Goal: Task Accomplishment & Management: Use online tool/utility

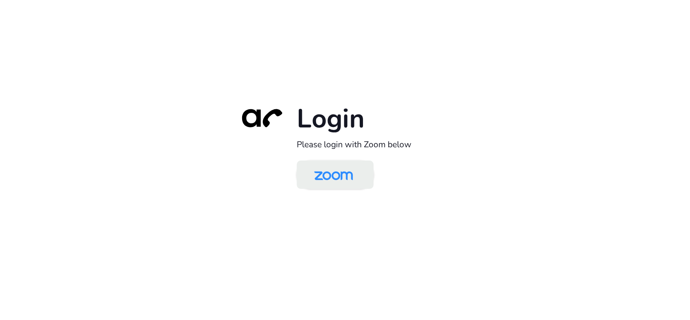
click at [311, 165] on img at bounding box center [334, 175] width 56 height 26
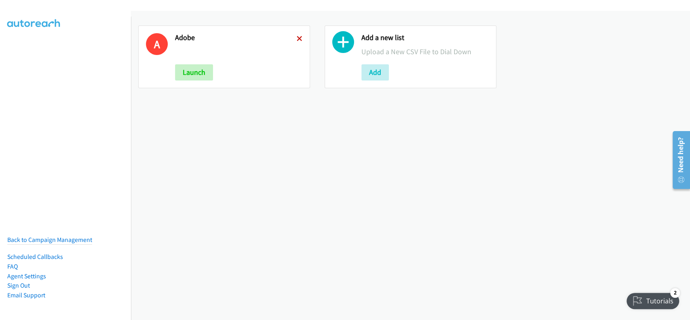
click at [297, 39] on icon at bounding box center [300, 39] width 6 height 6
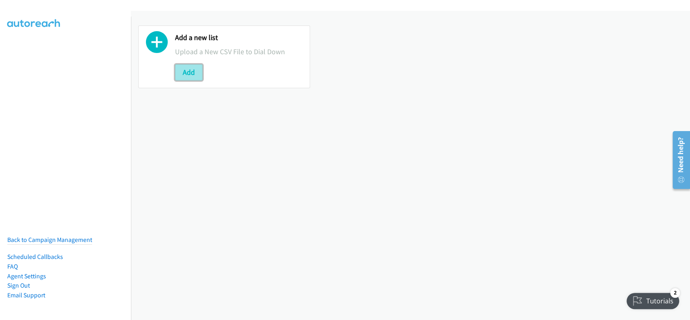
click at [193, 74] on button "Add" at bounding box center [188, 72] width 27 height 16
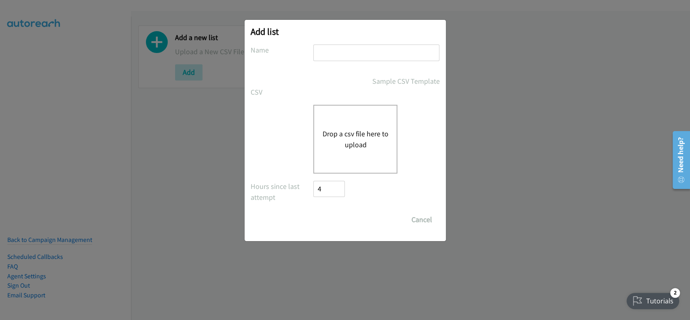
click at [378, 55] on input "text" at bounding box center [376, 52] width 126 height 17
type input "adobe"
click at [371, 120] on div "Drop a csv file here to upload" at bounding box center [355, 139] width 84 height 69
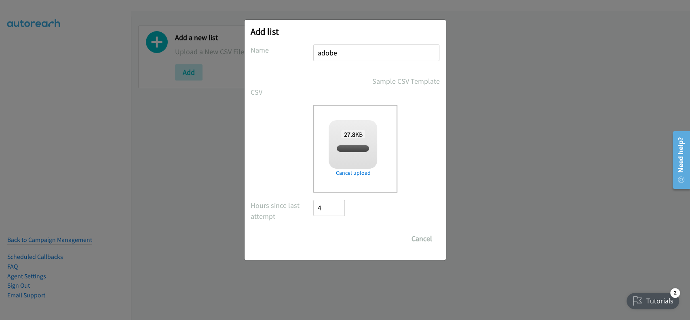
checkbox input "true"
click at [344, 241] on input "Save List" at bounding box center [335, 238] width 42 height 16
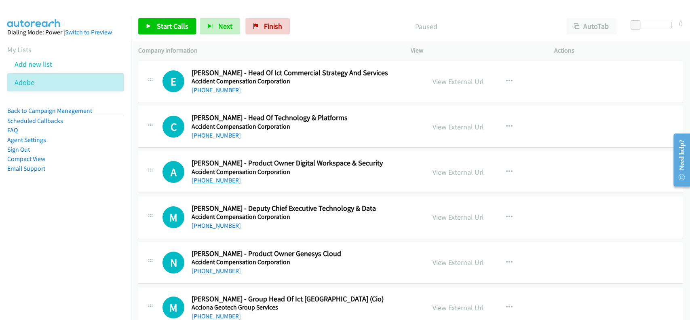
click at [212, 181] on link "+64 7 848 7400" at bounding box center [216, 180] width 49 height 8
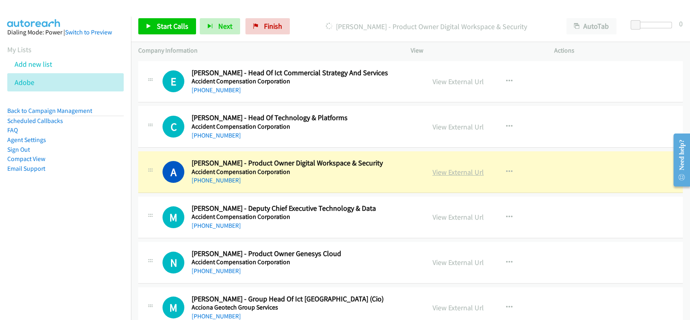
click at [443, 171] on link "View External Url" at bounding box center [458, 171] width 51 height 9
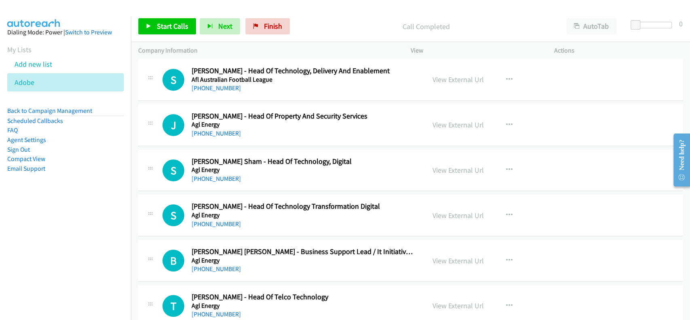
scroll to position [377, 0]
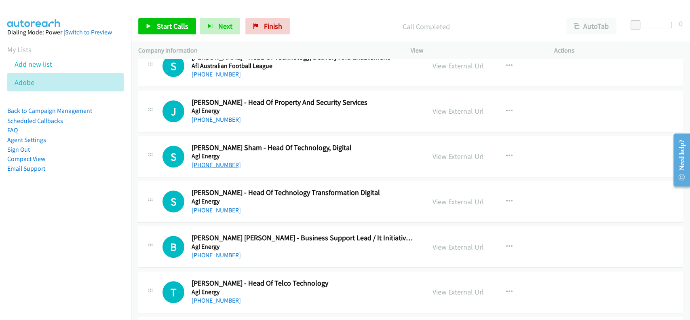
click at [213, 163] on link "+61 413 619 806" at bounding box center [216, 165] width 49 height 8
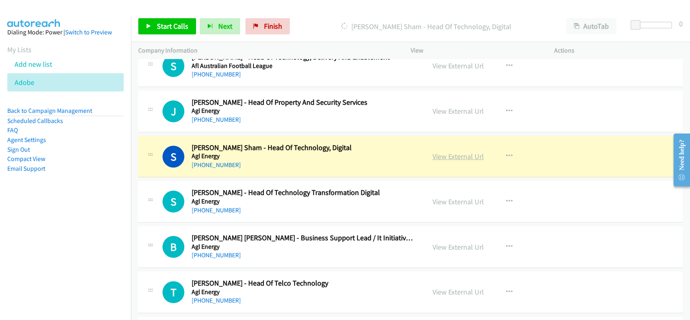
click at [449, 154] on link "View External Url" at bounding box center [458, 156] width 51 height 9
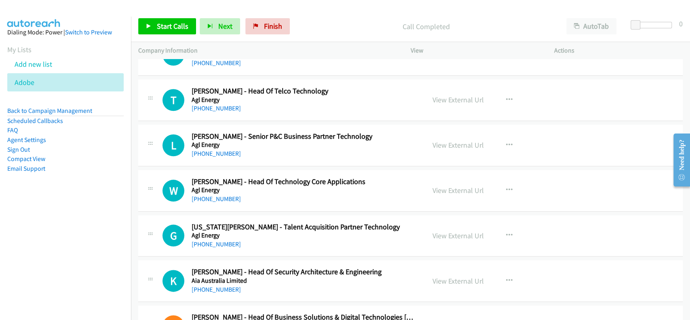
scroll to position [593, 0]
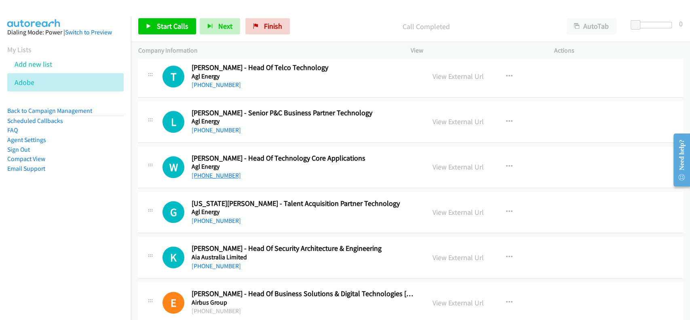
click at [214, 173] on link "+61 427 954 279" at bounding box center [216, 175] width 49 height 8
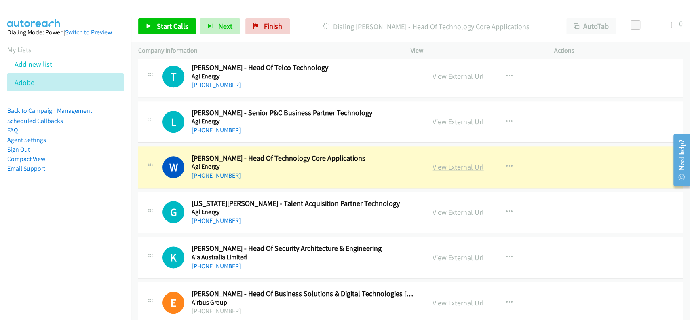
click at [444, 165] on link "View External Url" at bounding box center [458, 166] width 51 height 9
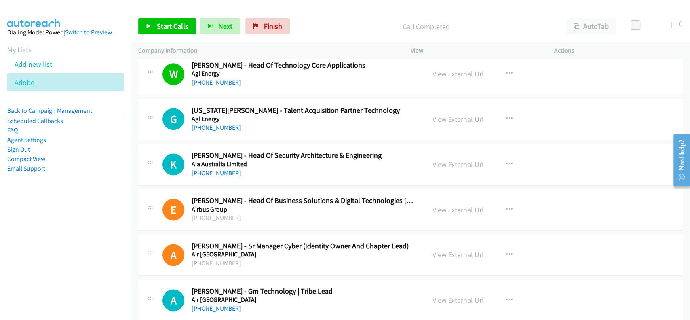
scroll to position [700, 0]
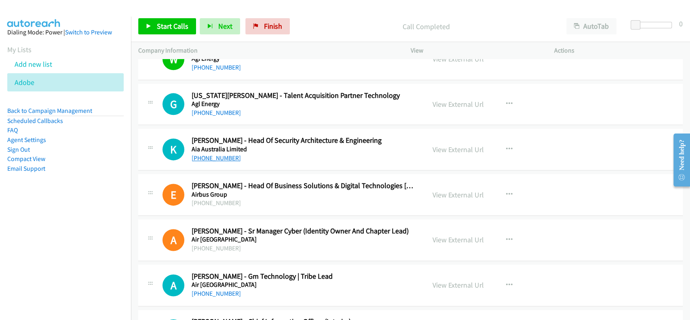
click at [209, 155] on link "+61 434 687 097" at bounding box center [216, 158] width 49 height 8
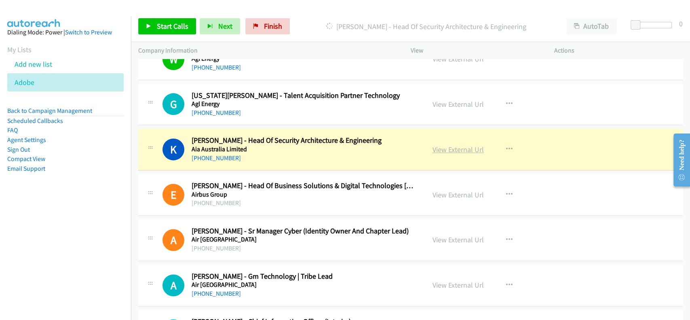
click at [462, 148] on link "View External Url" at bounding box center [458, 149] width 51 height 9
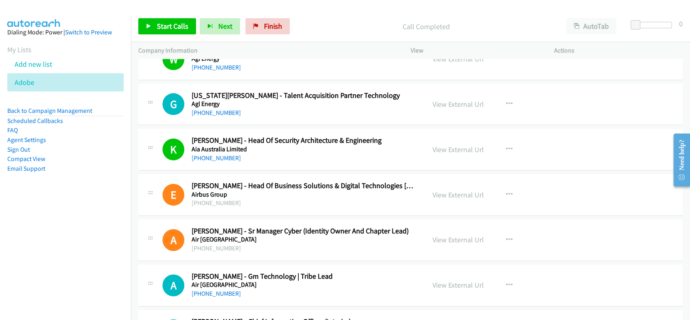
click html "Need help? Resource Center AutoReach Help Help Get the help you need from our k…"
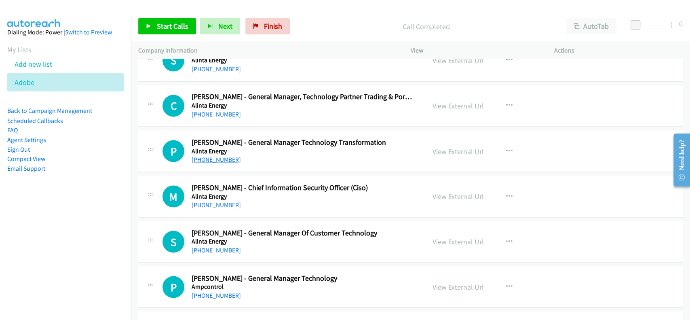
scroll to position [1024, 0]
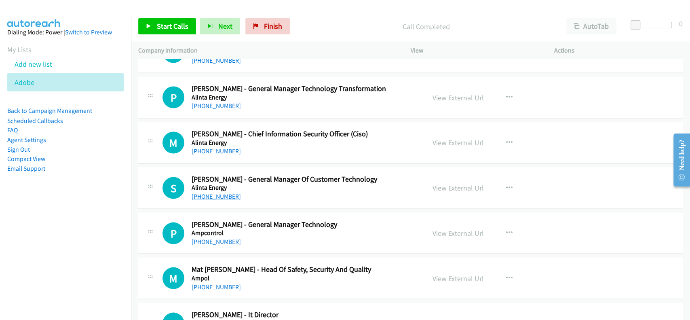
click at [209, 194] on link "+61 409 872 034" at bounding box center [216, 196] width 49 height 8
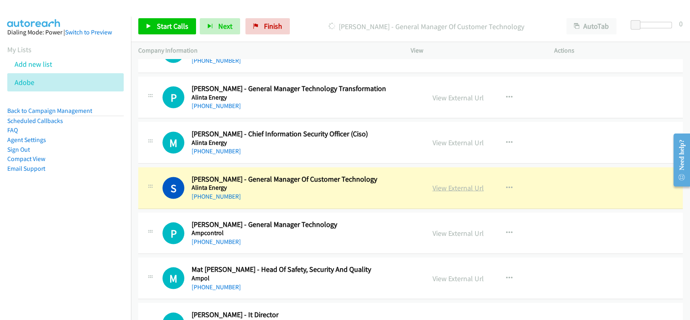
click at [445, 186] on link "View External Url" at bounding box center [458, 187] width 51 height 9
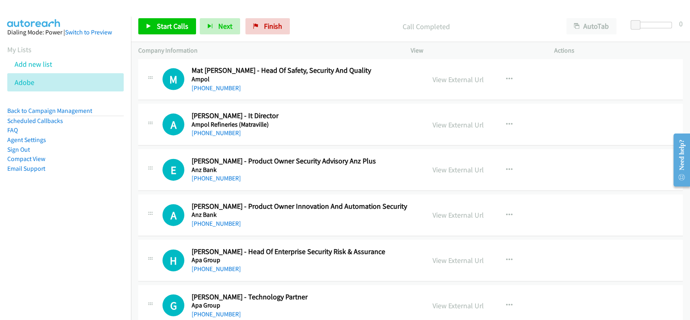
scroll to position [1239, 0]
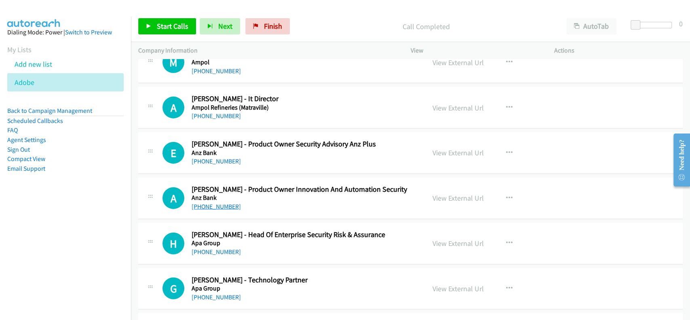
click at [205, 203] on link "+61 434 039 728" at bounding box center [216, 207] width 49 height 8
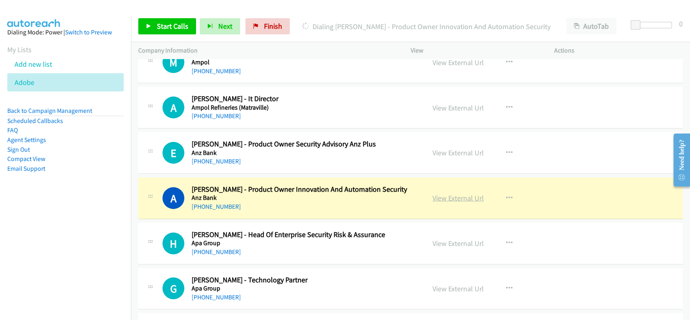
click at [464, 199] on link "View External Url" at bounding box center [458, 197] width 51 height 9
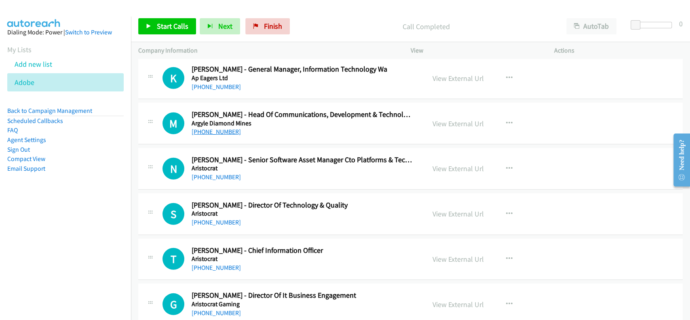
scroll to position [1509, 0]
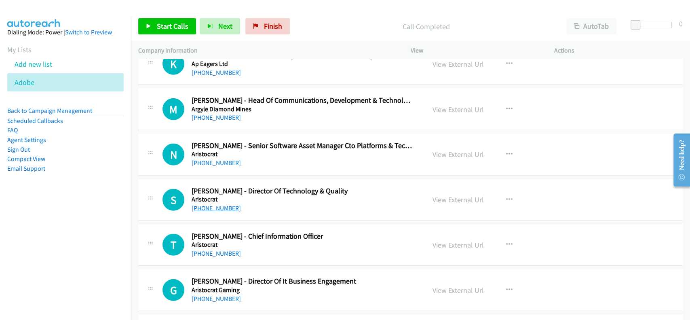
click at [211, 204] on link "+61 429 508 574" at bounding box center [216, 208] width 49 height 8
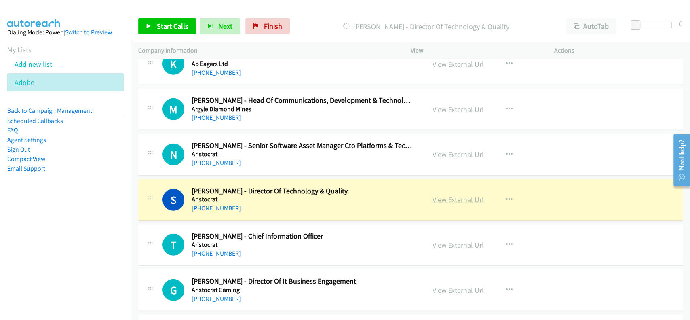
click at [459, 195] on link "View External Url" at bounding box center [458, 199] width 51 height 9
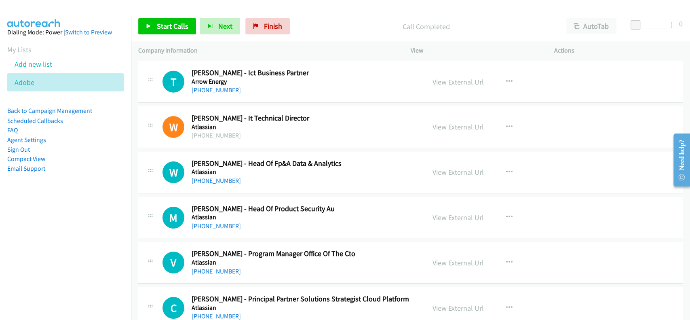
scroll to position [1779, 0]
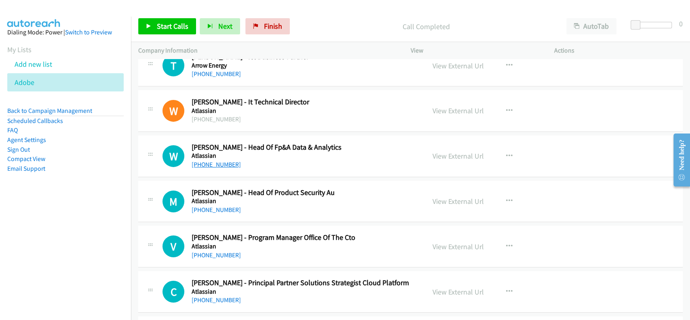
click at [213, 160] on link "+61 2 9262 1443" at bounding box center [216, 164] width 49 height 8
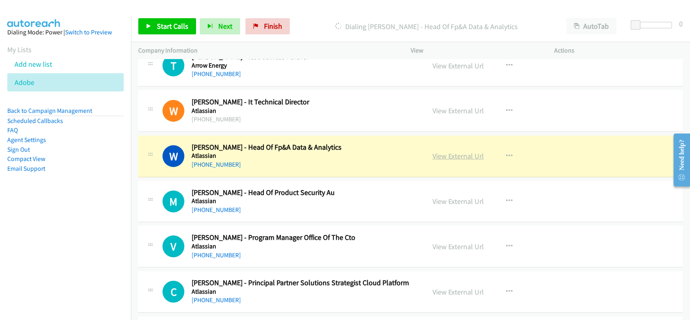
click at [442, 153] on link "View External Url" at bounding box center [458, 155] width 51 height 9
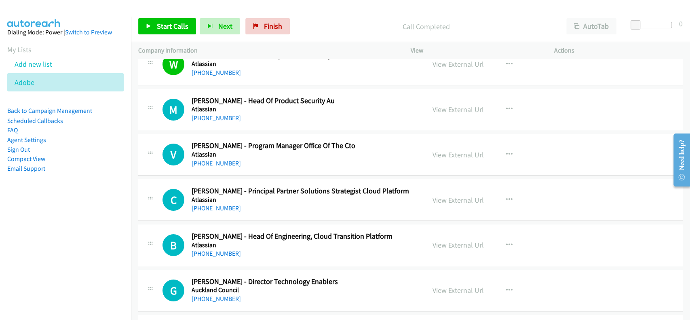
scroll to position [1886, 0]
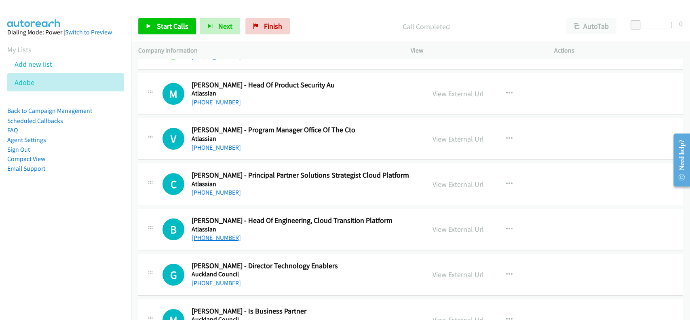
click at [213, 234] on link "+61 2 8116 9000" at bounding box center [216, 238] width 49 height 8
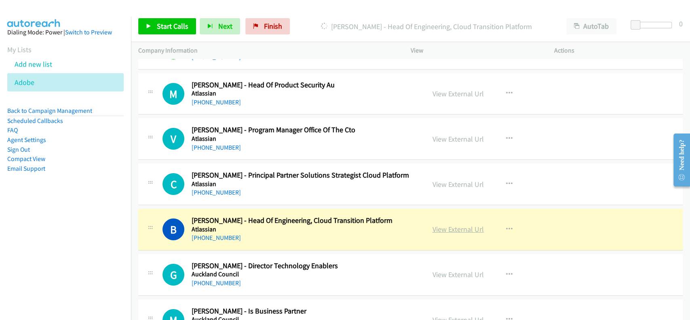
click at [455, 225] on link "View External Url" at bounding box center [458, 228] width 51 height 9
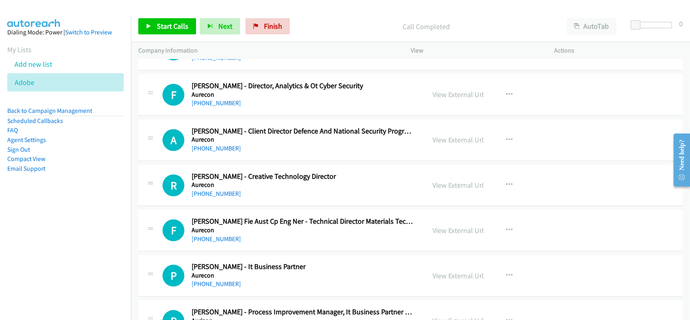
scroll to position [2533, 0]
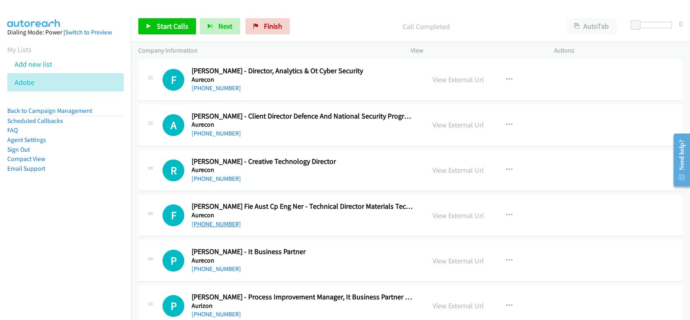
click at [200, 222] on link "+61 468 445 575" at bounding box center [216, 224] width 49 height 8
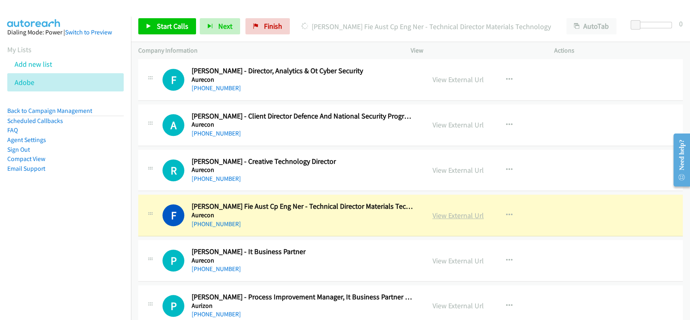
click at [453, 211] on link "View External Url" at bounding box center [458, 215] width 51 height 9
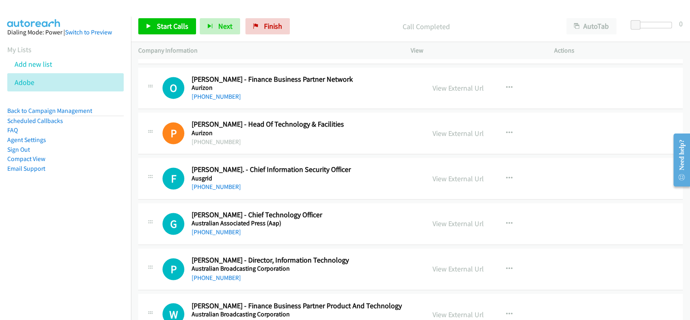
scroll to position [2910, 0]
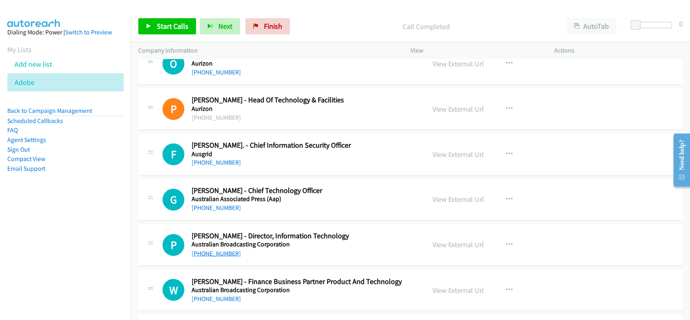
click at [215, 249] on link "+61 2 8333 1716" at bounding box center [216, 253] width 49 height 8
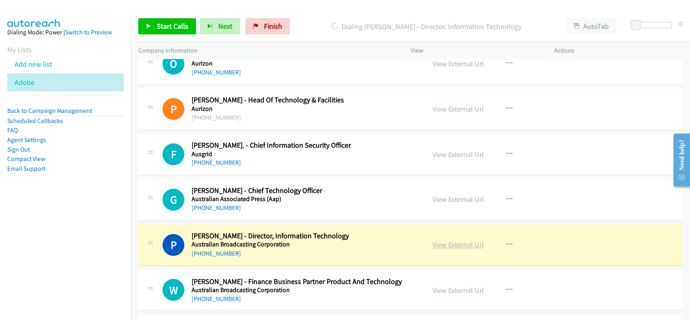
click at [447, 244] on link "View External Url" at bounding box center [458, 244] width 51 height 9
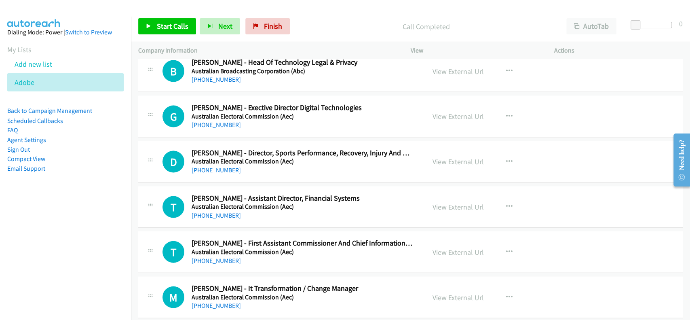
scroll to position [3234, 0]
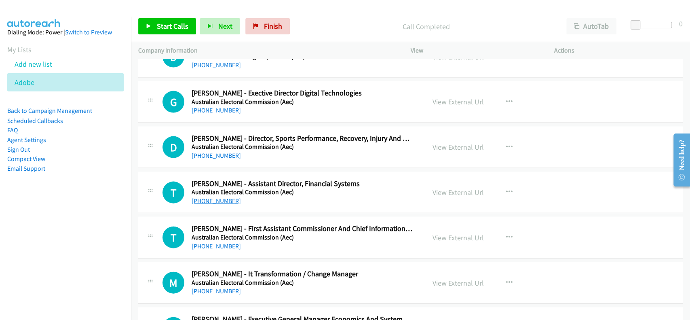
click at [215, 197] on link "+61 403 613 650" at bounding box center [216, 201] width 49 height 8
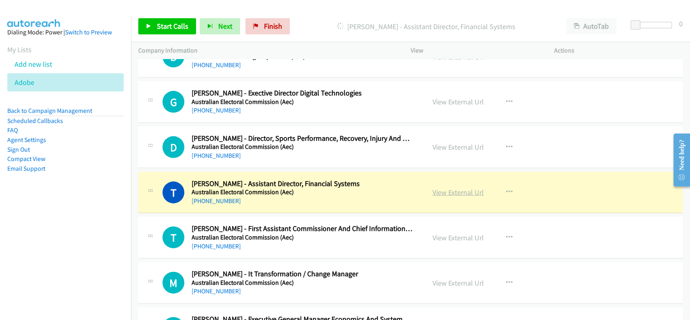
click at [446, 188] on link "View External Url" at bounding box center [458, 192] width 51 height 9
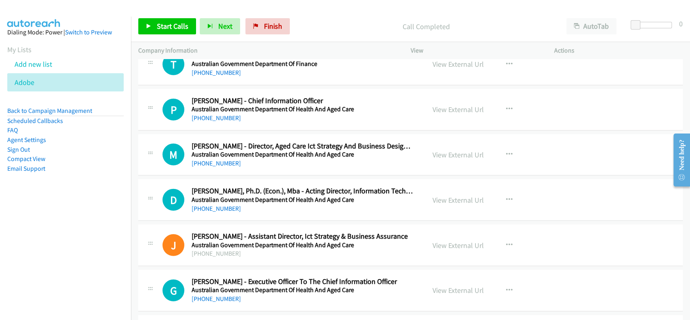
scroll to position [3557, 0]
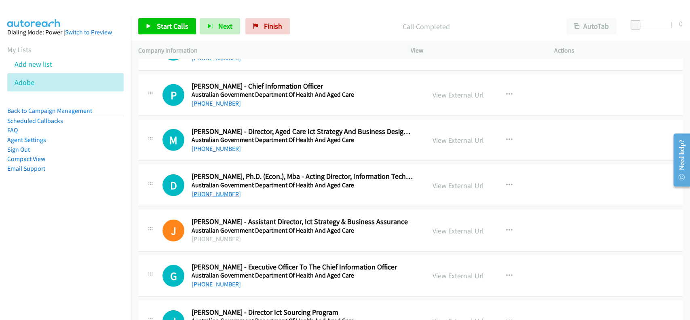
click at [215, 190] on link "+61 421 935 193" at bounding box center [216, 194] width 49 height 8
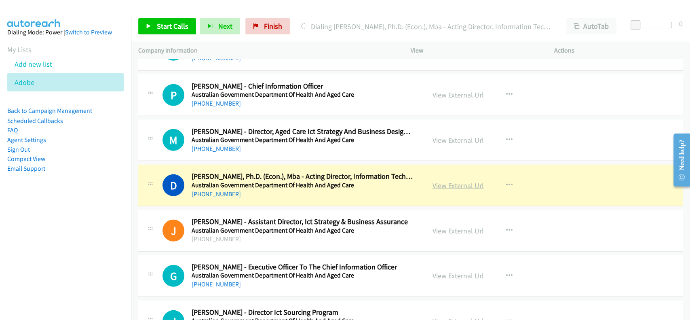
click at [458, 182] on link "View External Url" at bounding box center [458, 185] width 51 height 9
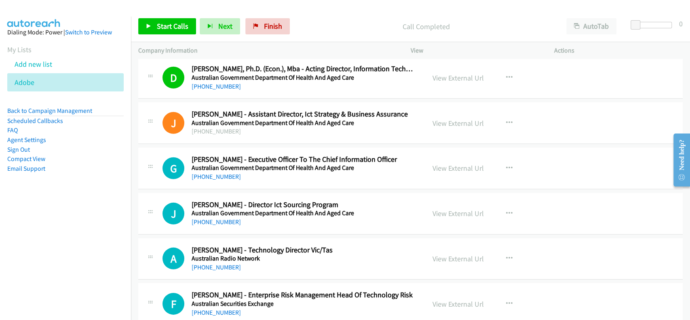
scroll to position [3719, 0]
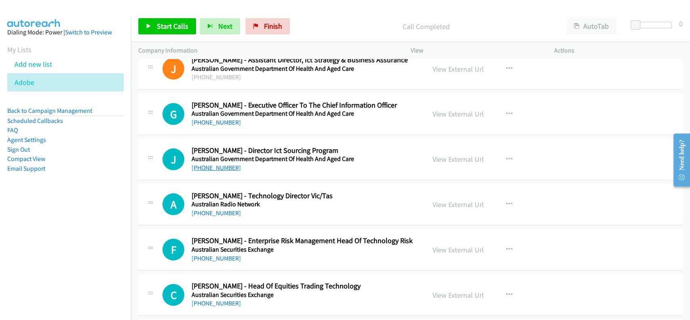
click at [209, 164] on link "+61 2 6289 8764" at bounding box center [216, 168] width 49 height 8
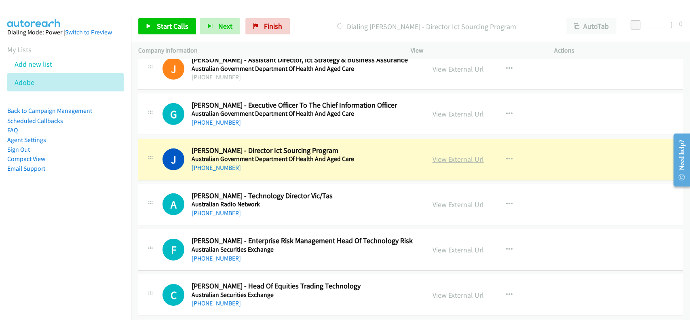
click at [445, 157] on link "View External Url" at bounding box center [458, 158] width 51 height 9
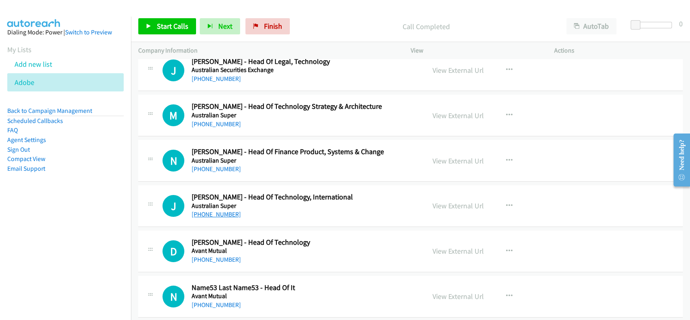
scroll to position [4096, 0]
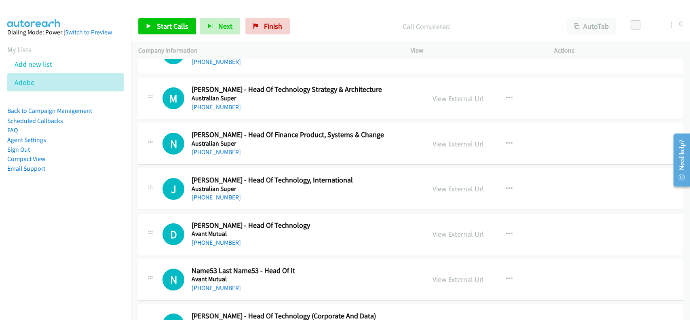
click at [207, 153] on div "N Callback Scheduled Naomi Breen - Head Of Finance Product, Systems & Change Au…" at bounding box center [410, 144] width 544 height 42
click at [207, 150] on link "+61 3 8648 3891" at bounding box center [216, 152] width 49 height 8
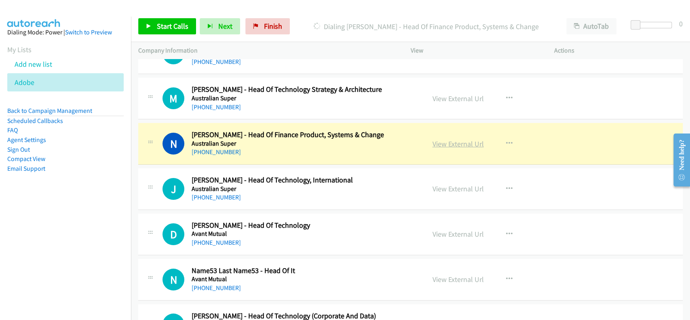
click at [457, 139] on link "View External Url" at bounding box center [458, 143] width 51 height 9
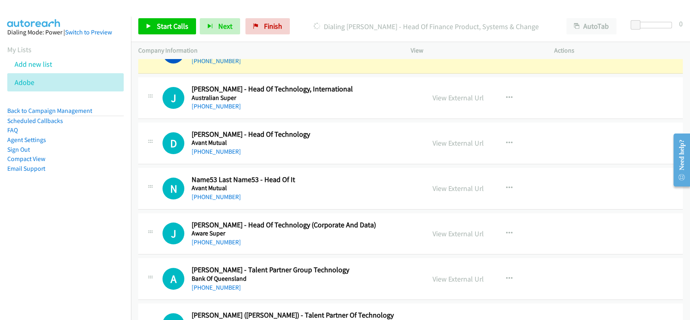
scroll to position [4204, 0]
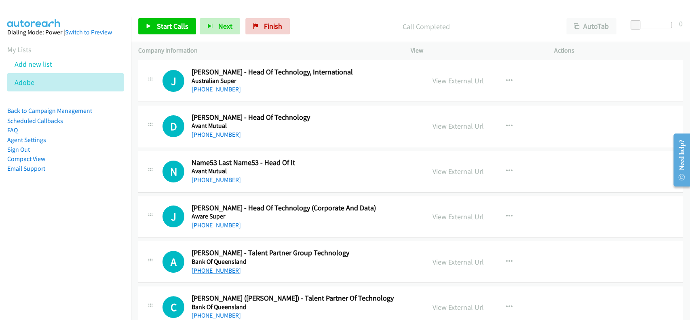
click at [203, 266] on link "+61 433 290 892" at bounding box center [216, 270] width 49 height 8
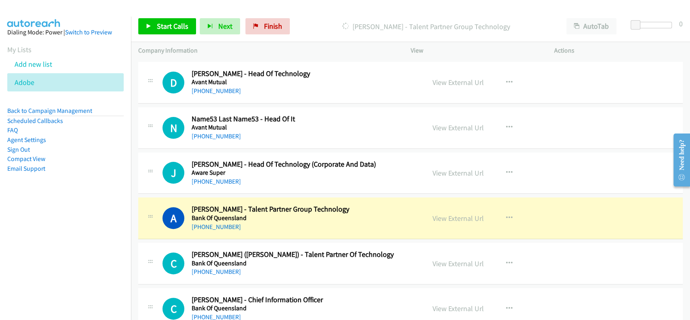
scroll to position [4258, 0]
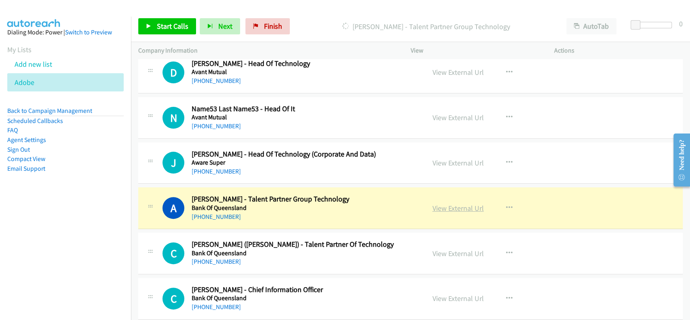
click at [458, 203] on link "View External Url" at bounding box center [458, 207] width 51 height 9
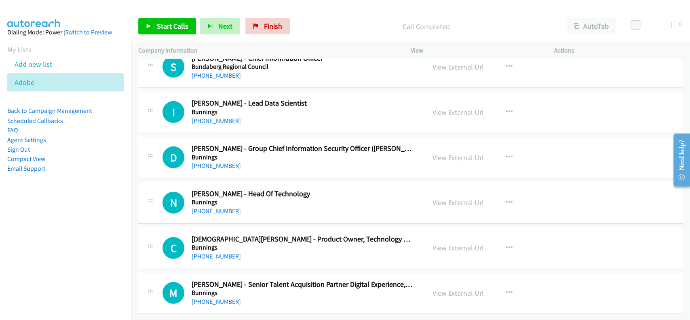
scroll to position [5747, 0]
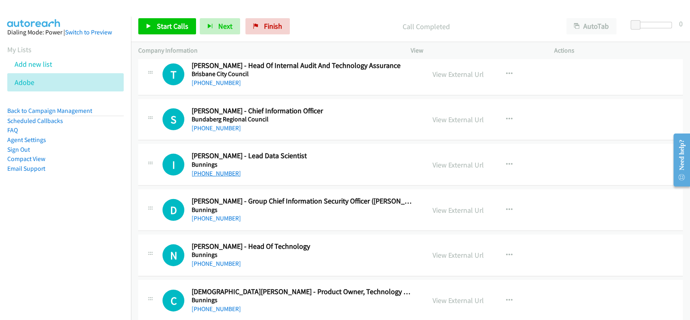
click at [209, 169] on link "+61 423 948 707" at bounding box center [216, 173] width 49 height 8
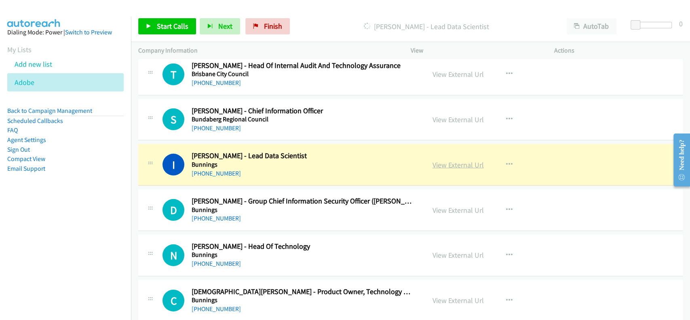
click at [445, 160] on link "View External Url" at bounding box center [458, 164] width 51 height 9
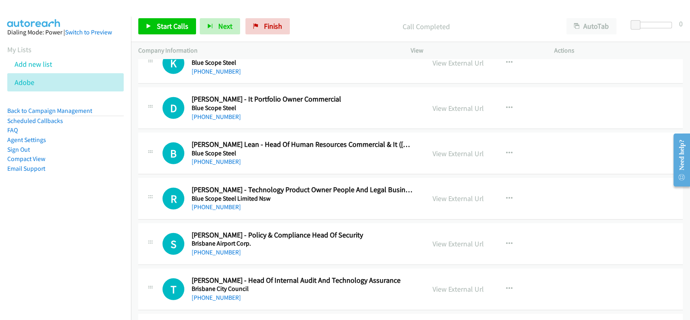
scroll to position [5532, 0]
click at [203, 204] on link "+61 467 787 342" at bounding box center [216, 208] width 49 height 8
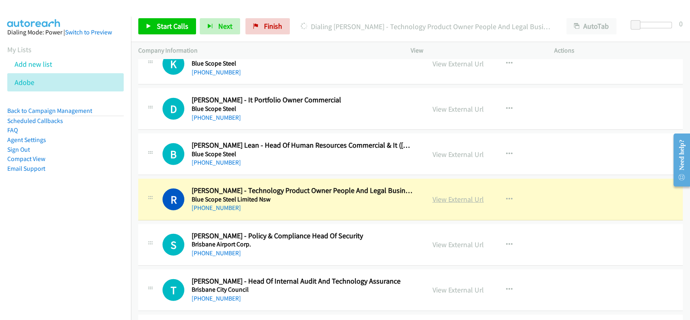
click at [460, 194] on link "View External Url" at bounding box center [458, 198] width 51 height 9
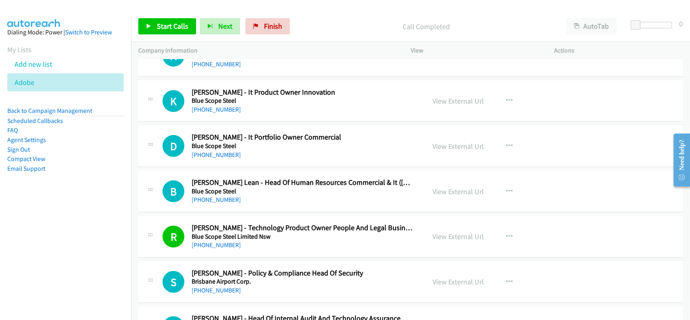
scroll to position [5478, 0]
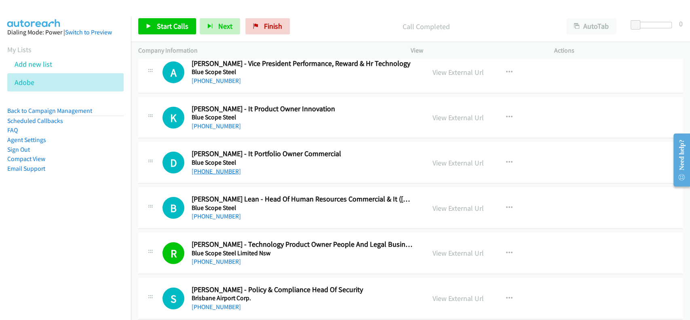
click at [215, 167] on link "+61 434 797 472" at bounding box center [216, 171] width 49 height 8
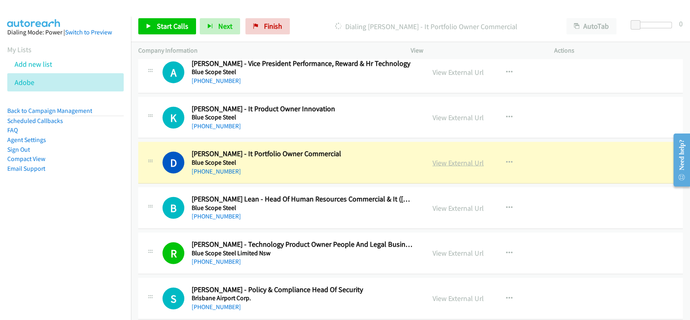
click at [459, 158] on link "View External Url" at bounding box center [458, 162] width 51 height 9
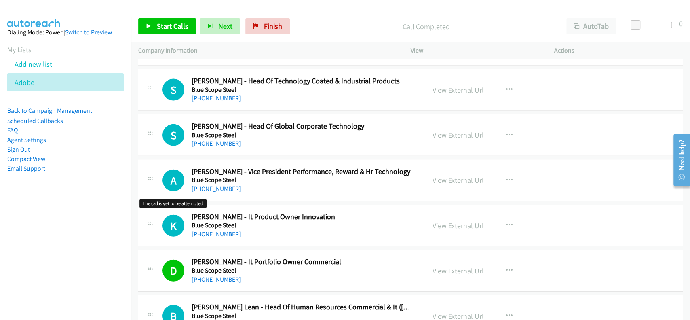
scroll to position [5316, 0]
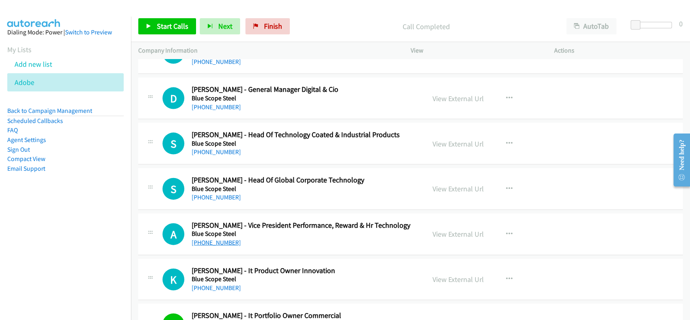
click at [205, 238] on link "+61 2 9795 6700" at bounding box center [216, 242] width 49 height 8
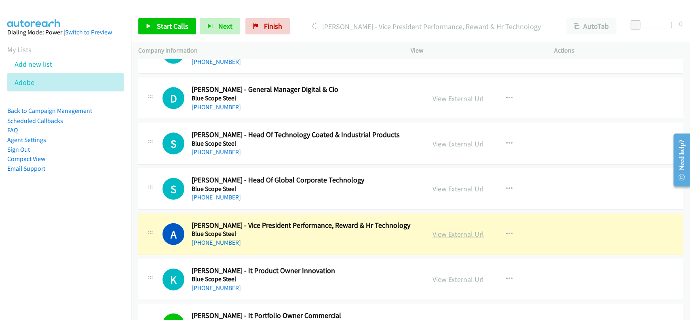
click at [452, 230] on link "View External Url" at bounding box center [458, 233] width 51 height 9
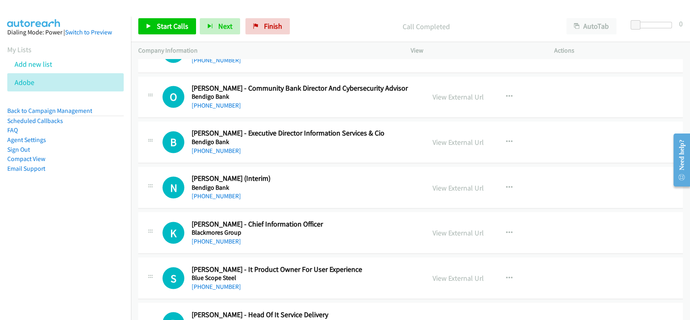
scroll to position [4993, 0]
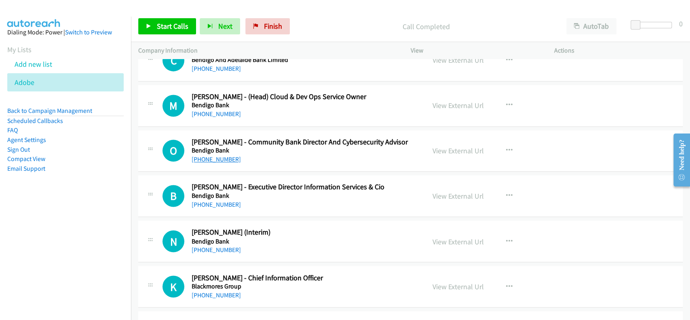
click at [205, 157] on link "+61 430 095 020" at bounding box center [216, 159] width 49 height 8
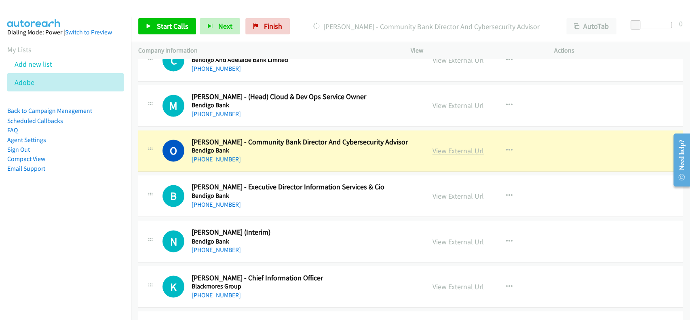
click at [451, 146] on link "View External Url" at bounding box center [458, 150] width 51 height 9
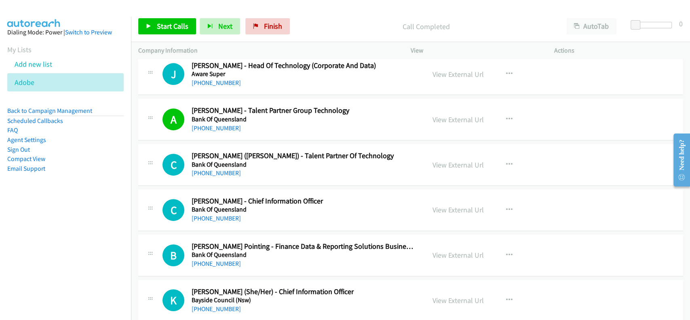
scroll to position [4292, 0]
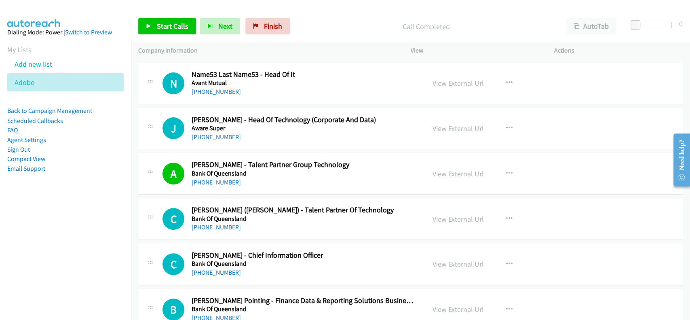
click at [447, 169] on link "View External Url" at bounding box center [458, 173] width 51 height 9
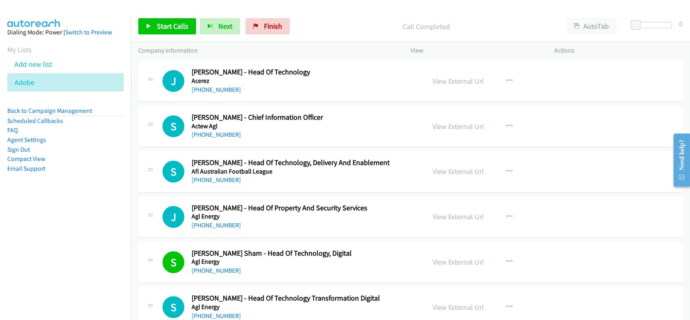
scroll to position [0, 0]
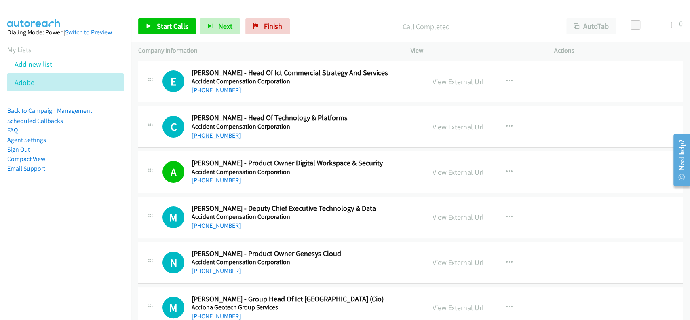
click at [208, 136] on link "+64 27 634 5502" at bounding box center [216, 135] width 49 height 8
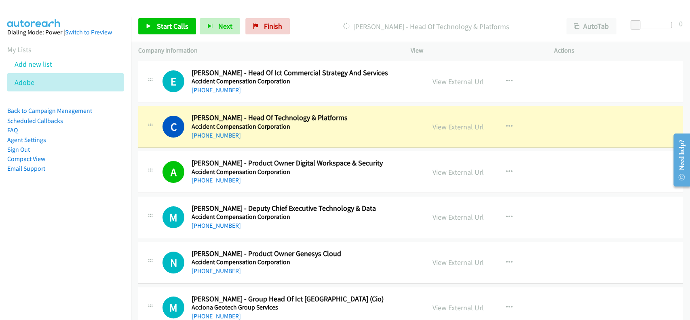
click at [456, 129] on link "View External Url" at bounding box center [458, 126] width 51 height 9
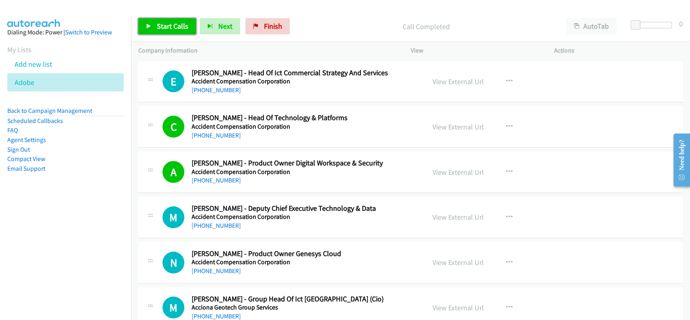
click at [175, 23] on span "Start Calls" at bounding box center [173, 25] width 32 height 9
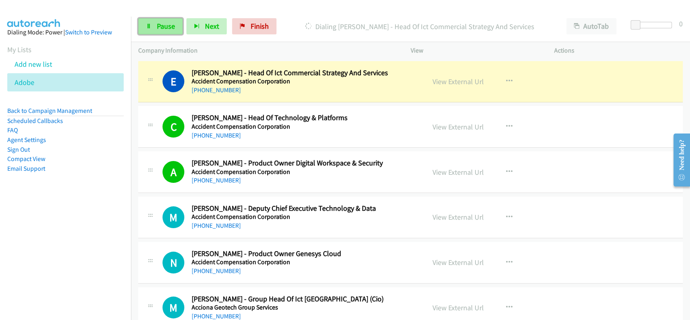
click at [158, 25] on span "Pause" at bounding box center [166, 25] width 18 height 9
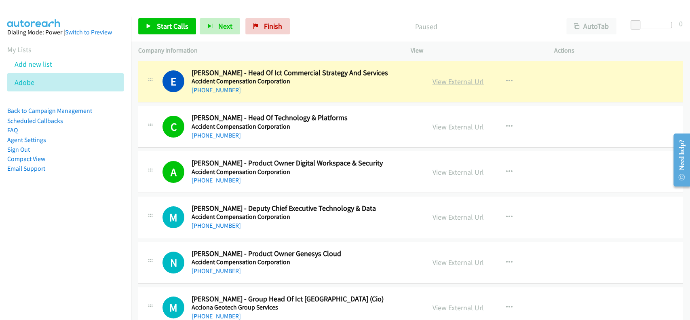
click at [466, 86] on link "View External Url" at bounding box center [458, 81] width 51 height 9
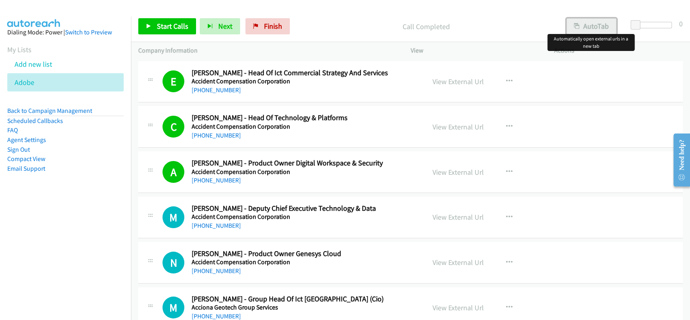
click at [576, 27] on icon "button" at bounding box center [577, 27] width 6 height 6
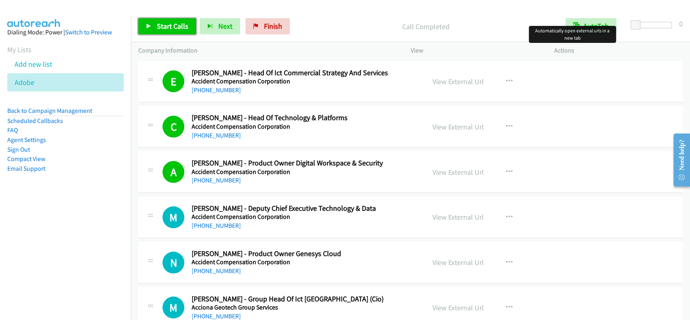
click at [177, 31] on link "Start Calls" at bounding box center [167, 26] width 58 height 16
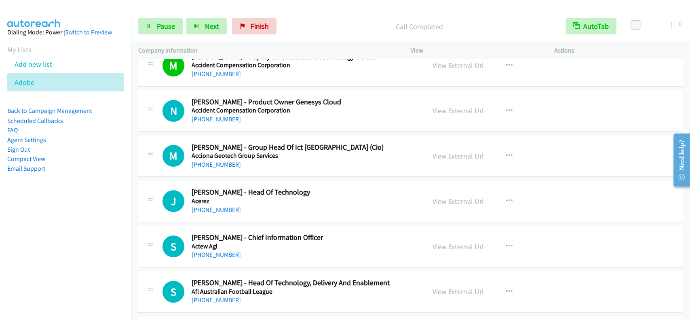
scroll to position [162, 0]
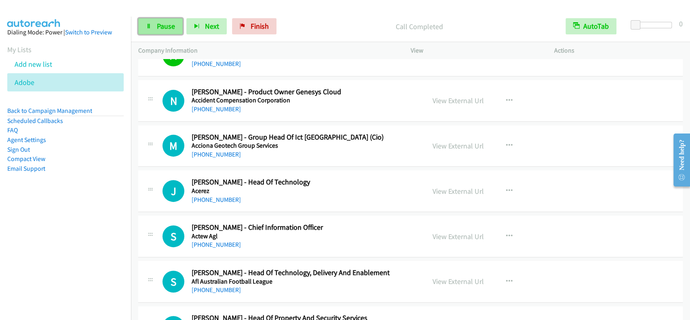
click at [169, 25] on span "Pause" at bounding box center [166, 25] width 18 height 9
click at [169, 25] on span "Start Calls" at bounding box center [173, 25] width 32 height 9
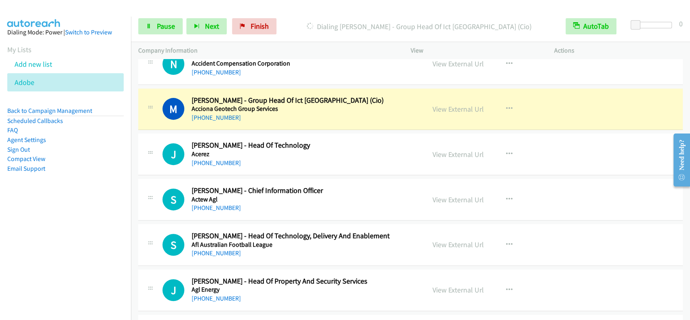
scroll to position [215, 0]
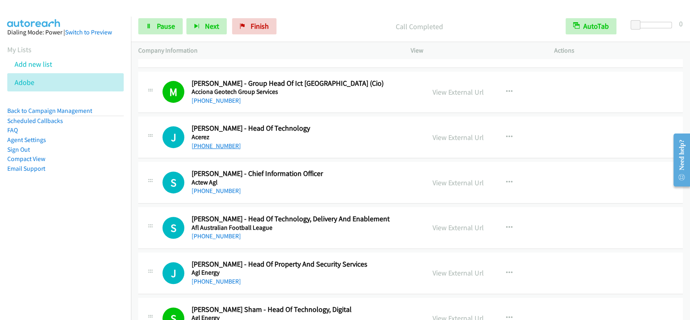
click at [221, 147] on link "+61 449 949 505" at bounding box center [216, 146] width 49 height 8
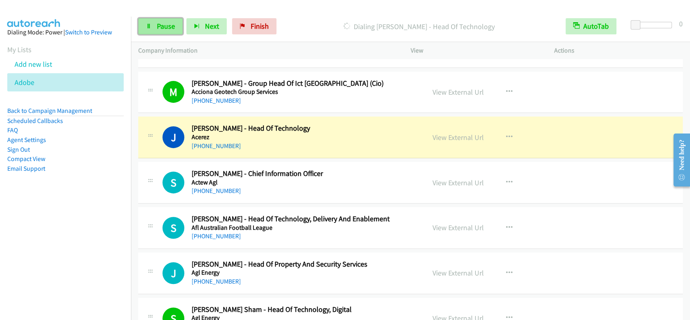
click at [163, 25] on span "Pause" at bounding box center [166, 25] width 18 height 9
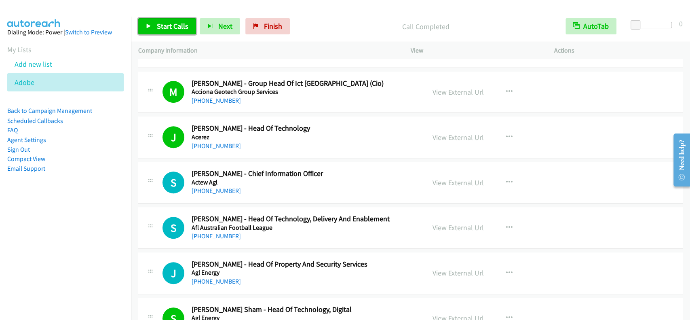
click at [165, 21] on link "Start Calls" at bounding box center [167, 26] width 58 height 16
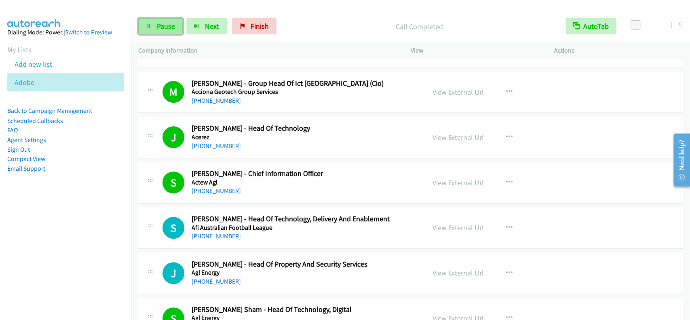
click at [157, 18] on link "Pause" at bounding box center [160, 26] width 44 height 16
click at [161, 22] on span "Start Calls" at bounding box center [173, 25] width 32 height 9
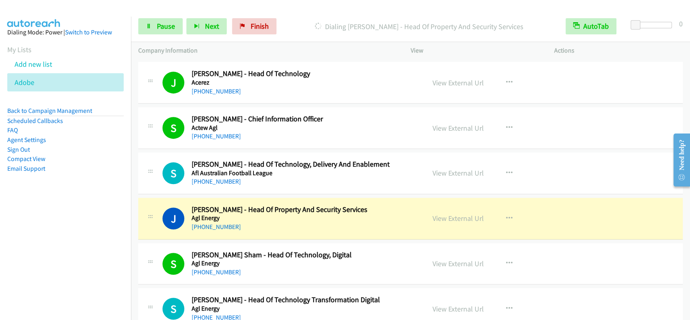
scroll to position [323, 0]
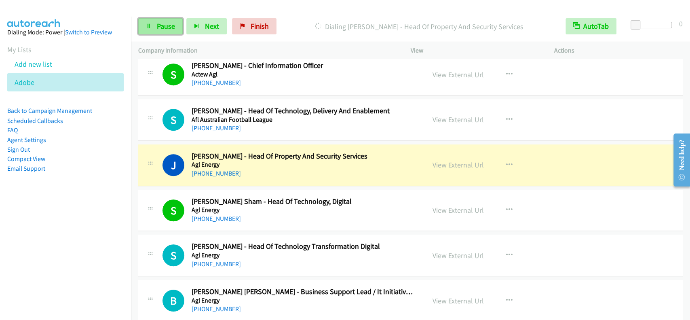
click at [165, 24] on span "Pause" at bounding box center [166, 25] width 18 height 9
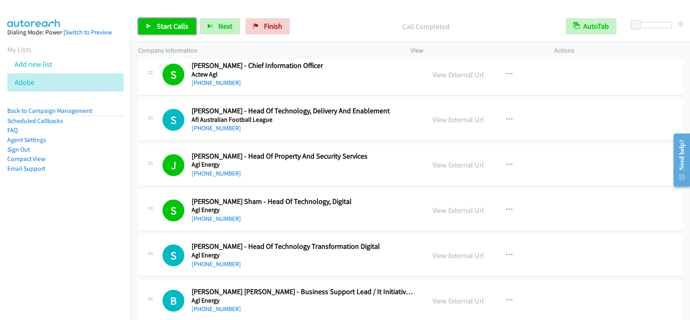
drag, startPoint x: 171, startPoint y: 25, endPoint x: 427, endPoint y: 112, distance: 270.7
click at [171, 26] on span "Start Calls" at bounding box center [173, 25] width 32 height 9
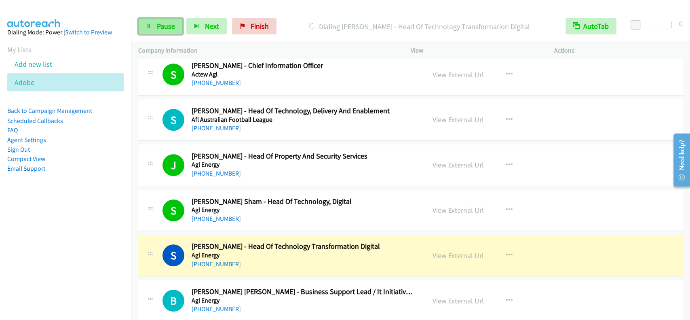
click at [163, 27] on span "Pause" at bounding box center [166, 25] width 18 height 9
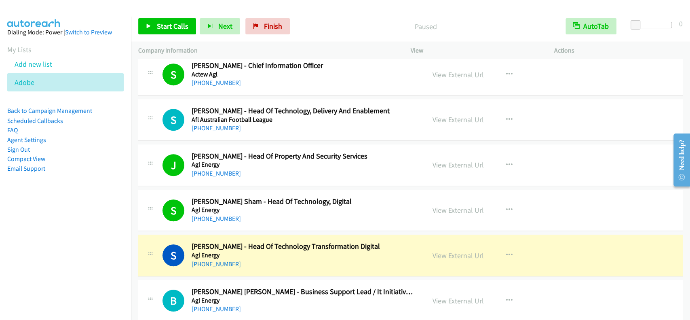
scroll to position [377, 0]
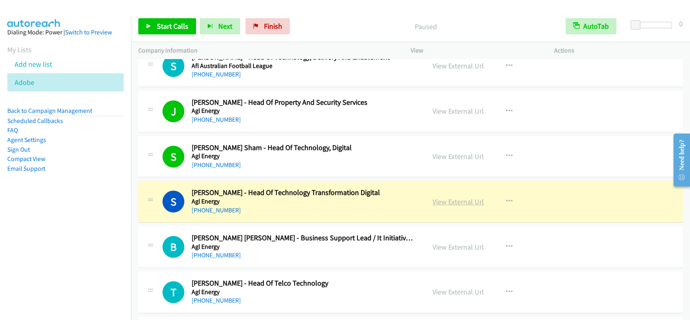
click at [436, 205] on link "View External Url" at bounding box center [458, 201] width 51 height 9
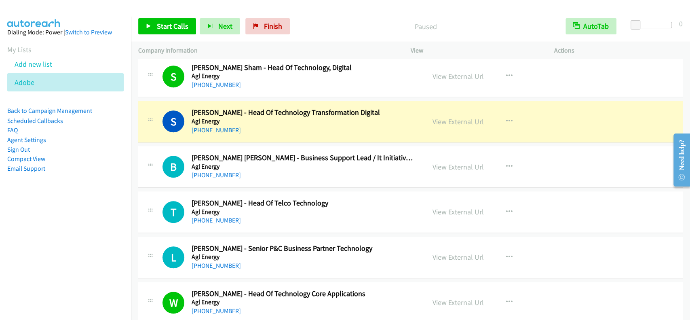
scroll to position [485, 0]
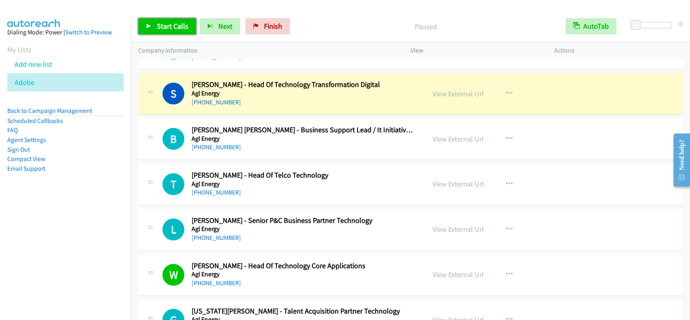
click at [170, 29] on span "Start Calls" at bounding box center [173, 25] width 32 height 9
click at [168, 24] on span "Pause" at bounding box center [166, 25] width 18 height 9
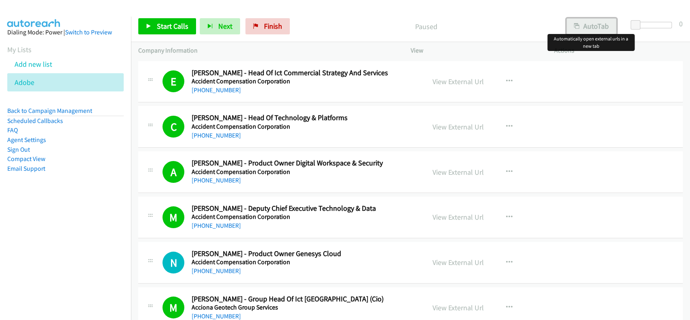
click at [581, 24] on button "AutoTab" at bounding box center [591, 26] width 50 height 16
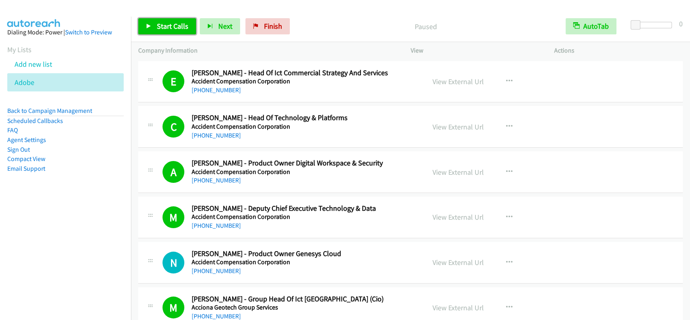
click at [185, 25] on span "Start Calls" at bounding box center [173, 25] width 32 height 9
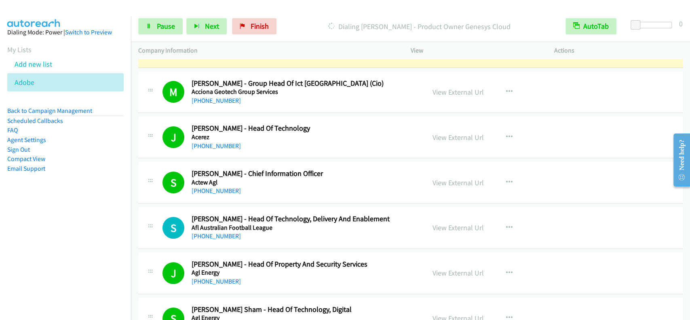
scroll to position [162, 0]
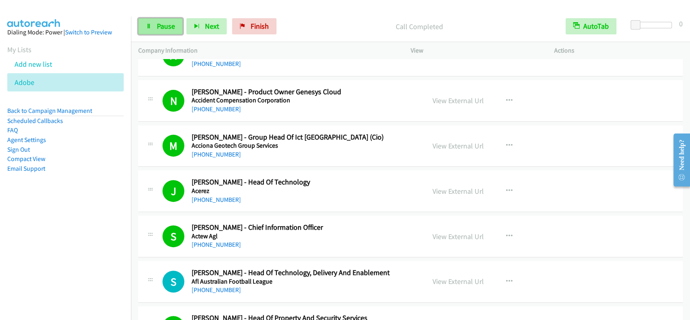
click at [152, 20] on link "Pause" at bounding box center [160, 26] width 44 height 16
click at [155, 21] on link "Start Calls" at bounding box center [167, 26] width 58 height 16
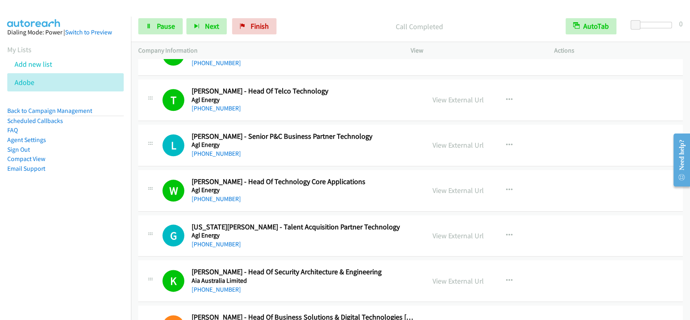
scroll to position [593, 0]
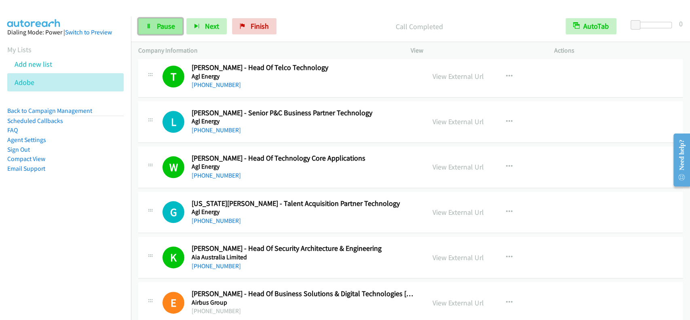
click at [167, 29] on span "Pause" at bounding box center [166, 25] width 18 height 9
click at [167, 29] on span "Start Calls" at bounding box center [173, 25] width 32 height 9
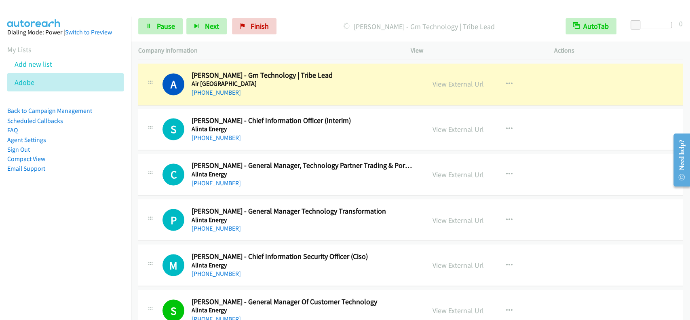
scroll to position [895, 0]
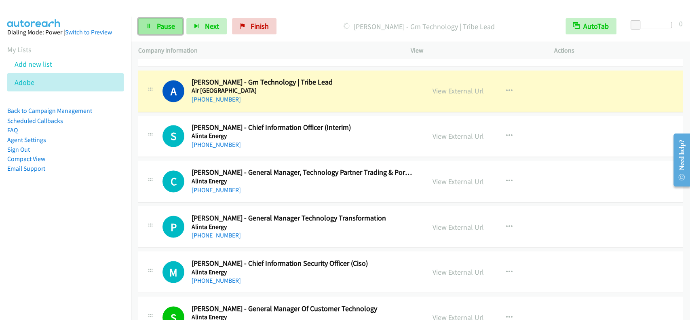
click at [166, 26] on span "Pause" at bounding box center [166, 25] width 18 height 9
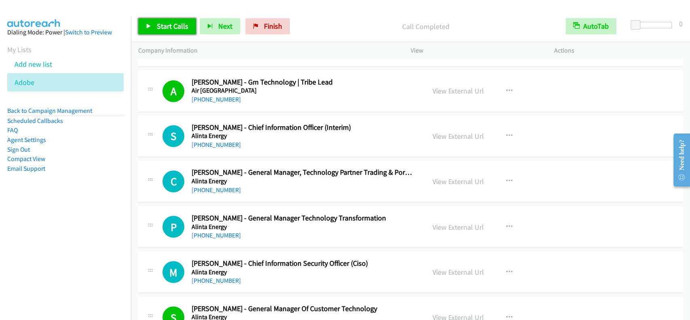
click at [161, 19] on link "Start Calls" at bounding box center [167, 26] width 58 height 16
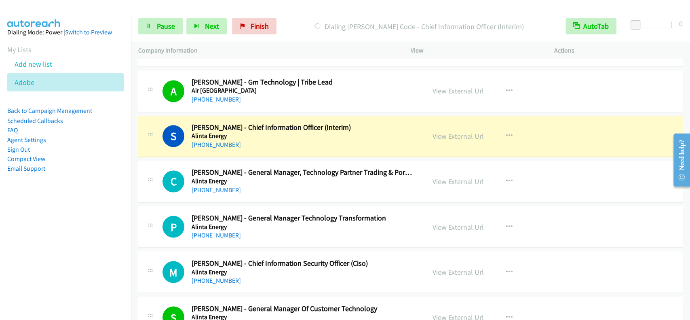
scroll to position [948, 0]
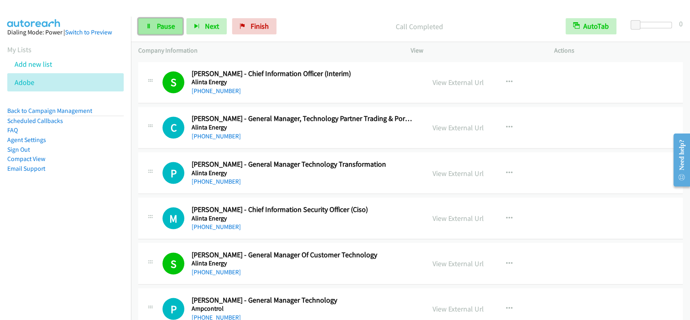
click at [168, 28] on span "Pause" at bounding box center [166, 25] width 18 height 9
click at [168, 28] on span "Start Calls" at bounding box center [173, 25] width 32 height 9
click at [166, 25] on span "Pause" at bounding box center [166, 25] width 18 height 9
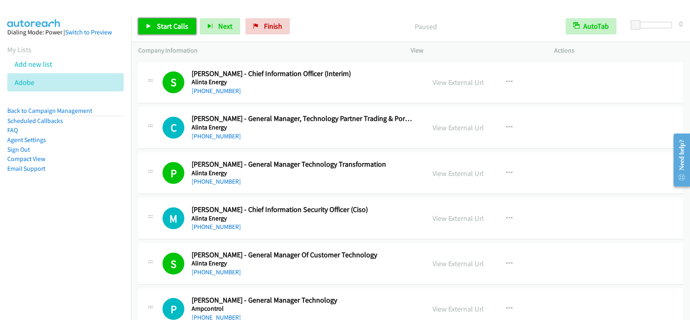
click at [166, 25] on span "Start Calls" at bounding box center [173, 25] width 32 height 9
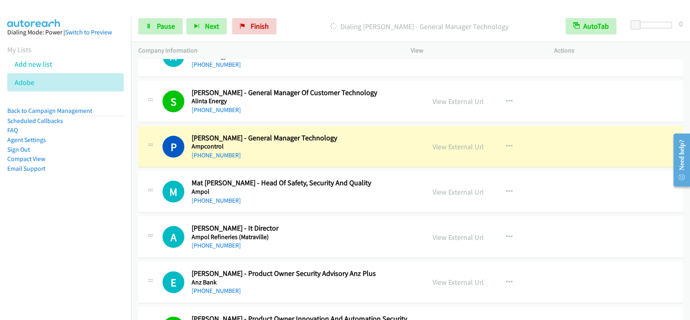
scroll to position [1164, 0]
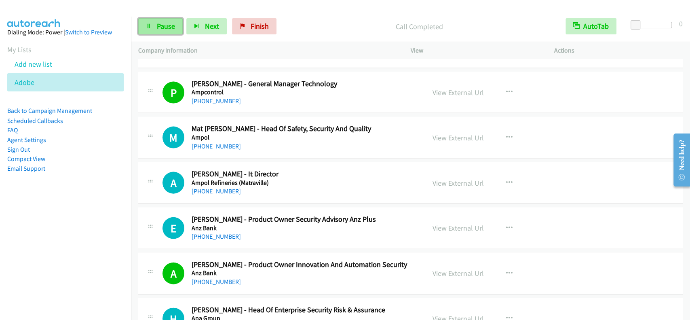
click at [155, 27] on link "Pause" at bounding box center [160, 26] width 44 height 16
click at [155, 27] on link "Start Calls" at bounding box center [167, 26] width 58 height 16
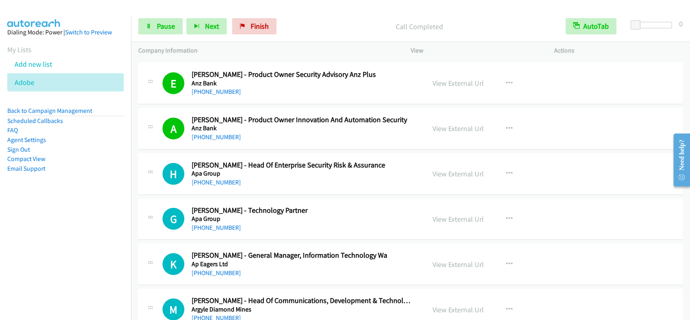
scroll to position [1326, 0]
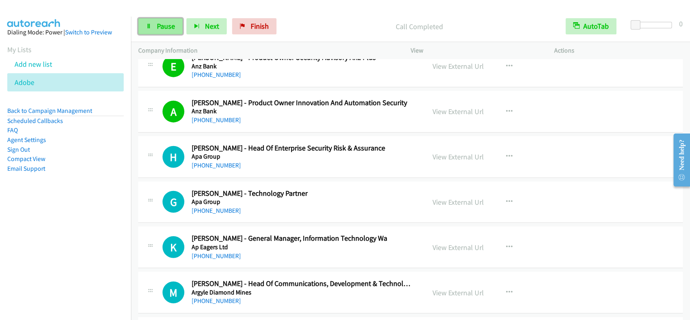
click at [162, 26] on span "Pause" at bounding box center [166, 25] width 18 height 9
click at [162, 26] on span "Start Calls" at bounding box center [173, 25] width 32 height 9
click at [160, 28] on span "Pause" at bounding box center [166, 25] width 18 height 9
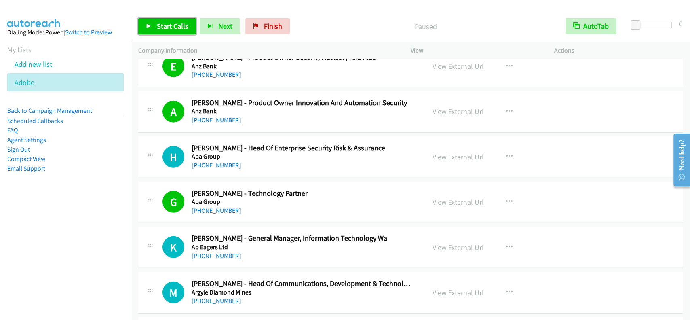
click at [160, 29] on span "Start Calls" at bounding box center [173, 25] width 32 height 9
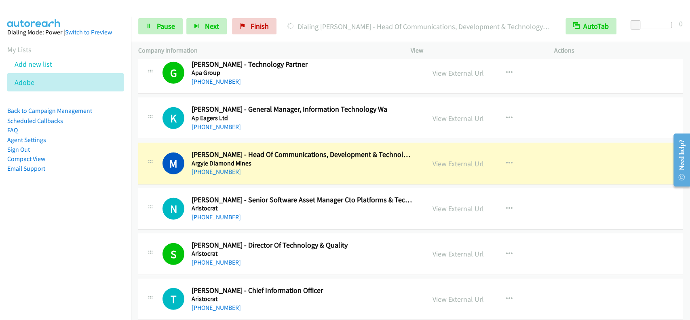
scroll to position [1487, 0]
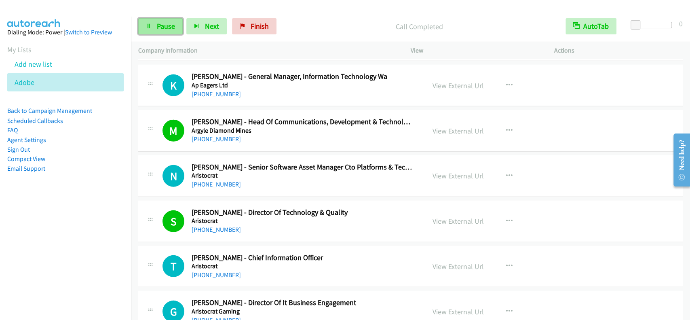
click at [167, 27] on span "Pause" at bounding box center [166, 25] width 18 height 9
drag, startPoint x: 167, startPoint y: 26, endPoint x: 171, endPoint y: 17, distance: 9.9
click at [168, 25] on span "Start Calls" at bounding box center [173, 25] width 32 height 9
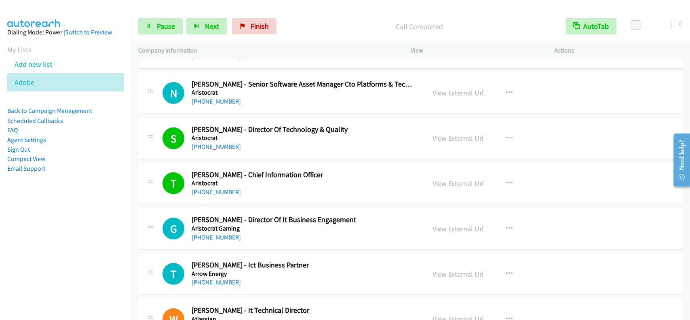
scroll to position [1595, 0]
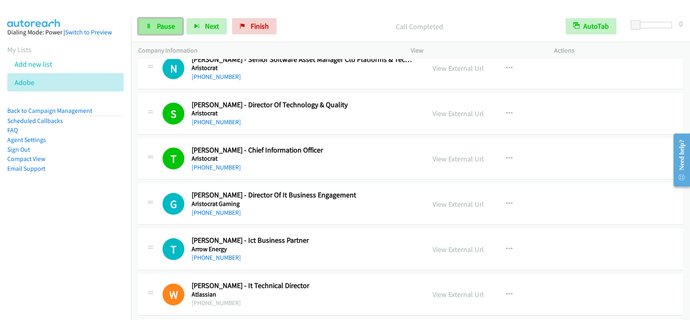
click at [161, 22] on span "Pause" at bounding box center [166, 25] width 18 height 9
click at [162, 22] on span "Start Calls" at bounding box center [173, 25] width 32 height 9
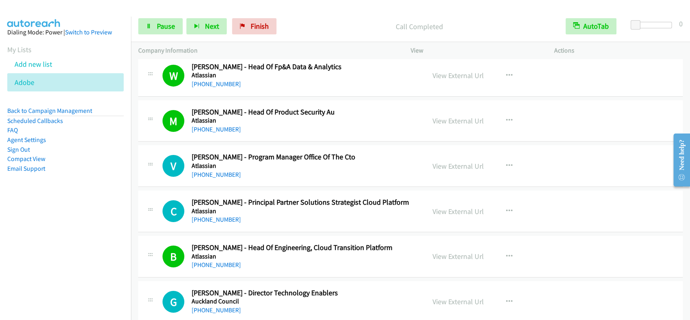
scroll to position [1865, 0]
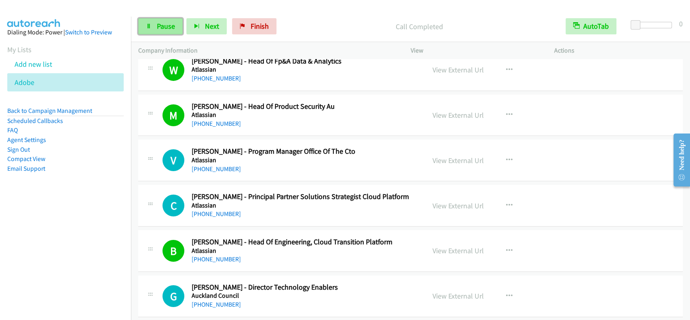
click at [165, 34] on link "Pause" at bounding box center [160, 26] width 44 height 16
click at [167, 29] on span "Start Calls" at bounding box center [173, 25] width 32 height 9
click at [167, 27] on span "Pause" at bounding box center [166, 25] width 18 height 9
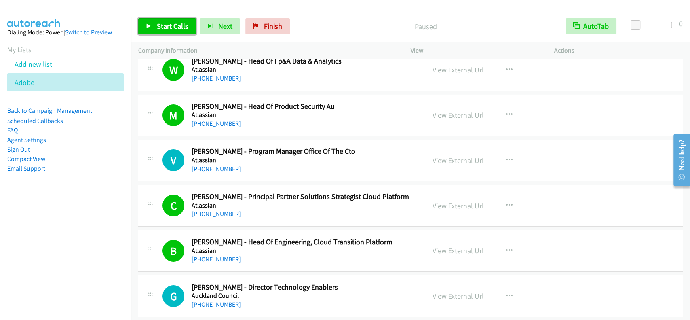
click at [165, 27] on span "Start Calls" at bounding box center [173, 25] width 32 height 9
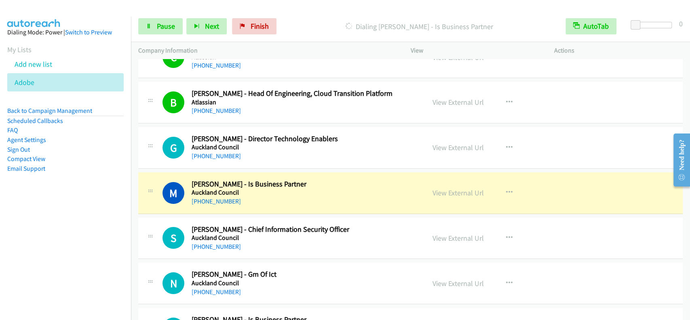
scroll to position [2080, 0]
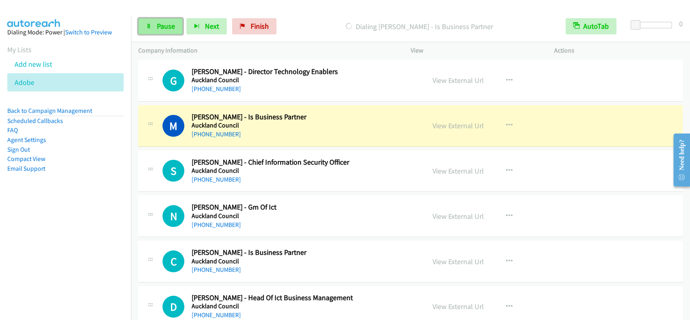
click at [160, 31] on link "Pause" at bounding box center [160, 26] width 44 height 16
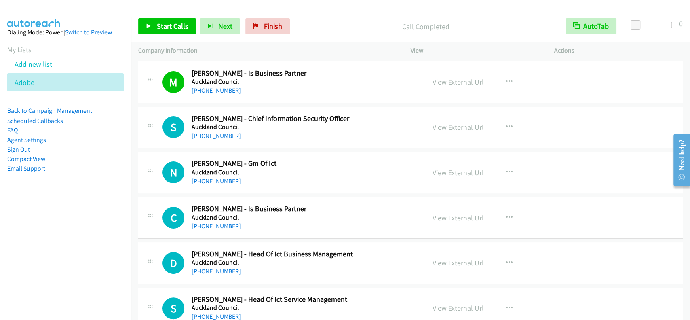
scroll to position [2242, 0]
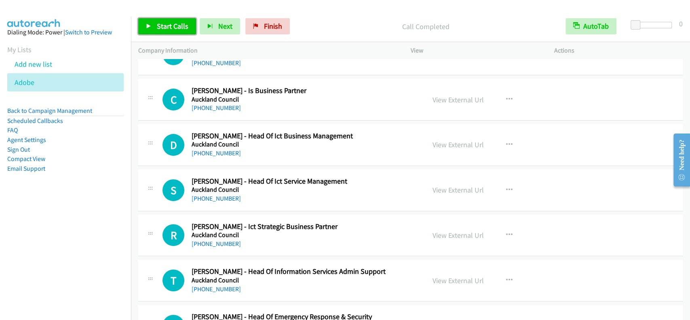
click at [175, 22] on span "Start Calls" at bounding box center [173, 25] width 32 height 9
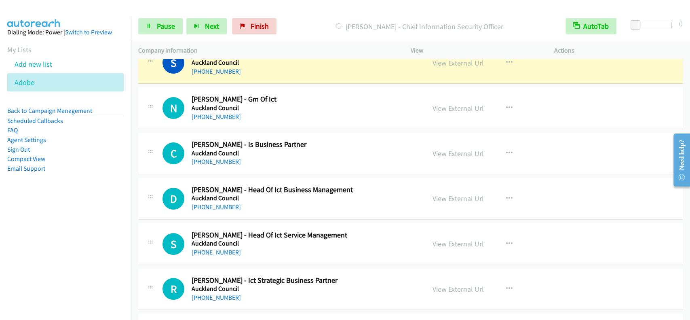
scroll to position [2026, 0]
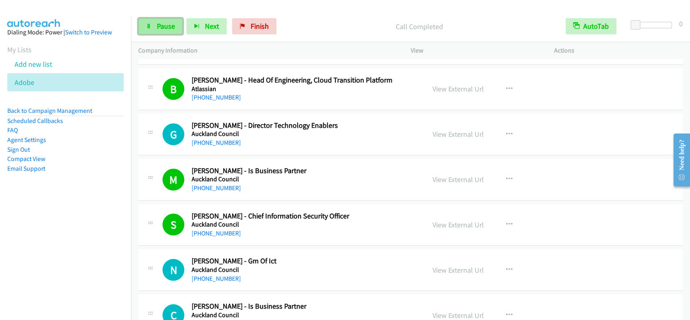
click at [156, 25] on link "Pause" at bounding box center [160, 26] width 44 height 16
click at [156, 25] on link "Start Calls" at bounding box center [167, 26] width 58 height 16
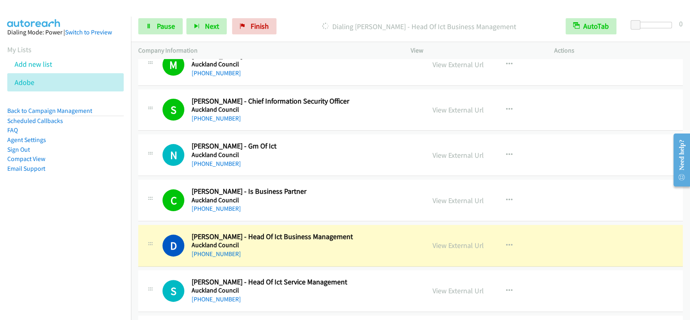
scroll to position [2242, 0]
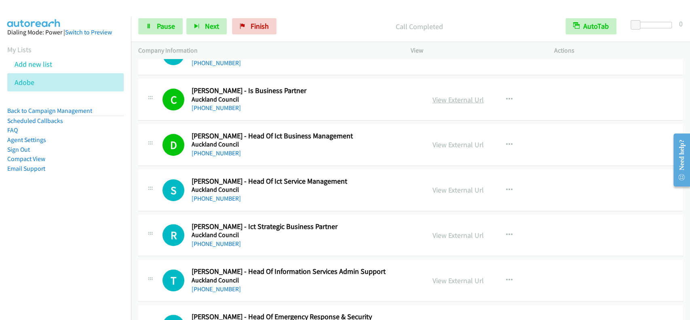
click at [453, 98] on link "View External Url" at bounding box center [458, 99] width 51 height 9
click at [155, 27] on link "Pause" at bounding box center [160, 26] width 44 height 16
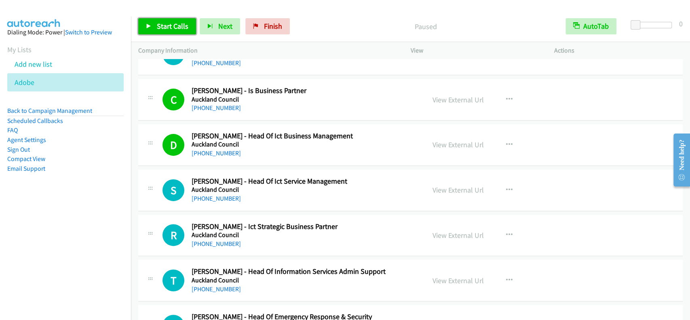
click at [179, 24] on span "Start Calls" at bounding box center [173, 25] width 32 height 9
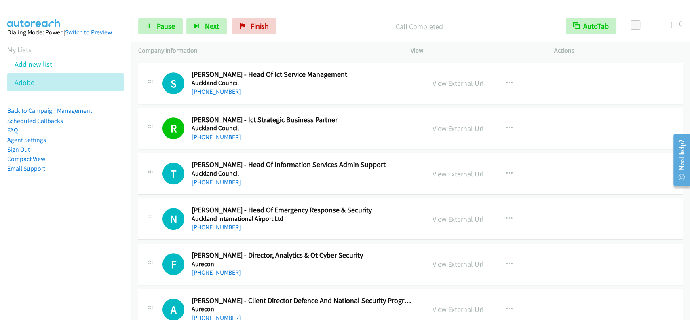
scroll to position [2350, 0]
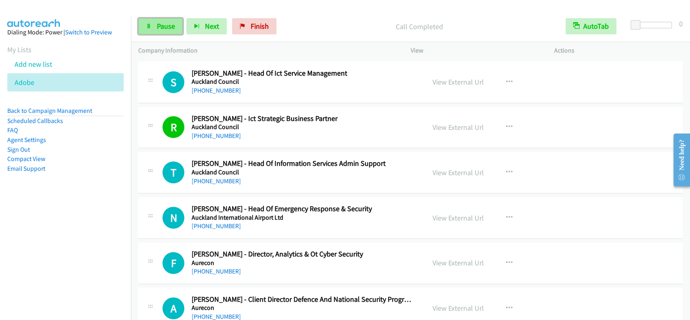
click at [176, 26] on link "Pause" at bounding box center [160, 26] width 44 height 16
click at [176, 26] on span "Start Calls" at bounding box center [173, 25] width 32 height 9
click at [175, 28] on link "Pause" at bounding box center [160, 26] width 44 height 16
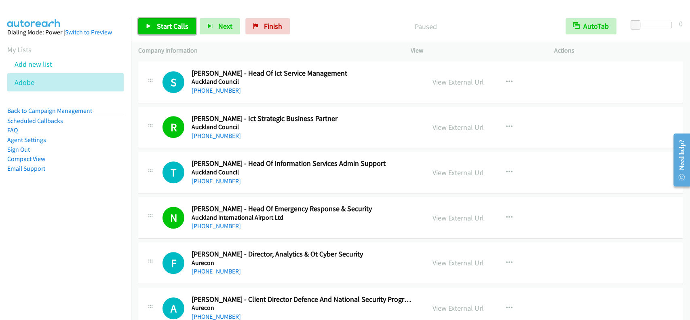
click at [174, 28] on span "Start Calls" at bounding box center [173, 25] width 32 height 9
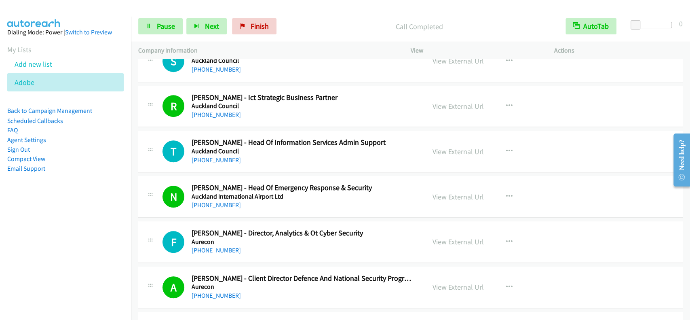
scroll to position [2458, 0]
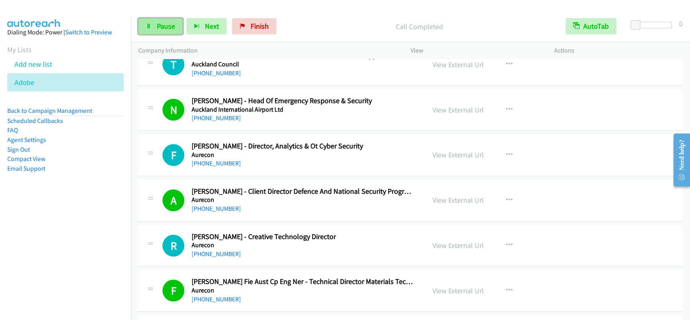
click at [165, 30] on span "Pause" at bounding box center [166, 25] width 18 height 9
click at [165, 30] on span "Start Calls" at bounding box center [173, 25] width 32 height 9
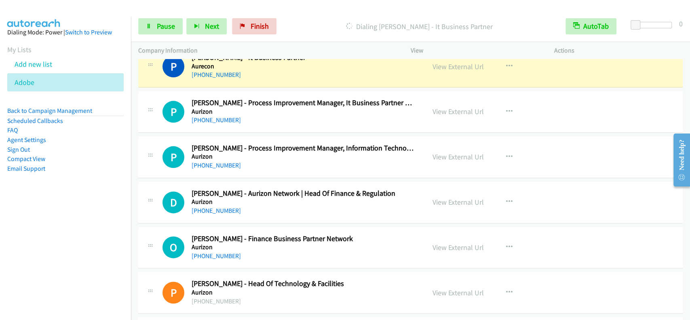
scroll to position [2705, 0]
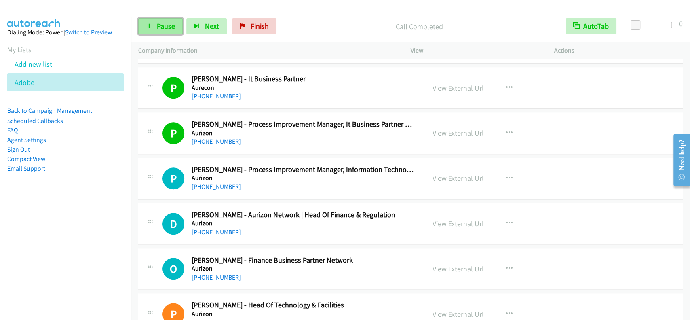
click at [165, 26] on span "Pause" at bounding box center [166, 25] width 18 height 9
click at [165, 26] on span "Start Calls" at bounding box center [173, 25] width 32 height 9
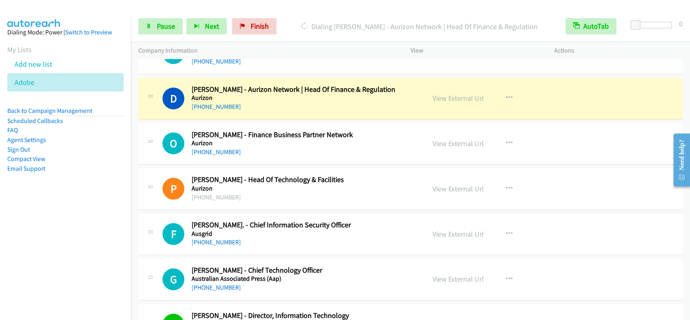
scroll to position [2835, 0]
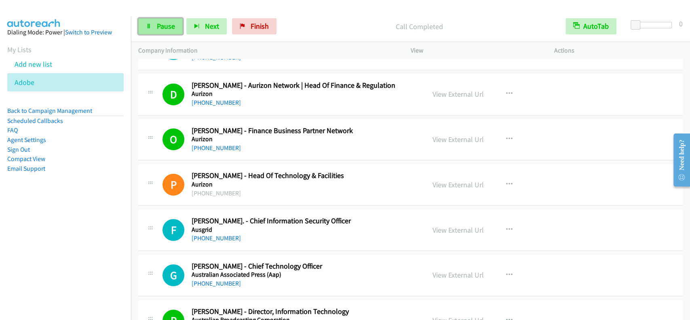
click at [171, 21] on link "Pause" at bounding box center [160, 26] width 44 height 16
click at [170, 22] on span "Start Calls" at bounding box center [173, 25] width 32 height 9
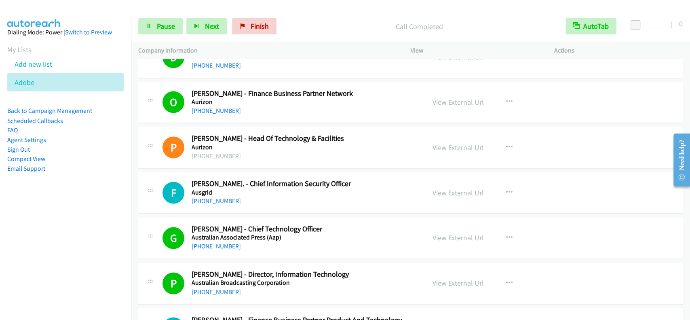
scroll to position [2888, 0]
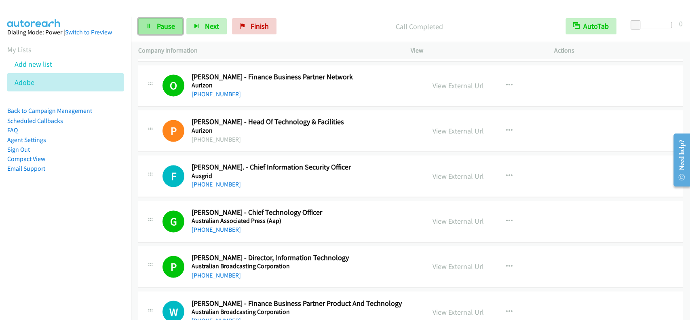
click at [174, 31] on link "Pause" at bounding box center [160, 26] width 44 height 16
click at [174, 25] on span "Start Calls" at bounding box center [173, 25] width 32 height 9
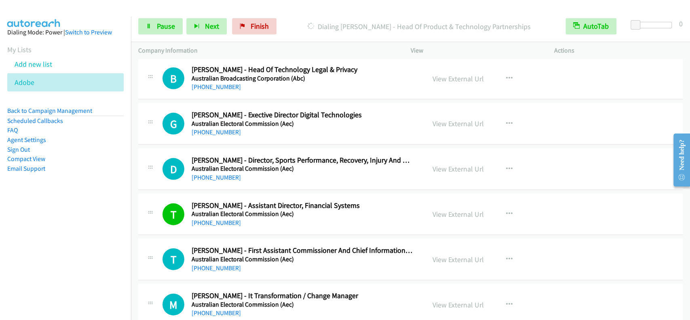
scroll to position [3104, 0]
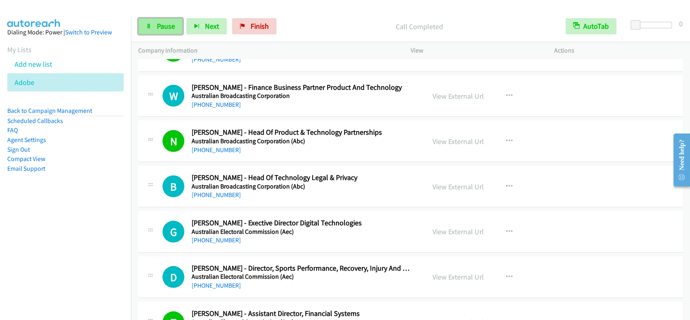
drag, startPoint x: 181, startPoint y: 21, endPoint x: 176, endPoint y: 21, distance: 5.7
click at [181, 21] on link "Pause" at bounding box center [160, 26] width 44 height 16
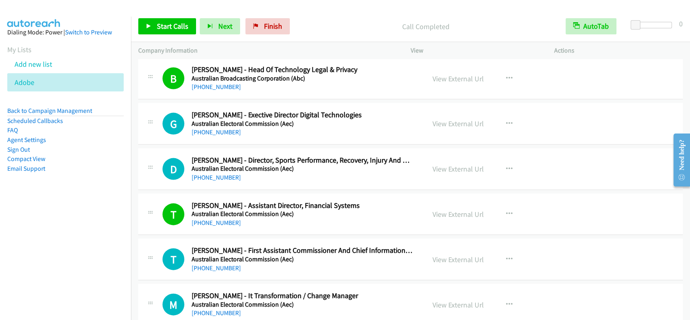
scroll to position [3158, 0]
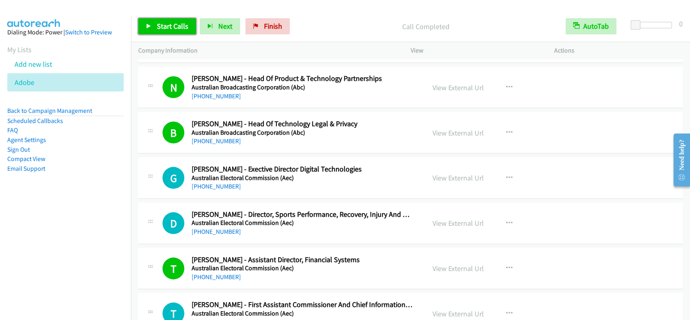
click at [168, 27] on span "Start Calls" at bounding box center [173, 25] width 32 height 9
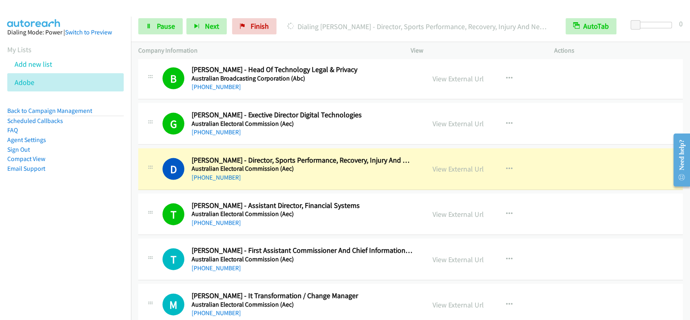
scroll to position [3266, 0]
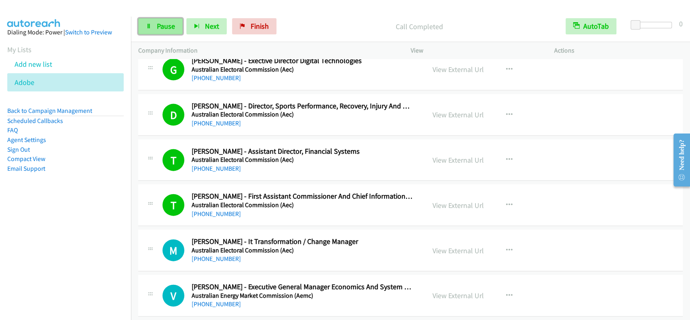
click at [169, 25] on span "Pause" at bounding box center [166, 25] width 18 height 9
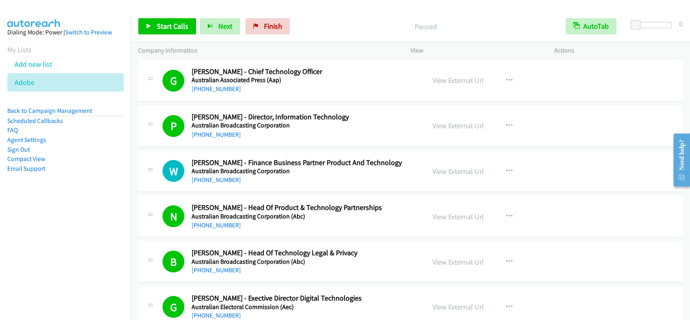
scroll to position [2998, 0]
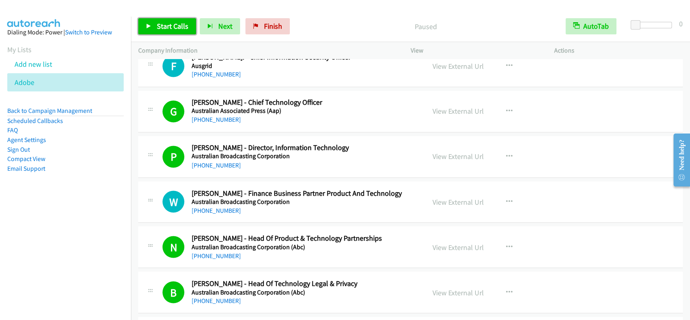
click at [163, 23] on span "Start Calls" at bounding box center [173, 25] width 32 height 9
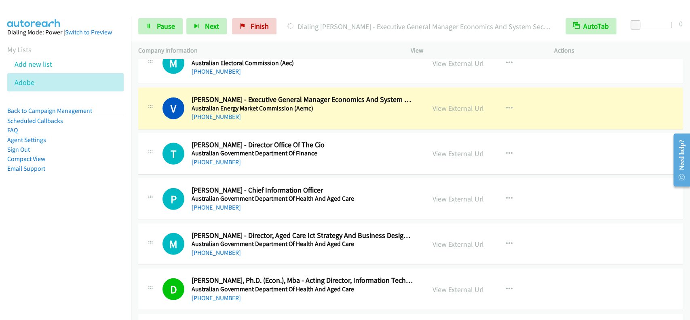
scroll to position [3430, 0]
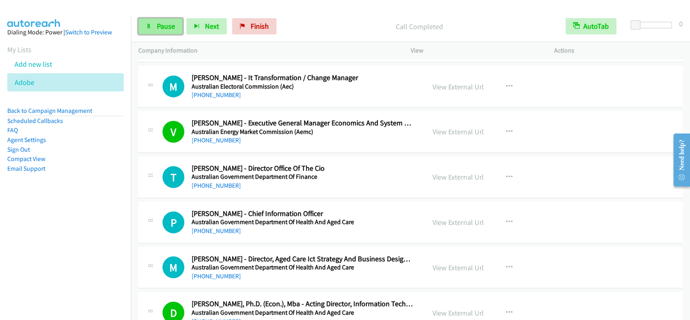
click at [159, 20] on link "Pause" at bounding box center [160, 26] width 44 height 16
click at [164, 23] on span "Start Calls" at bounding box center [173, 25] width 32 height 9
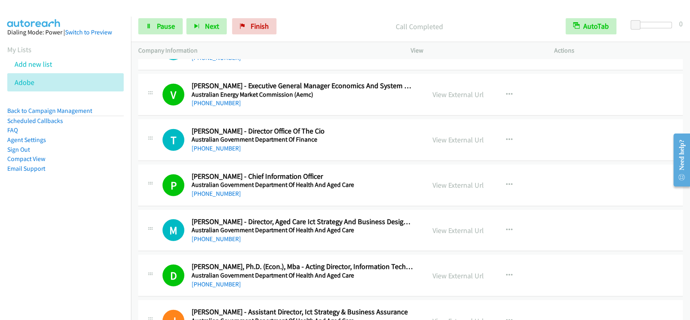
scroll to position [3483, 0]
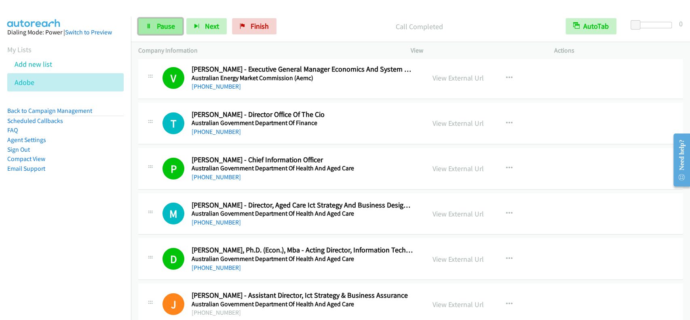
click at [158, 21] on link "Pause" at bounding box center [160, 26] width 44 height 16
click at [161, 21] on span "Start Calls" at bounding box center [173, 25] width 32 height 9
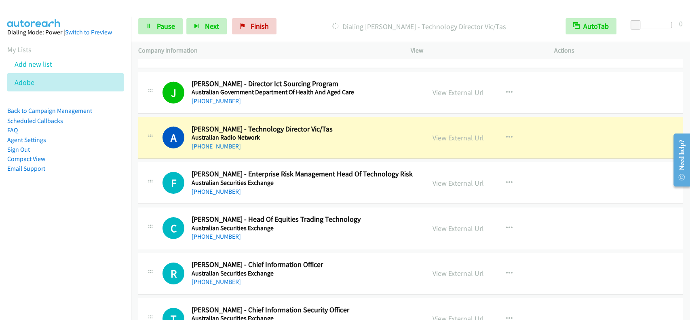
scroll to position [3839, 0]
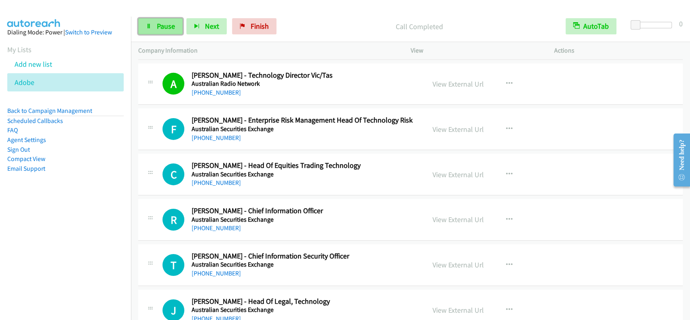
click at [165, 24] on span "Pause" at bounding box center [166, 25] width 18 height 9
click at [165, 24] on span "Start Calls" at bounding box center [173, 25] width 32 height 9
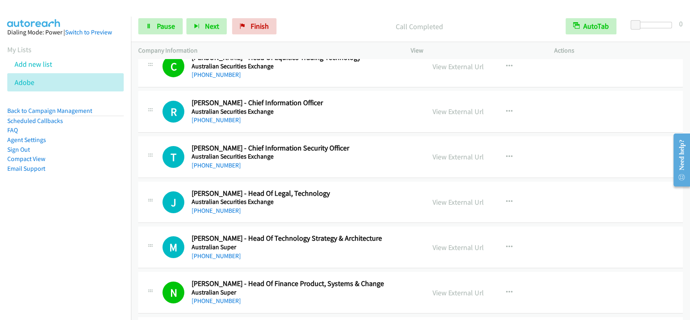
scroll to position [3893, 0]
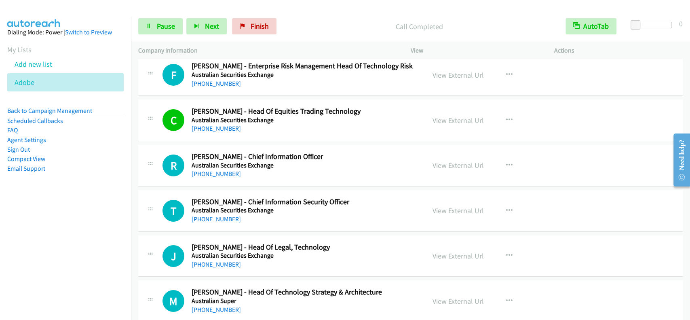
click at [154, 14] on div "Start Calls Pause Next Finish Call Completed AutoTab AutoTab 0" at bounding box center [410, 26] width 559 height 31
click at [158, 21] on span "Pause" at bounding box center [166, 25] width 18 height 9
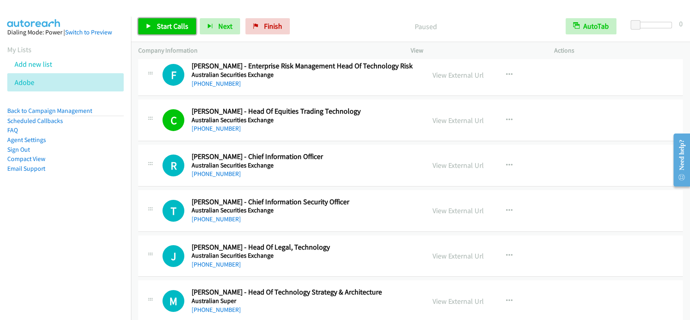
click at [158, 21] on span "Start Calls" at bounding box center [173, 25] width 32 height 9
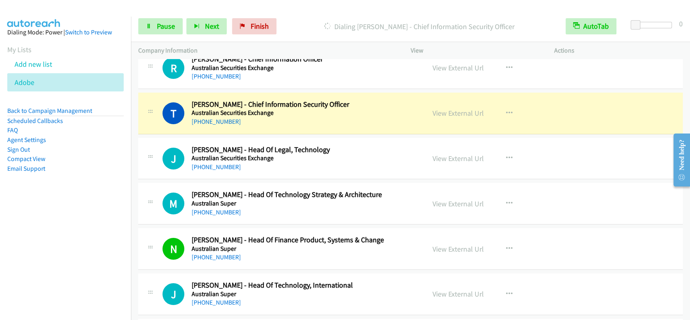
scroll to position [4001, 0]
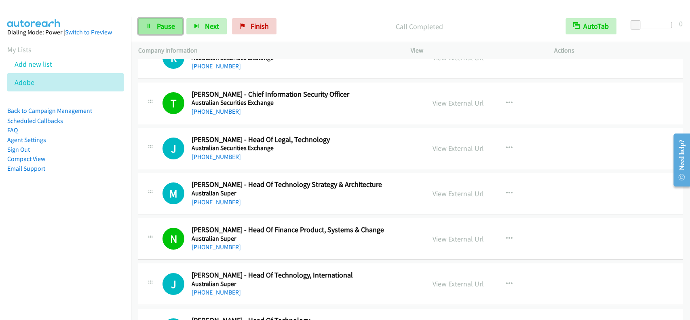
click at [171, 28] on span "Pause" at bounding box center [166, 25] width 18 height 9
click at [171, 28] on span "Start Calls" at bounding box center [173, 25] width 32 height 9
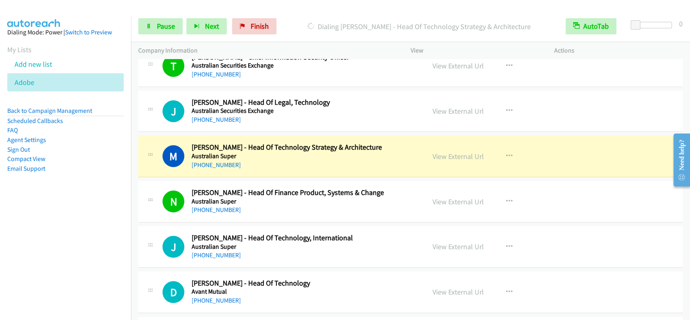
scroll to position [4055, 0]
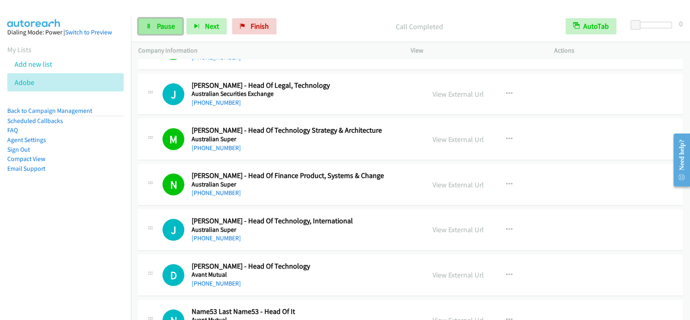
click at [158, 21] on span "Pause" at bounding box center [166, 25] width 18 height 9
click at [158, 21] on span "Start Calls" at bounding box center [173, 25] width 32 height 9
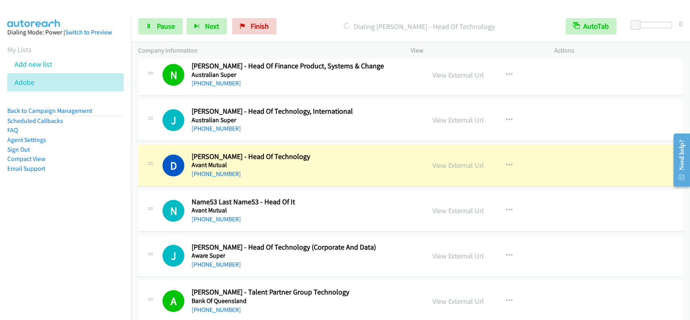
scroll to position [4217, 0]
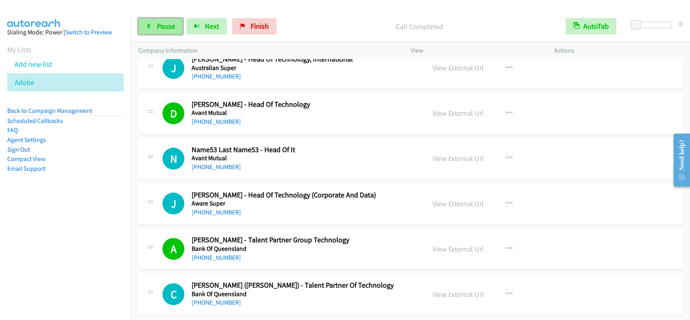
click at [167, 29] on span "Pause" at bounding box center [166, 25] width 18 height 9
click at [167, 29] on span "Start Calls" at bounding box center [173, 25] width 32 height 9
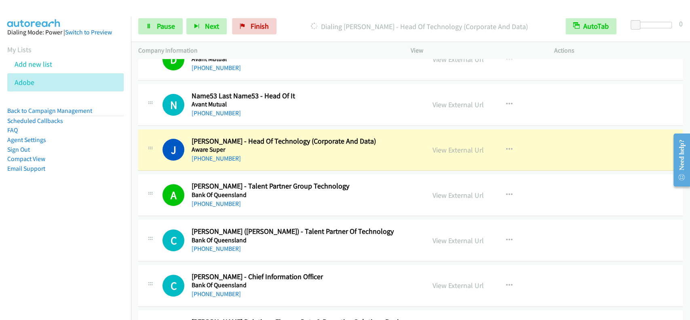
scroll to position [4324, 0]
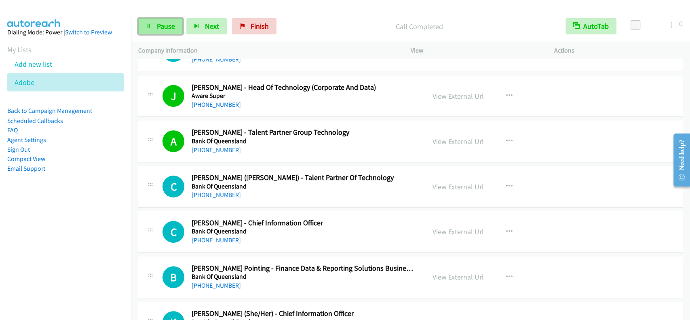
click at [168, 27] on span "Pause" at bounding box center [166, 25] width 18 height 9
click at [168, 27] on span "Start Calls" at bounding box center [173, 25] width 32 height 9
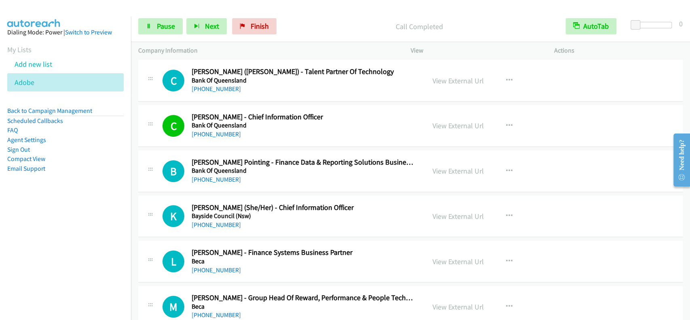
scroll to position [4432, 0]
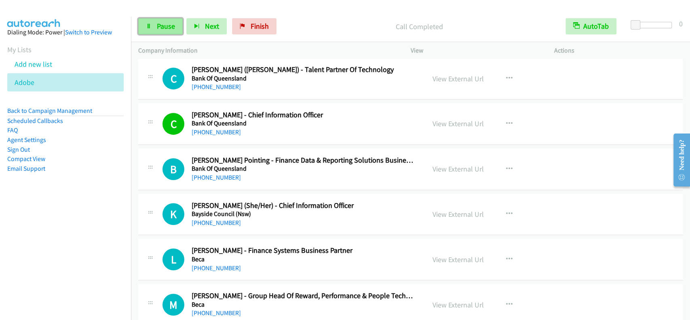
click at [170, 32] on link "Pause" at bounding box center [160, 26] width 44 height 16
click at [170, 27] on span "Start Calls" at bounding box center [173, 25] width 32 height 9
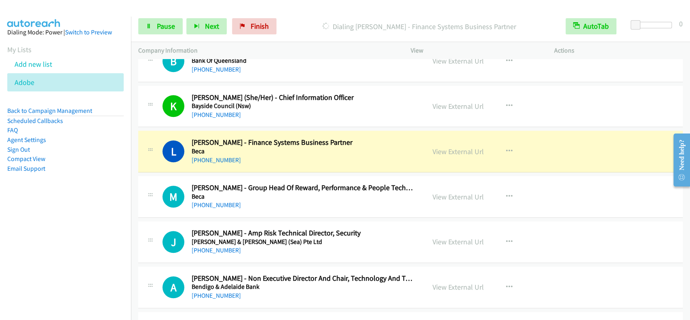
scroll to position [4594, 0]
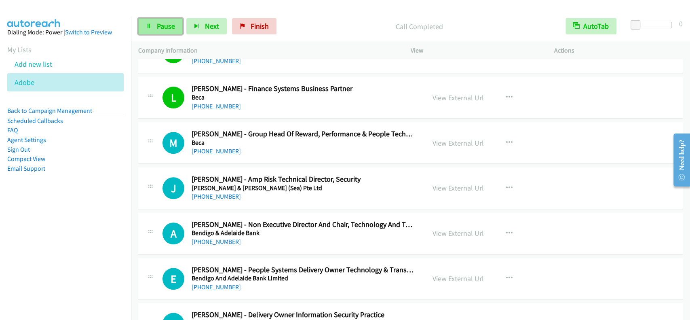
click at [158, 21] on span "Pause" at bounding box center [166, 25] width 18 height 9
click at [158, 21] on span "Start Calls" at bounding box center [173, 25] width 32 height 9
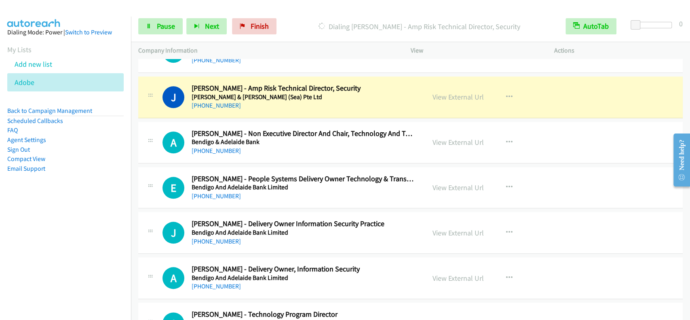
scroll to position [4702, 0]
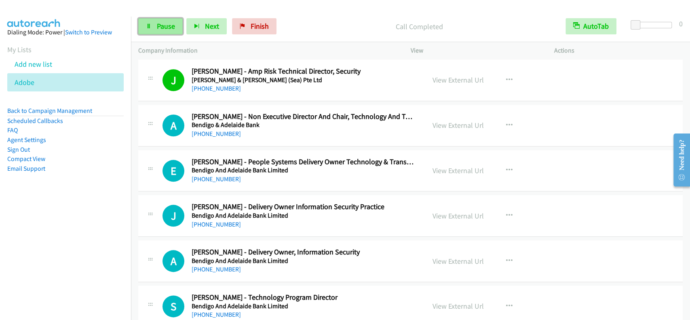
click at [169, 21] on link "Pause" at bounding box center [160, 26] width 44 height 16
click at [169, 21] on link "Start Calls" at bounding box center [167, 26] width 58 height 16
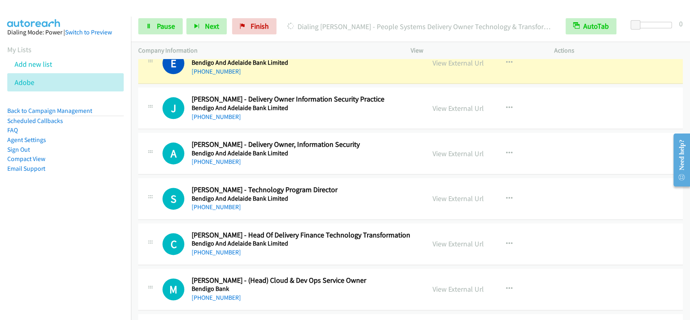
scroll to position [4788, 0]
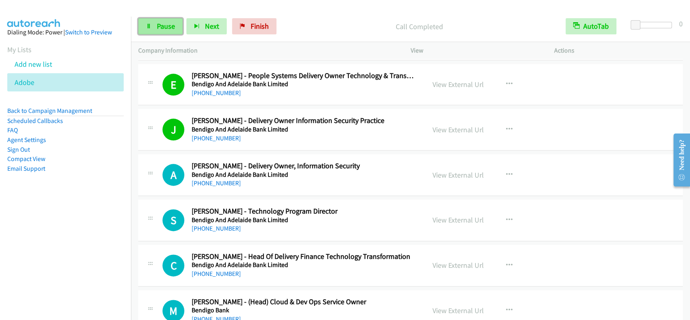
click at [159, 26] on span "Pause" at bounding box center [166, 25] width 18 height 9
click at [159, 26] on span "Start Calls" at bounding box center [173, 25] width 32 height 9
click at [163, 31] on link "Pause" at bounding box center [160, 26] width 44 height 16
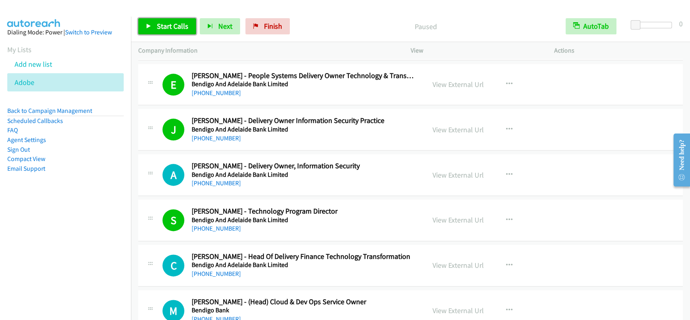
click at [177, 28] on span "Start Calls" at bounding box center [173, 25] width 32 height 9
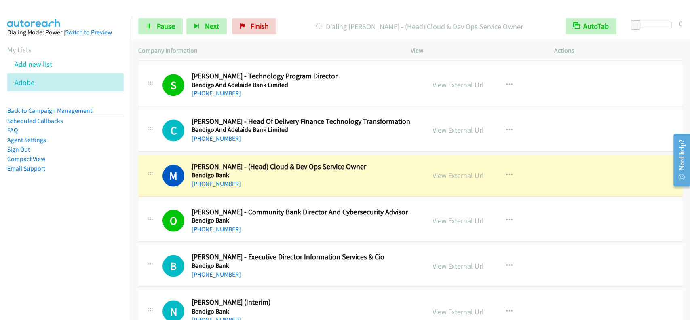
scroll to position [4950, 0]
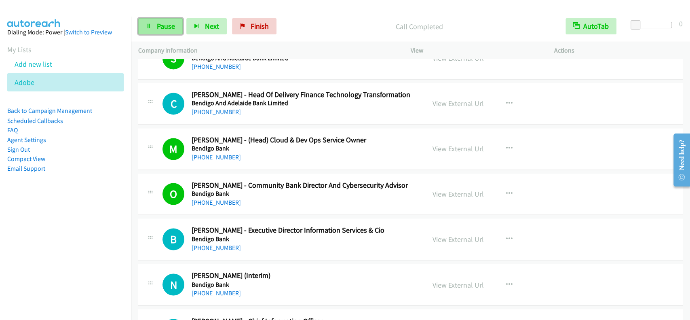
click at [161, 25] on span "Pause" at bounding box center [166, 25] width 18 height 9
click at [161, 25] on span "Start Calls" at bounding box center [173, 25] width 32 height 9
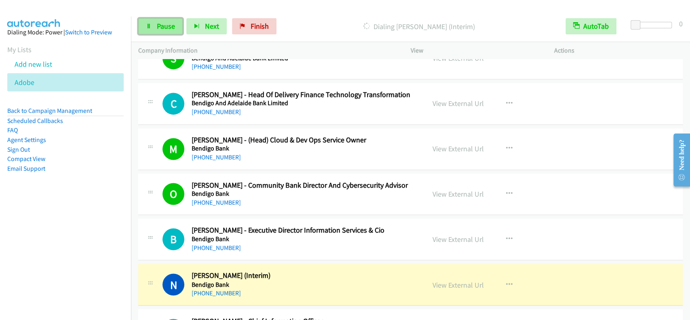
click at [158, 25] on span "Pause" at bounding box center [166, 25] width 18 height 9
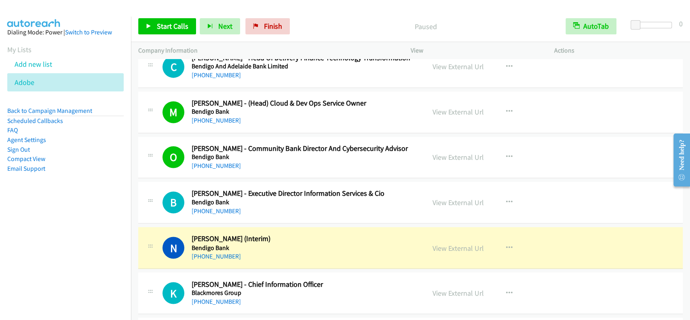
scroll to position [5003, 0]
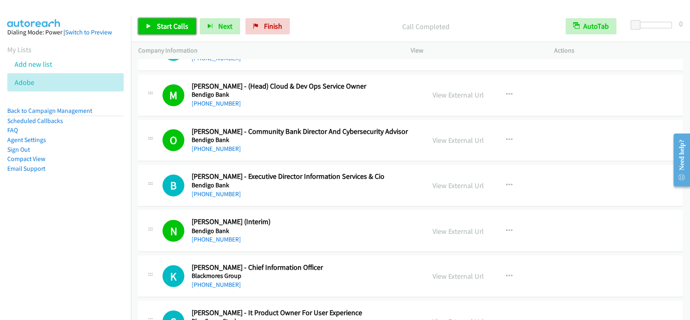
click at [158, 26] on span "Start Calls" at bounding box center [173, 25] width 32 height 9
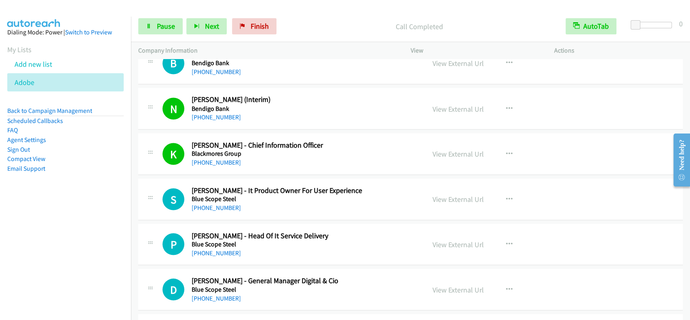
scroll to position [5165, 0]
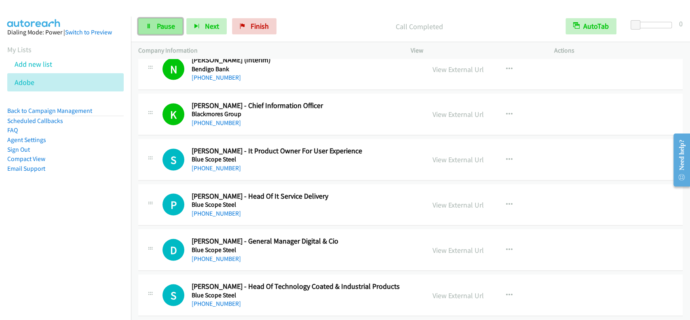
click at [164, 27] on span "Pause" at bounding box center [166, 25] width 18 height 9
click at [164, 27] on span "Start Calls" at bounding box center [173, 25] width 32 height 9
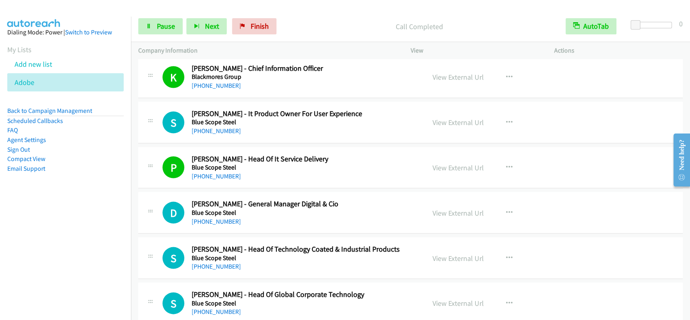
scroll to position [5219, 0]
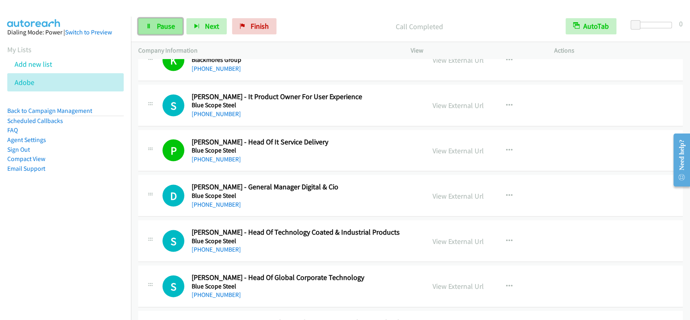
click at [169, 20] on link "Pause" at bounding box center [160, 26] width 44 height 16
click at [167, 24] on span "Start Calls" at bounding box center [173, 25] width 32 height 9
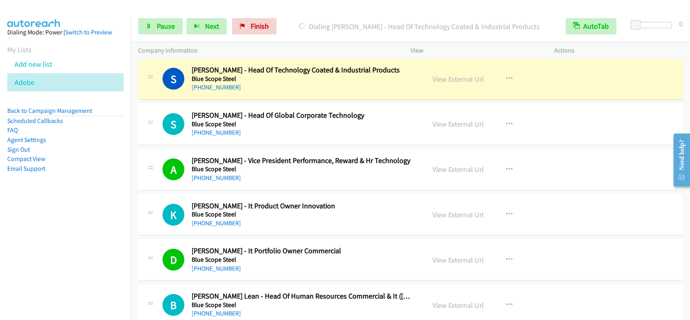
scroll to position [5327, 0]
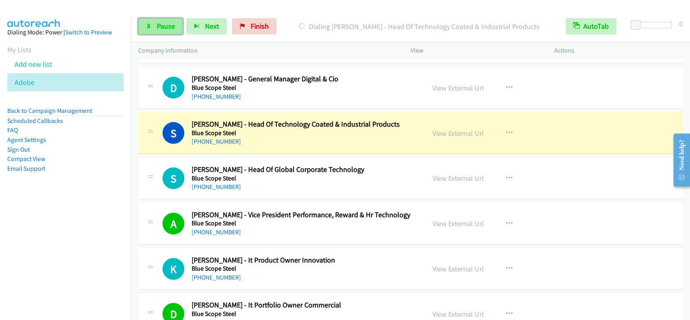
click at [176, 27] on link "Pause" at bounding box center [160, 26] width 44 height 16
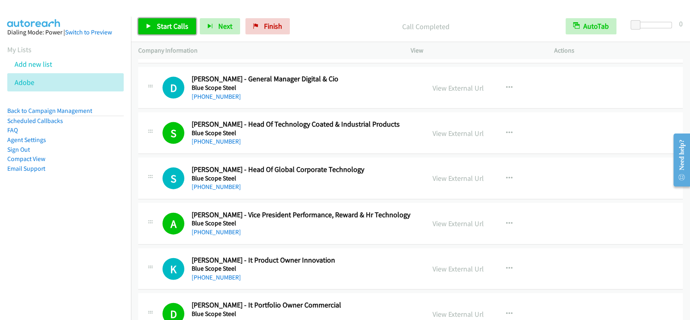
click at [178, 23] on span "Start Calls" at bounding box center [173, 25] width 32 height 9
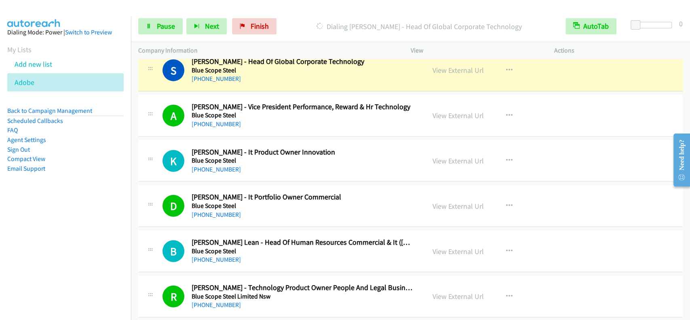
scroll to position [5413, 0]
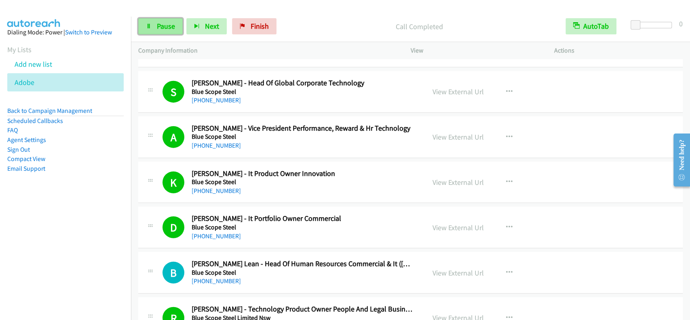
click at [170, 27] on span "Pause" at bounding box center [166, 25] width 18 height 9
click at [170, 27] on span "Start Calls" at bounding box center [173, 25] width 32 height 9
click at [162, 27] on span "Pause" at bounding box center [166, 25] width 18 height 9
click at [162, 24] on span "Start Calls" at bounding box center [173, 25] width 32 height 9
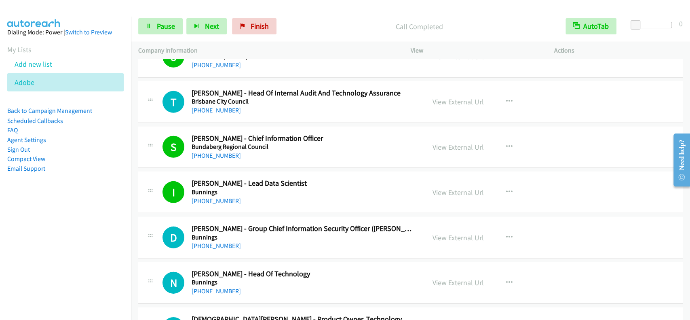
scroll to position [5737, 0]
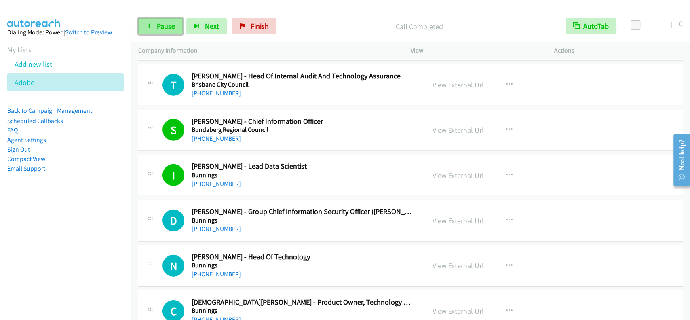
click at [173, 27] on span "Pause" at bounding box center [166, 25] width 18 height 9
click at [173, 27] on span "Start Calls" at bounding box center [173, 25] width 32 height 9
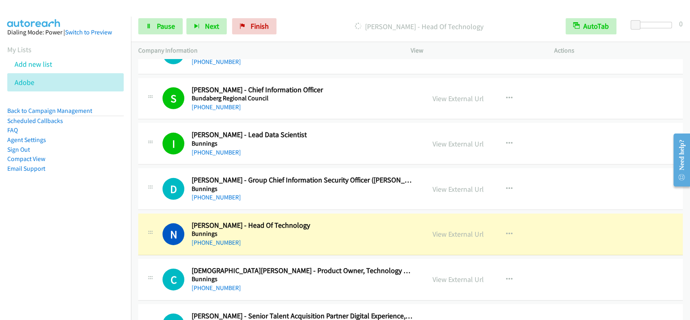
scroll to position [5801, 0]
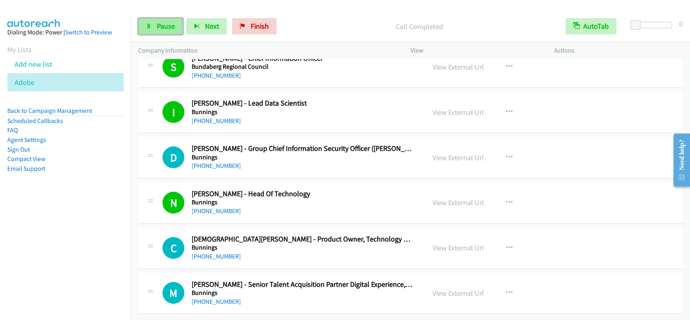
click at [179, 22] on link "Pause" at bounding box center [160, 26] width 44 height 16
click at [162, 33] on link "Start Calls" at bounding box center [167, 26] width 58 height 16
click at [174, 26] on span "Pause" at bounding box center [166, 25] width 18 height 9
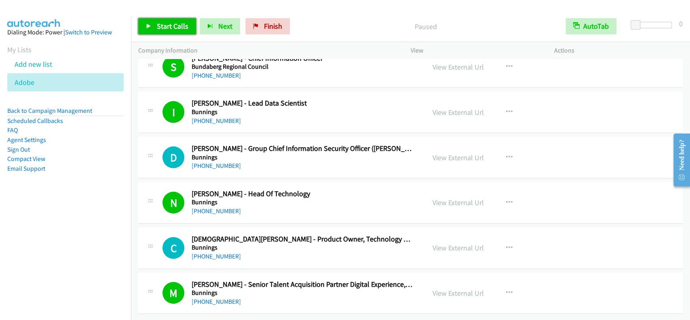
click at [172, 32] on link "Start Calls" at bounding box center [167, 26] width 58 height 16
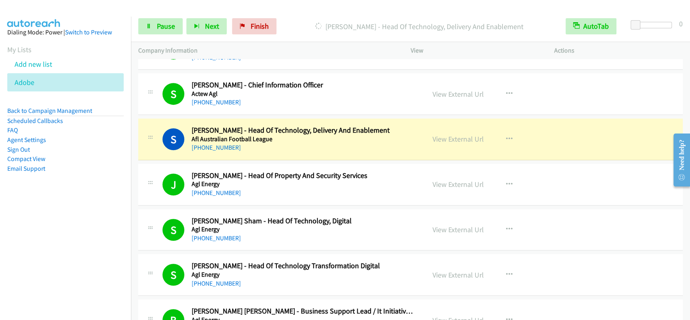
scroll to position [196, 0]
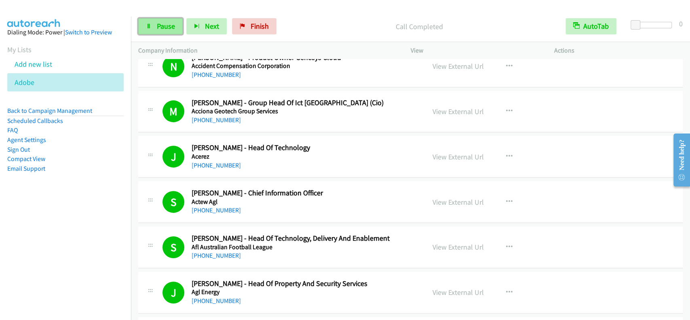
click at [164, 29] on span "Pause" at bounding box center [166, 25] width 18 height 9
click at [164, 28] on span "Start Calls" at bounding box center [173, 25] width 32 height 9
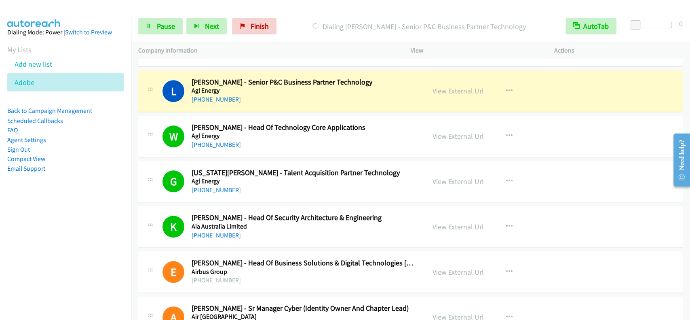
scroll to position [627, 0]
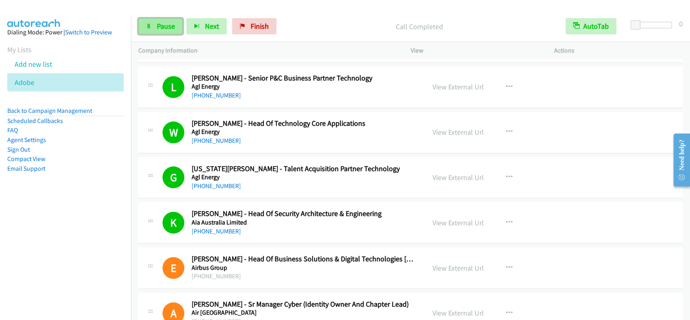
click at [171, 19] on link "Pause" at bounding box center [160, 26] width 44 height 16
click at [171, 25] on span "Start Calls" at bounding box center [173, 25] width 32 height 9
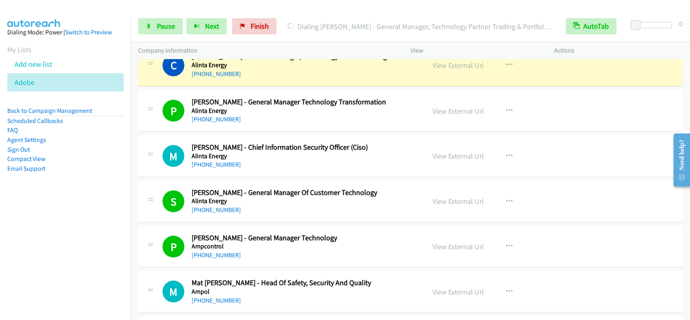
scroll to position [951, 0]
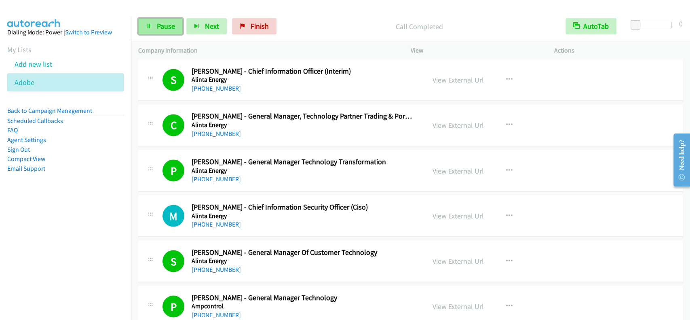
click at [167, 25] on span "Pause" at bounding box center [166, 25] width 18 height 9
click at [167, 25] on span "Start Calls" at bounding box center [173, 25] width 32 height 9
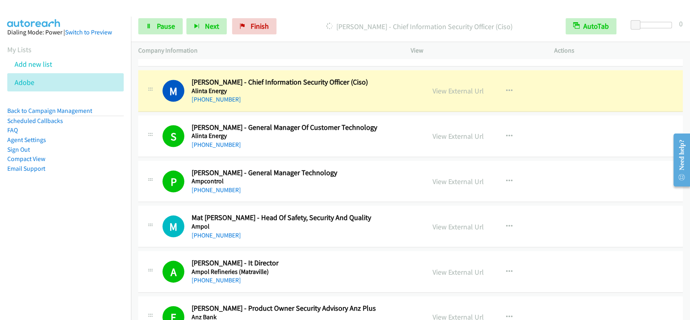
scroll to position [1058, 0]
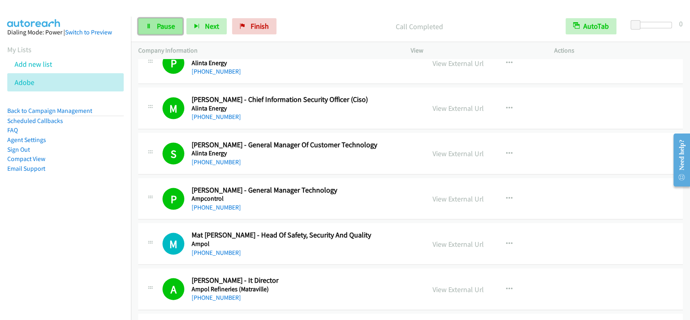
click at [168, 27] on span "Pause" at bounding box center [166, 25] width 18 height 9
click at [168, 26] on span "Start Calls" at bounding box center [173, 25] width 32 height 9
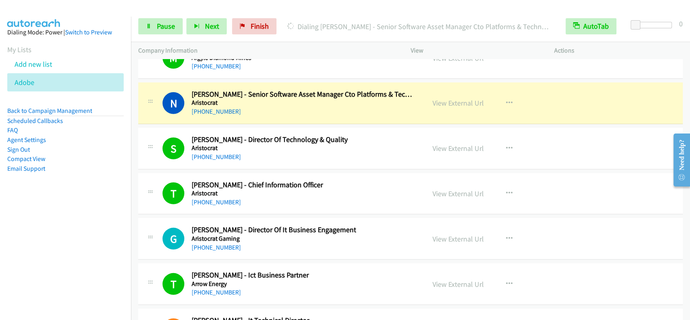
scroll to position [1543, 0]
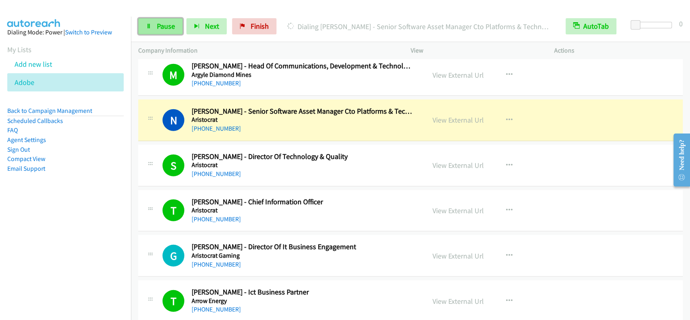
click at [155, 26] on link "Pause" at bounding box center [160, 26] width 44 height 16
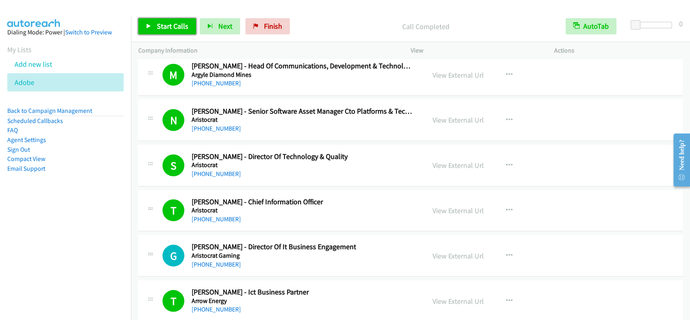
click at [173, 30] on span "Start Calls" at bounding box center [173, 25] width 32 height 9
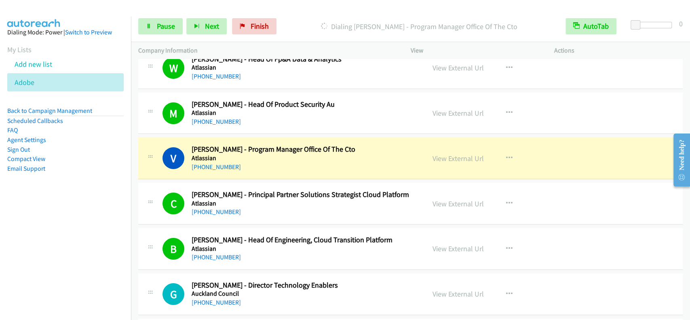
scroll to position [1921, 0]
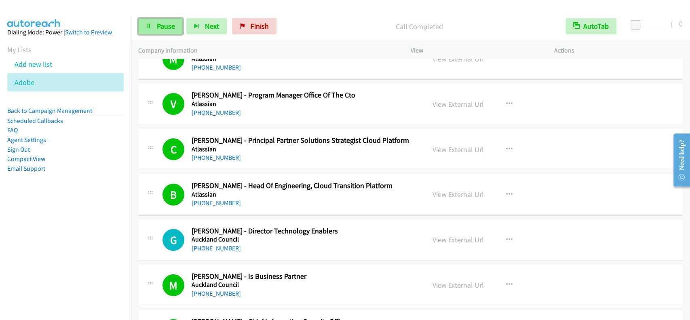
click at [158, 30] on span "Pause" at bounding box center [166, 25] width 18 height 9
click at [161, 29] on span "Start Calls" at bounding box center [173, 25] width 32 height 9
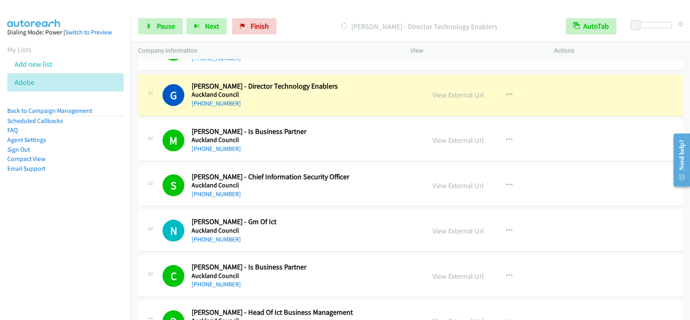
scroll to position [2082, 0]
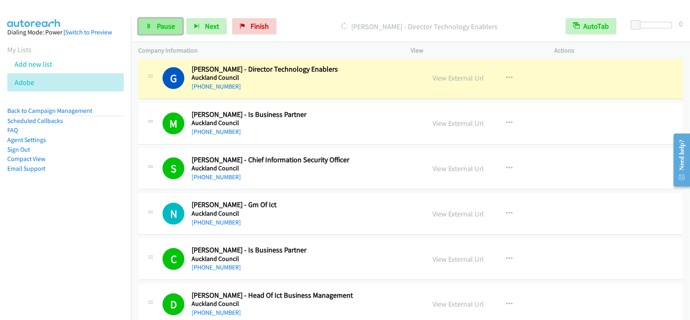
click at [172, 27] on span "Pause" at bounding box center [166, 25] width 18 height 9
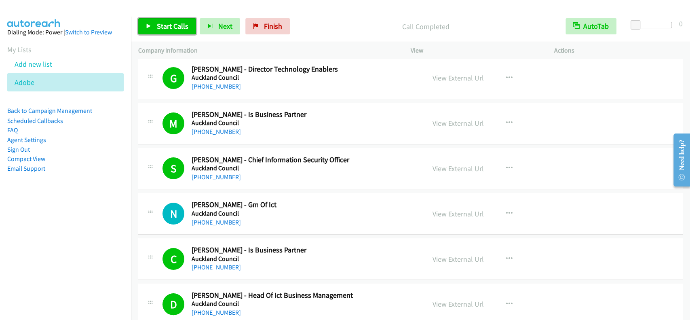
click at [165, 23] on span "Start Calls" at bounding box center [173, 25] width 32 height 9
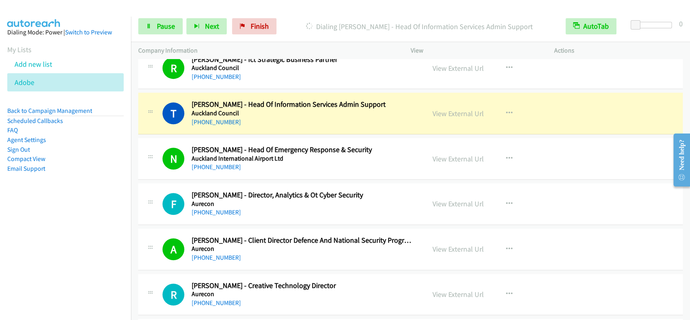
scroll to position [2406, 0]
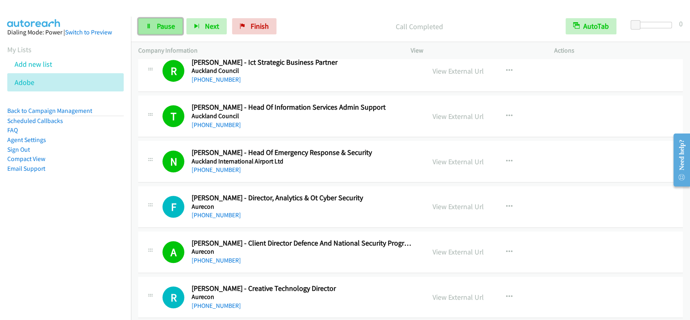
click at [163, 31] on span "Pause" at bounding box center [166, 25] width 18 height 9
click at [165, 30] on span "Start Calls" at bounding box center [173, 25] width 32 height 9
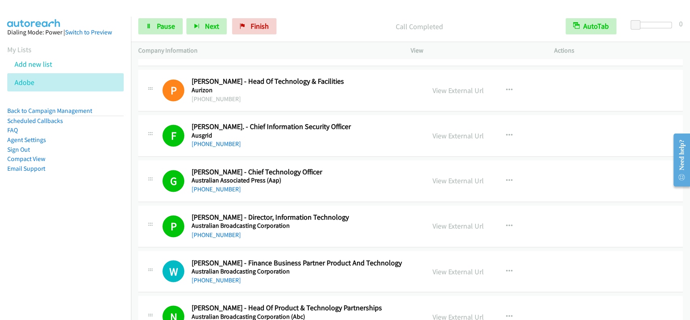
scroll to position [2945, 0]
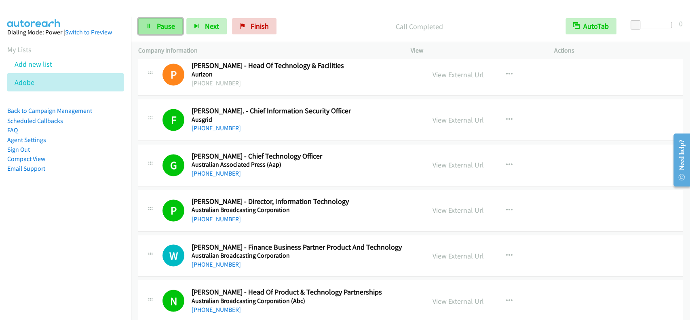
click at [165, 30] on span "Pause" at bounding box center [166, 25] width 18 height 9
click at [165, 30] on span "Start Calls" at bounding box center [173, 25] width 32 height 9
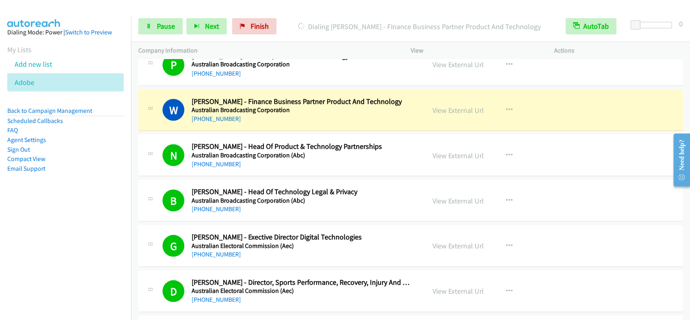
scroll to position [3106, 0]
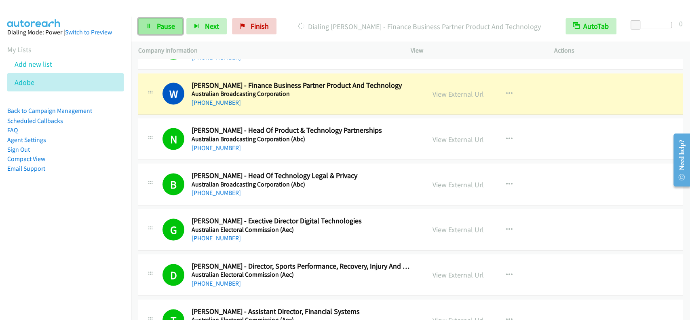
drag, startPoint x: 163, startPoint y: 30, endPoint x: 165, endPoint y: 23, distance: 7.1
click at [163, 30] on span "Pause" at bounding box center [166, 25] width 18 height 9
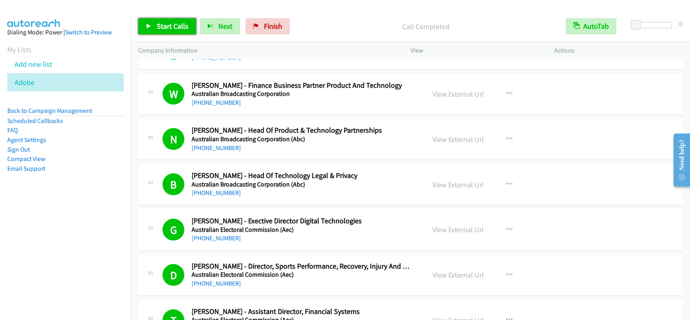
click at [173, 23] on span "Start Calls" at bounding box center [173, 25] width 32 height 9
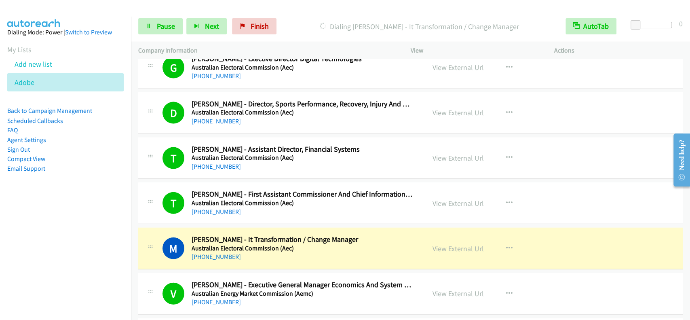
scroll to position [3430, 0]
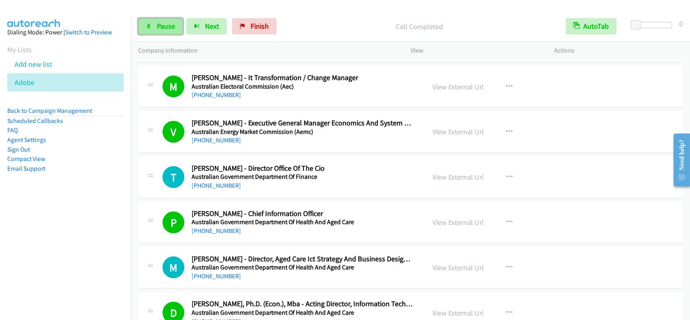
click at [157, 23] on span "Pause" at bounding box center [166, 25] width 18 height 9
click at [158, 26] on span "Start Calls" at bounding box center [173, 25] width 32 height 9
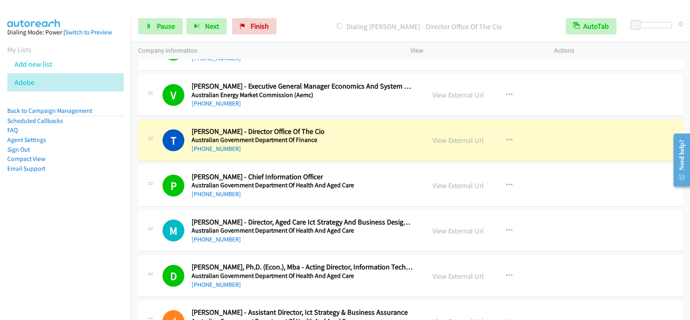
scroll to position [3483, 0]
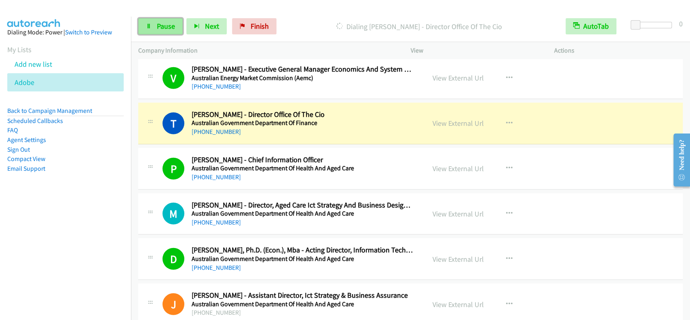
click at [173, 30] on span "Pause" at bounding box center [166, 25] width 18 height 9
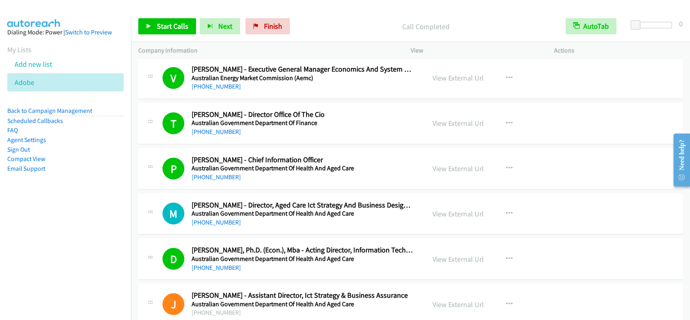
click at [156, 35] on div "Start Calls Pause Next Finish Call Completed AutoTab AutoTab 0" at bounding box center [410, 26] width 559 height 31
click at [160, 30] on span "Start Calls" at bounding box center [173, 25] width 32 height 9
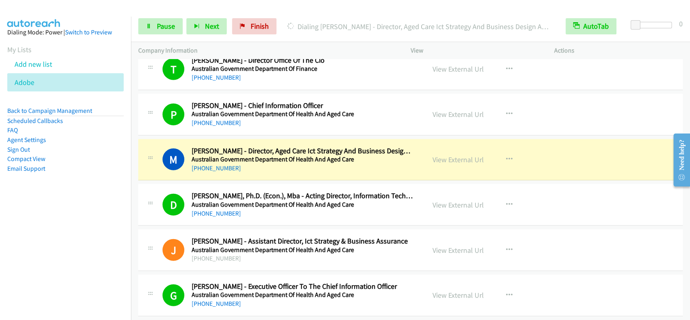
scroll to position [3591, 0]
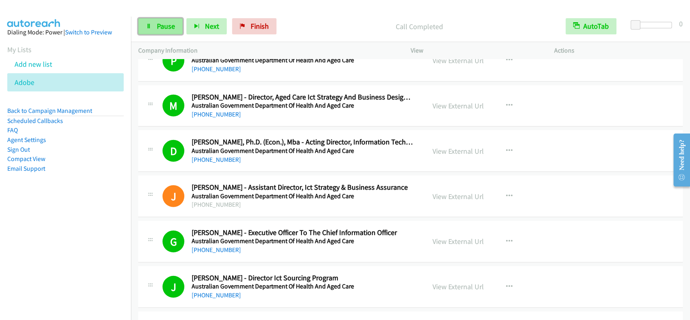
click at [181, 26] on link "Pause" at bounding box center [160, 26] width 44 height 16
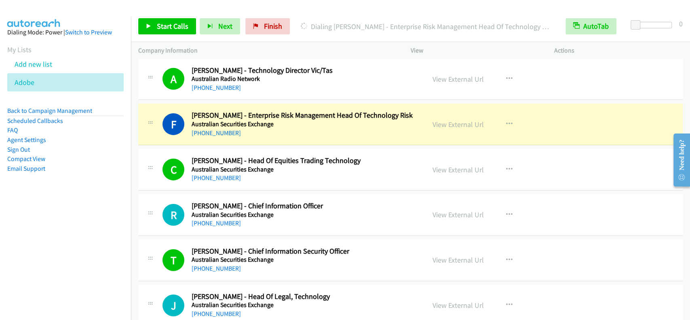
scroll to position [3861, 0]
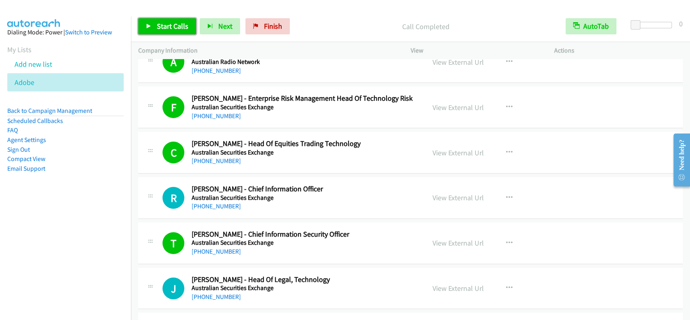
click at [161, 27] on span "Start Calls" at bounding box center [173, 25] width 32 height 9
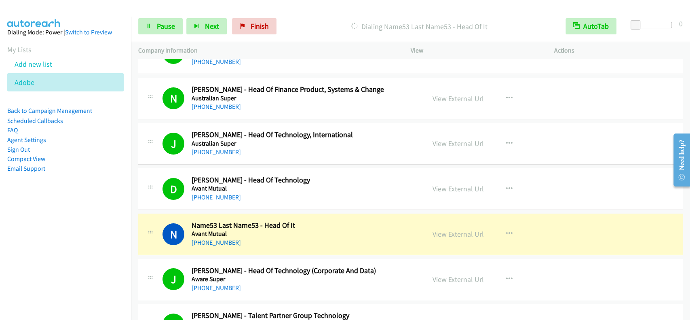
scroll to position [4238, 0]
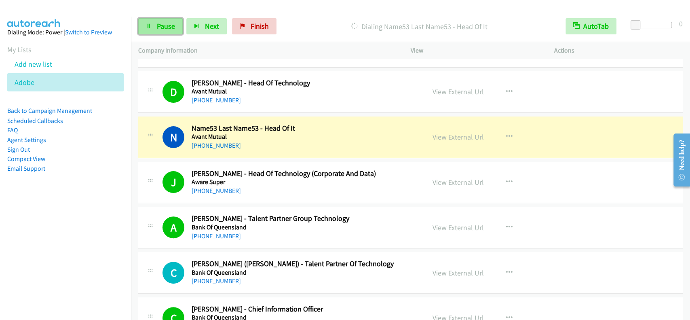
click at [162, 30] on span "Pause" at bounding box center [166, 25] width 18 height 9
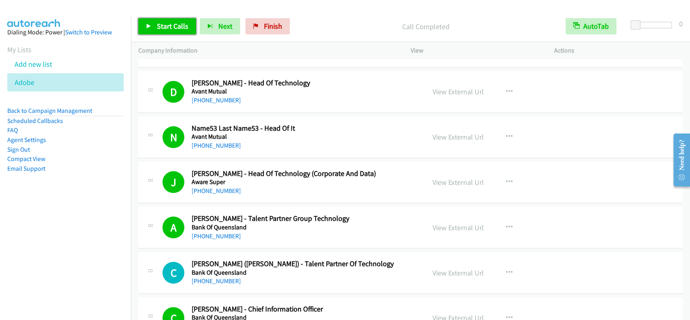
click at [171, 30] on span "Start Calls" at bounding box center [173, 25] width 32 height 9
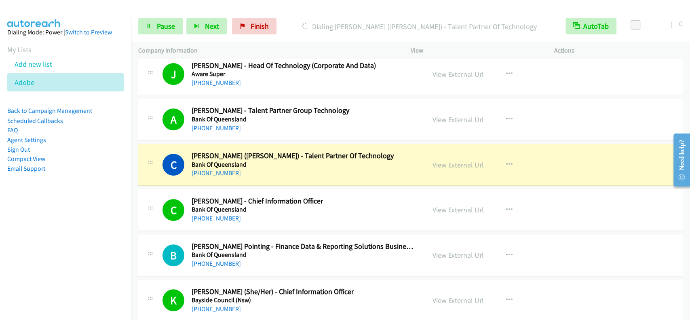
scroll to position [4400, 0]
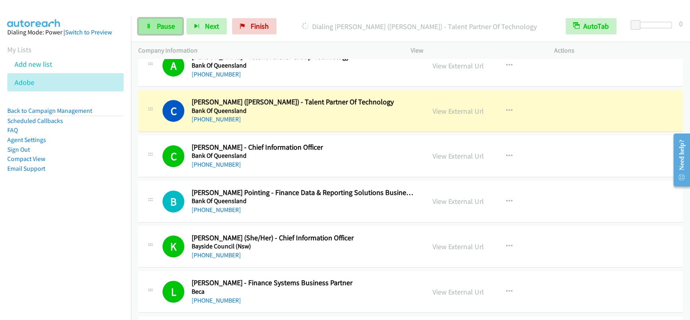
click at [162, 25] on span "Pause" at bounding box center [166, 25] width 18 height 9
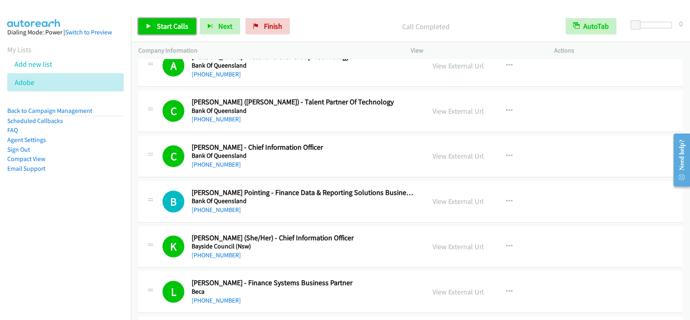
click at [175, 34] on link "Start Calls" at bounding box center [167, 26] width 58 height 16
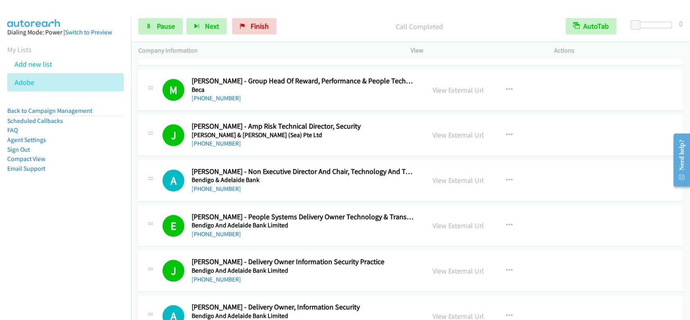
scroll to position [4669, 0]
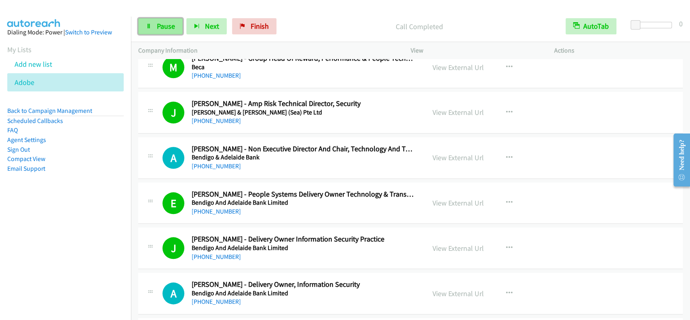
click at [164, 24] on span "Pause" at bounding box center [166, 25] width 18 height 9
click at [171, 24] on span "Start Calls" at bounding box center [173, 25] width 32 height 9
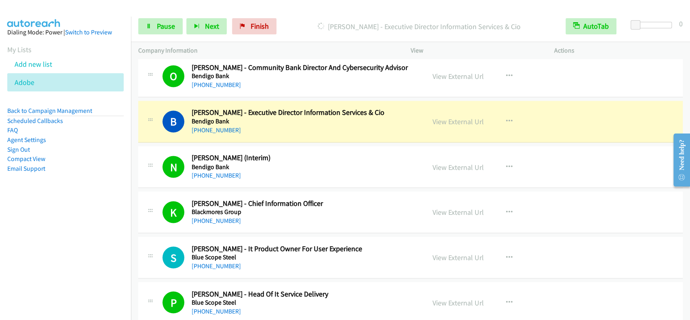
scroll to position [5100, 0]
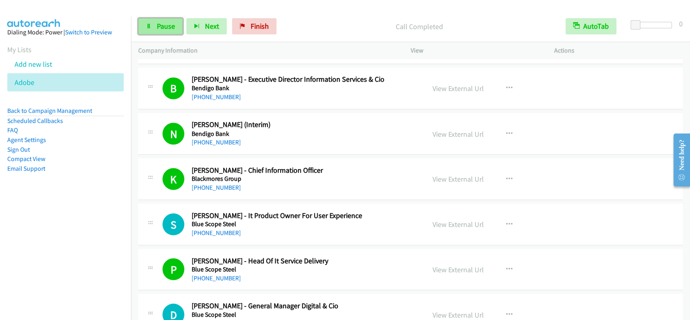
click at [157, 27] on span "Pause" at bounding box center [166, 25] width 18 height 9
click at [157, 27] on span "Start Calls" at bounding box center [173, 25] width 32 height 9
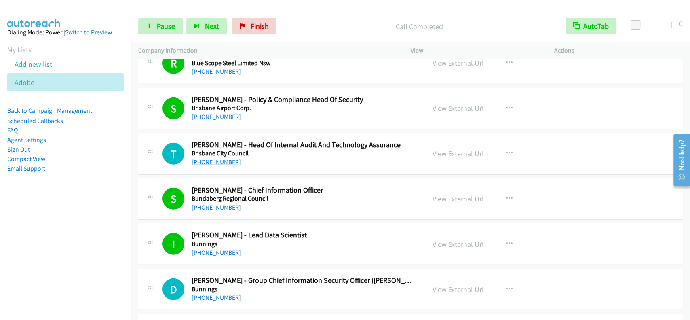
scroll to position [5693, 0]
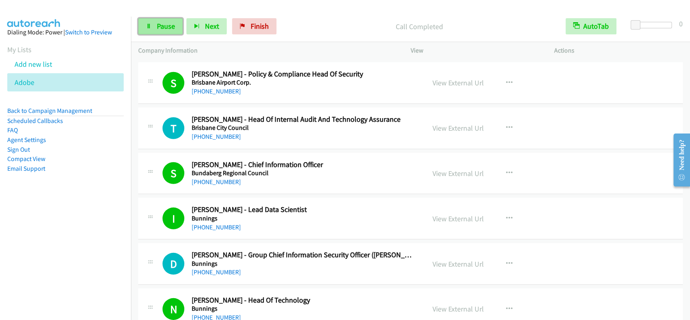
click at [170, 27] on span "Pause" at bounding box center [166, 25] width 18 height 9
click at [170, 27] on span "Start Calls" at bounding box center [173, 25] width 32 height 9
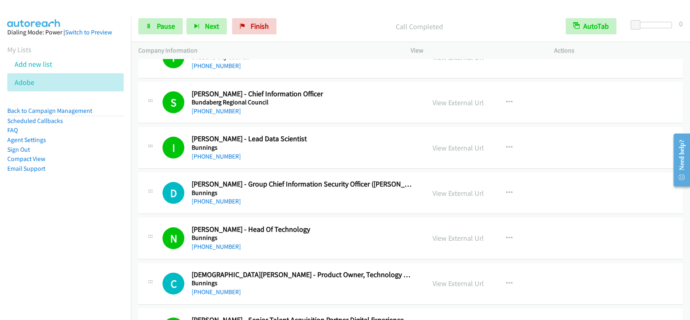
scroll to position [5747, 0]
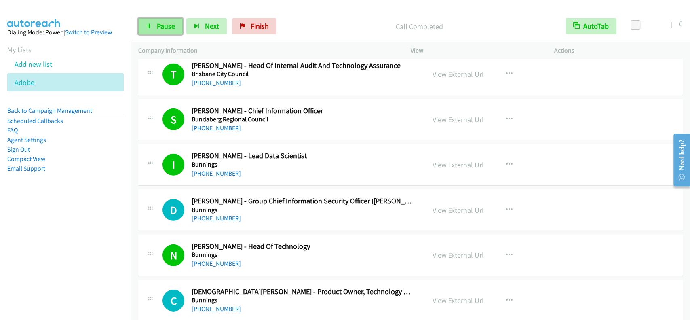
click at [171, 27] on span "Pause" at bounding box center [166, 25] width 18 height 9
click at [171, 29] on span "Start Calls" at bounding box center [173, 25] width 32 height 9
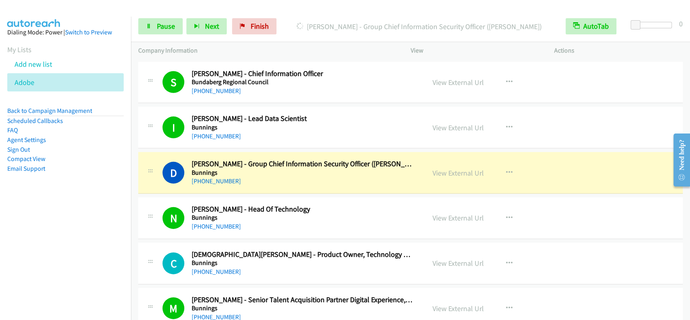
scroll to position [5801, 0]
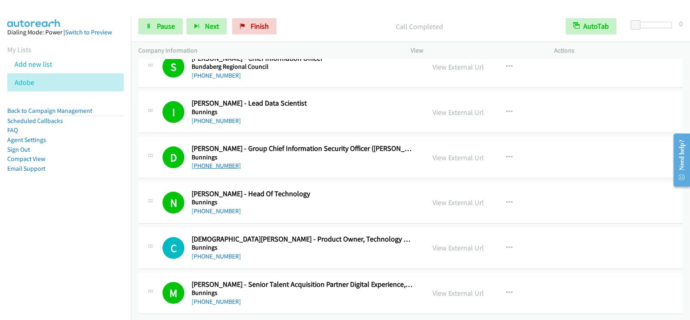
click at [206, 162] on link "+61 8 9327 4211" at bounding box center [216, 166] width 49 height 8
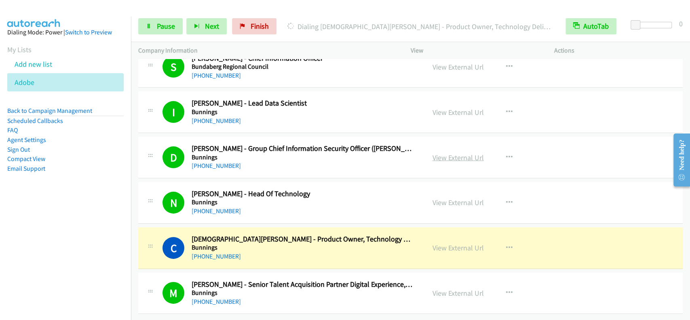
click at [456, 153] on link "View External Url" at bounding box center [458, 157] width 51 height 9
click at [177, 26] on link "Pause" at bounding box center [160, 26] width 44 height 16
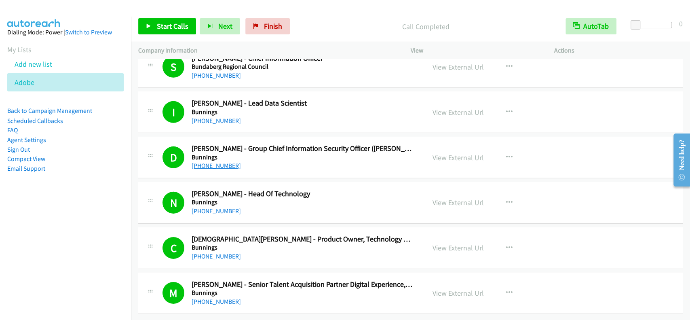
click at [205, 162] on link "+61 8 9327 4211" at bounding box center [216, 166] width 49 height 8
click at [210, 162] on link "+61 8 9327 4211" at bounding box center [216, 166] width 49 height 8
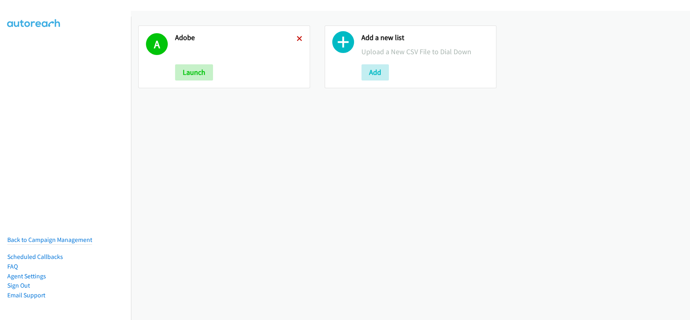
click at [297, 38] on icon at bounding box center [300, 39] width 6 height 6
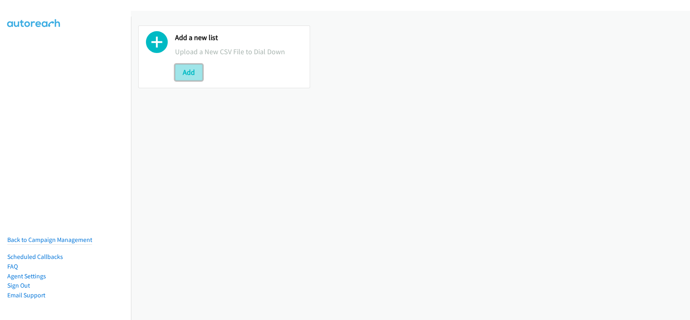
click at [182, 70] on button "Add" at bounding box center [188, 72] width 27 height 16
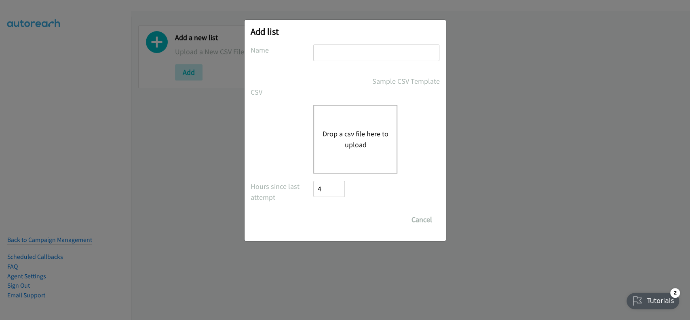
click at [335, 52] on input "text" at bounding box center [376, 52] width 126 height 17
type input "adobe"
click at [351, 133] on button "Drop a csv file here to upload" at bounding box center [355, 139] width 66 height 22
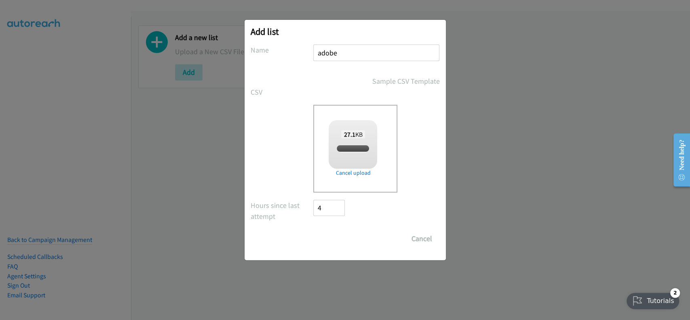
checkbox input "true"
click at [333, 238] on input "Save List" at bounding box center [335, 238] width 42 height 16
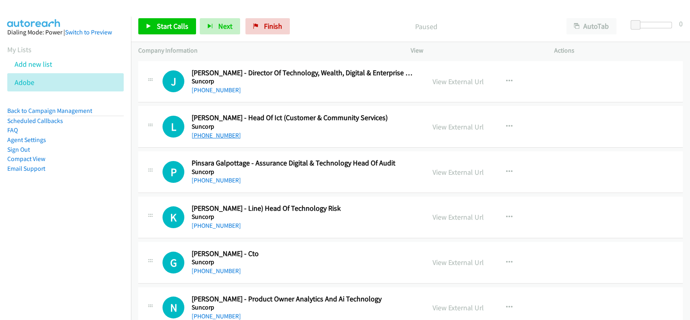
click at [219, 134] on link "[PHONE_NUMBER]" at bounding box center [216, 135] width 49 height 8
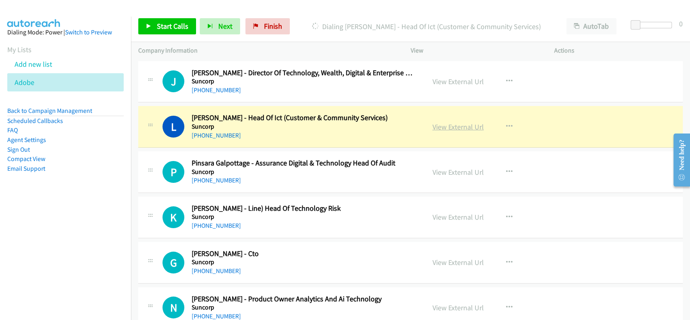
click at [460, 128] on link "View External Url" at bounding box center [458, 126] width 51 height 9
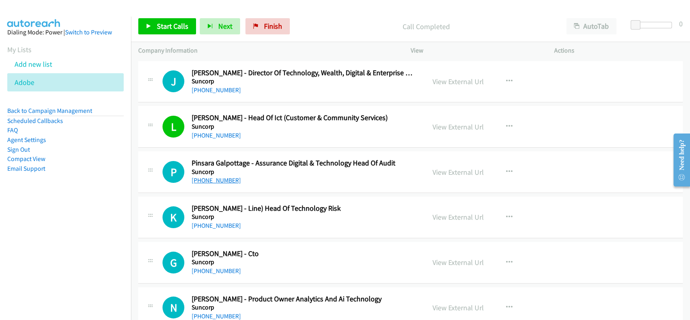
click at [212, 178] on link "[PHONE_NUMBER]" at bounding box center [216, 180] width 49 height 8
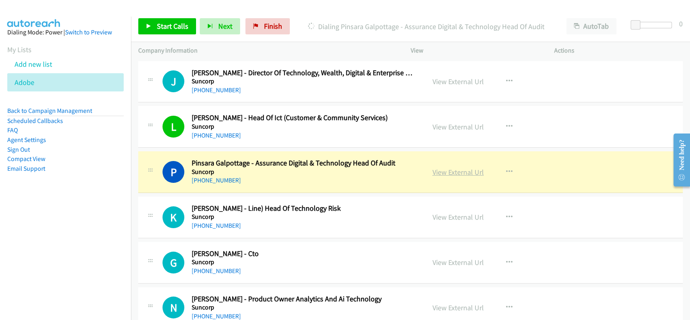
click at [442, 169] on link "View External Url" at bounding box center [458, 171] width 51 height 9
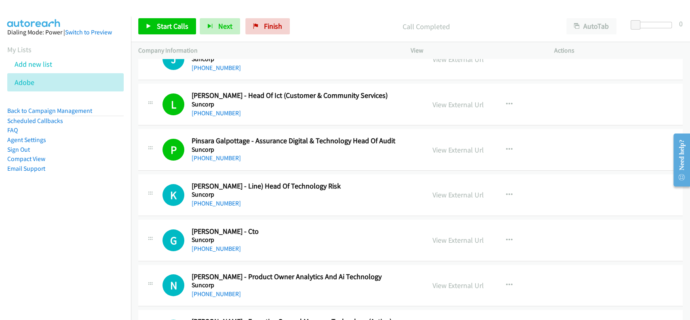
scroll to position [54, 0]
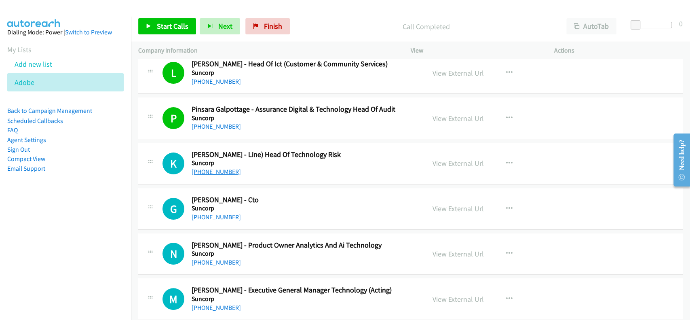
click at [215, 170] on link "[PHONE_NUMBER]" at bounding box center [216, 172] width 49 height 8
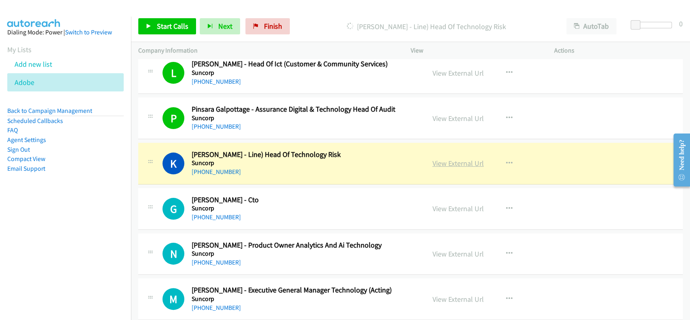
click at [451, 163] on link "View External Url" at bounding box center [458, 162] width 51 height 9
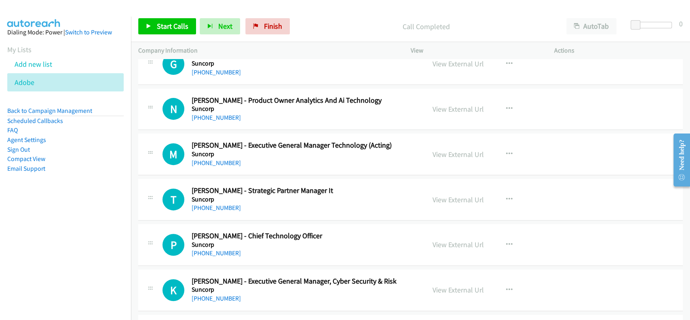
scroll to position [215, 0]
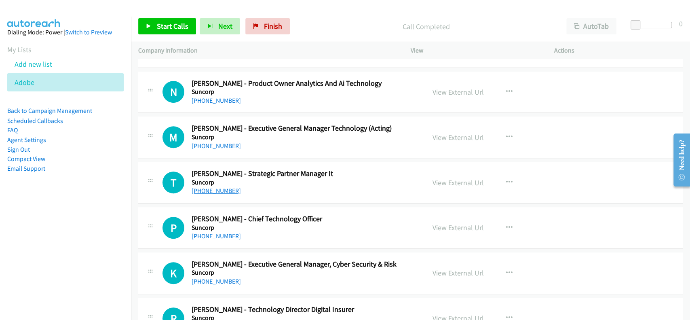
click at [213, 191] on link "[PHONE_NUMBER]" at bounding box center [216, 191] width 49 height 8
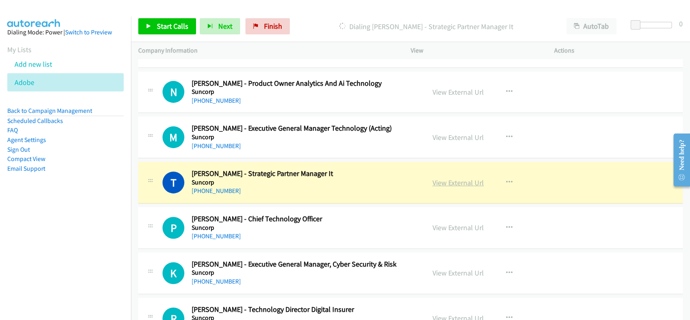
click at [447, 182] on link "View External Url" at bounding box center [458, 182] width 51 height 9
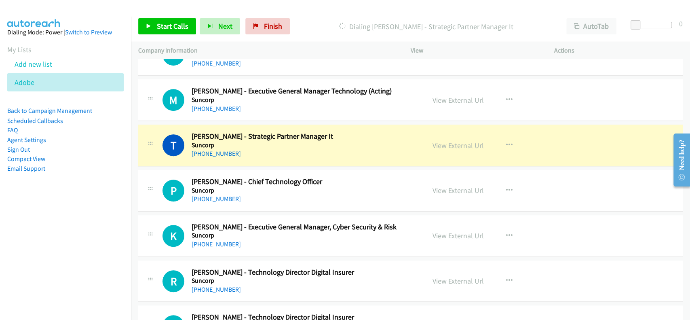
scroll to position [269, 0]
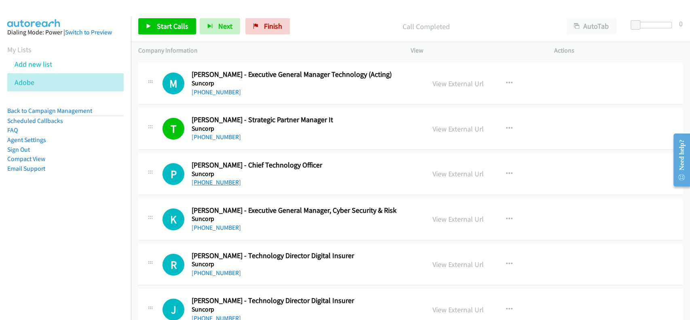
click at [213, 181] on link "[PHONE_NUMBER]" at bounding box center [216, 182] width 49 height 8
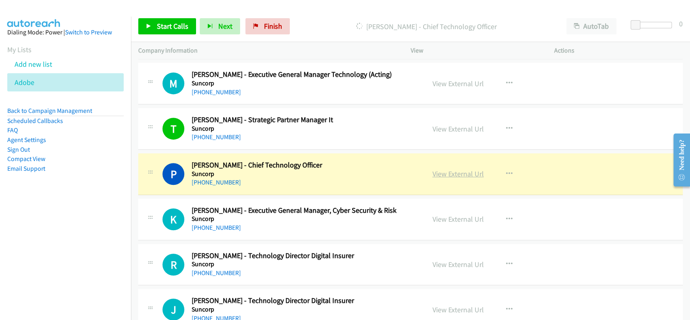
click at [442, 173] on link "View External Url" at bounding box center [458, 173] width 51 height 9
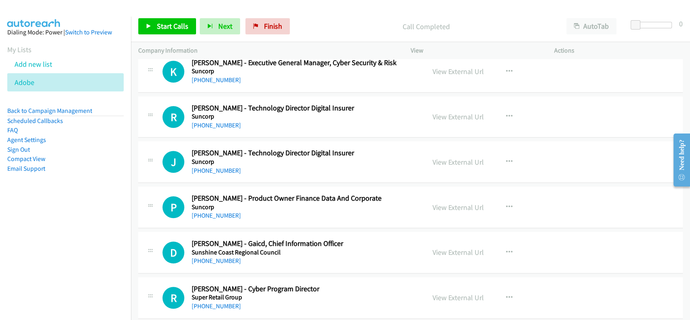
scroll to position [431, 0]
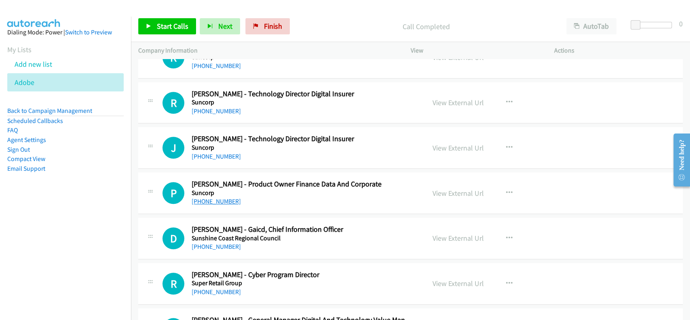
click at [215, 199] on link "[PHONE_NUMBER]" at bounding box center [216, 201] width 49 height 8
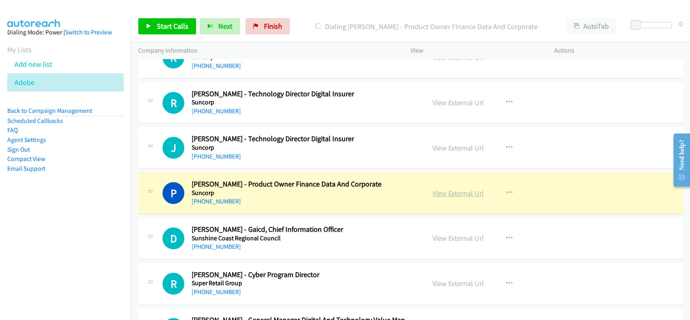
click at [462, 191] on link "View External Url" at bounding box center [458, 192] width 51 height 9
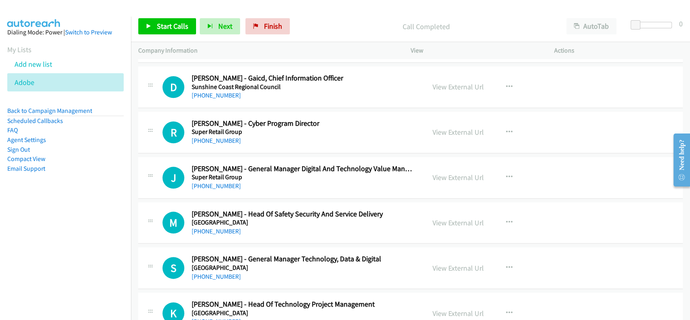
scroll to position [593, 0]
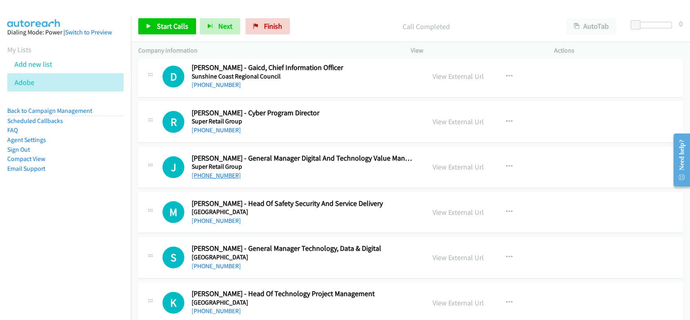
click at [204, 173] on link "[PHONE_NUMBER]" at bounding box center [216, 175] width 49 height 8
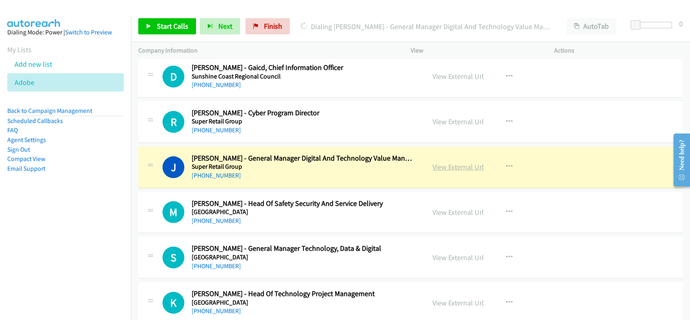
click at [459, 165] on link "View External Url" at bounding box center [458, 166] width 51 height 9
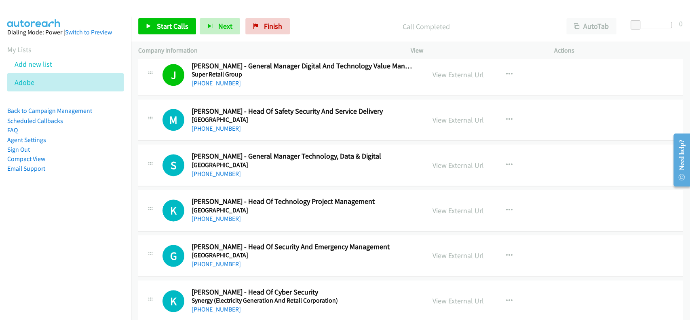
scroll to position [700, 0]
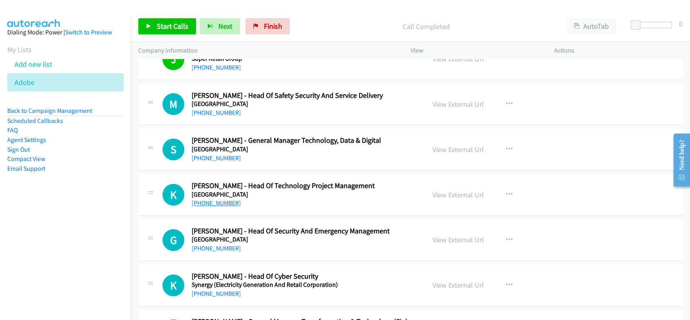
click at [218, 202] on link "[PHONE_NUMBER]" at bounding box center [216, 203] width 49 height 8
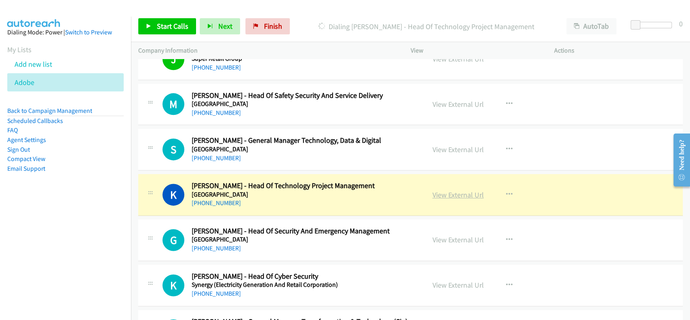
click at [439, 194] on link "View External Url" at bounding box center [458, 194] width 51 height 9
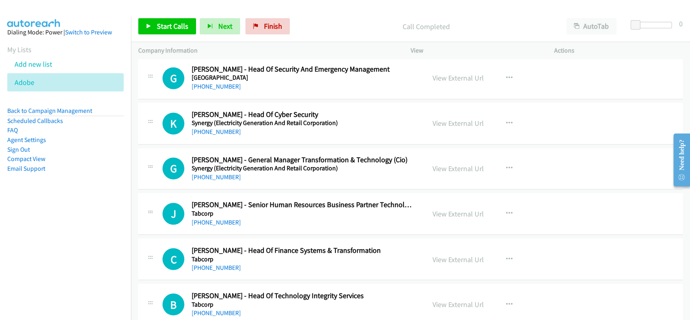
scroll to position [916, 0]
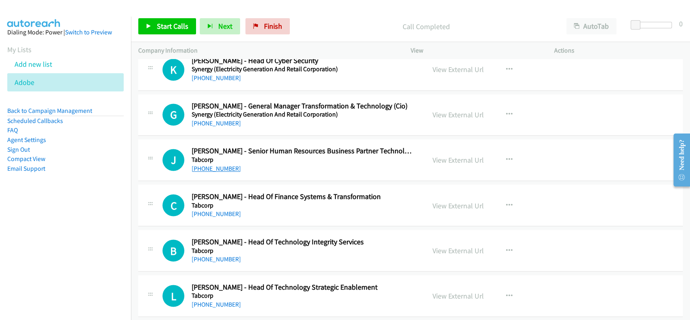
click at [222, 168] on link "[PHONE_NUMBER]" at bounding box center [216, 169] width 49 height 8
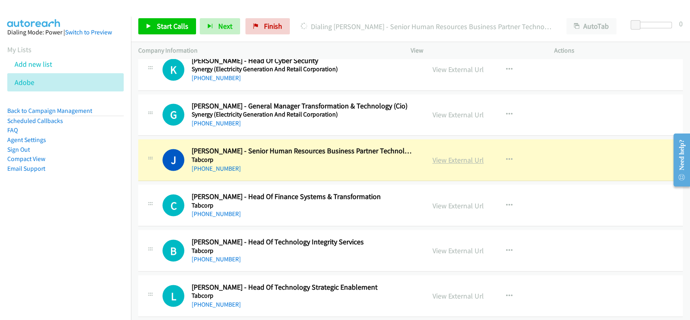
click at [439, 158] on link "View External Url" at bounding box center [458, 159] width 51 height 9
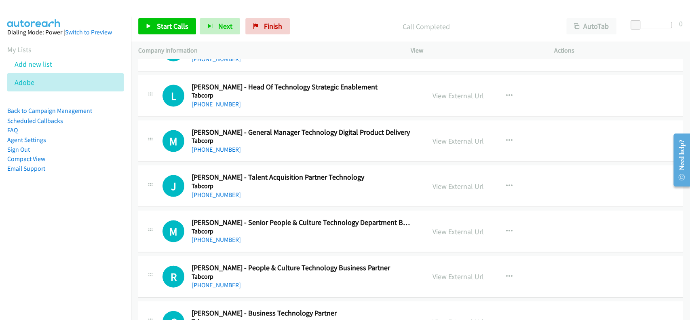
scroll to position [1132, 0]
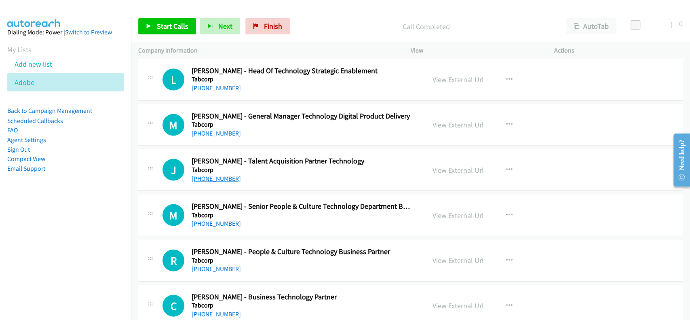
click at [226, 179] on link "[PHONE_NUMBER]" at bounding box center [216, 179] width 49 height 8
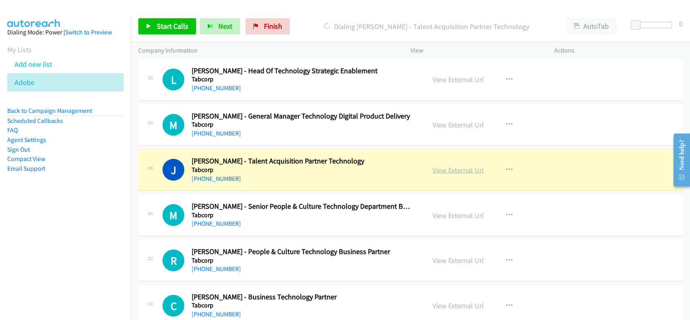
click at [433, 170] on link "View External Url" at bounding box center [458, 169] width 51 height 9
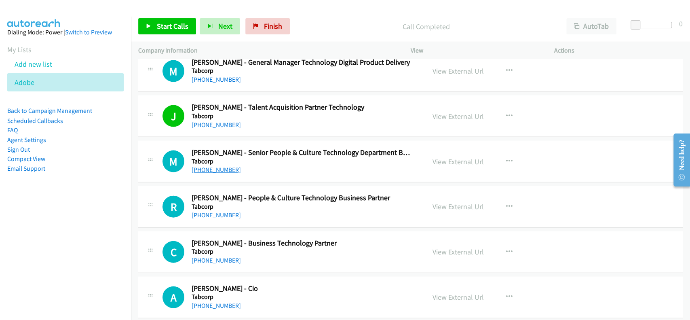
scroll to position [1239, 0]
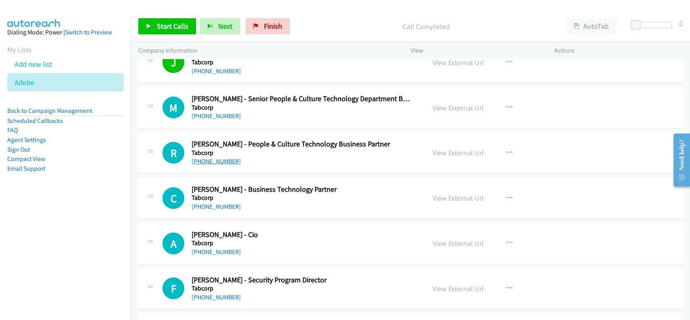
click at [219, 158] on link "[PHONE_NUMBER]" at bounding box center [216, 161] width 49 height 8
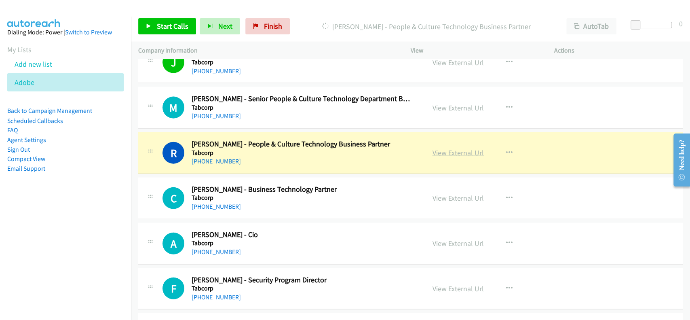
click at [456, 148] on link "View External Url" at bounding box center [458, 152] width 51 height 9
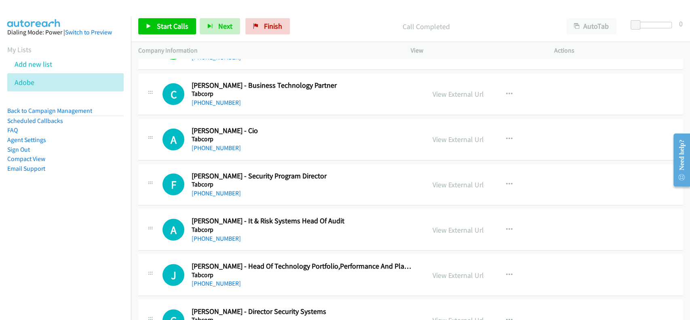
scroll to position [1347, 0]
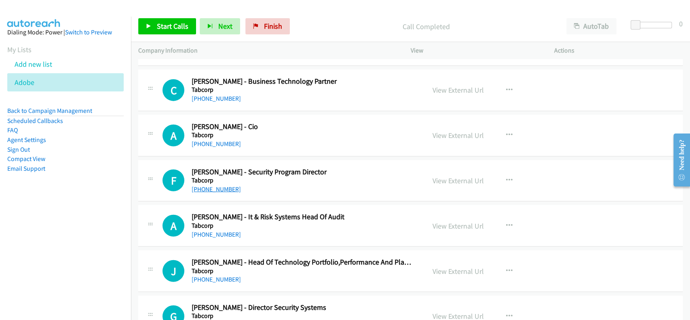
click at [222, 186] on link "[PHONE_NUMBER]" at bounding box center [216, 189] width 49 height 8
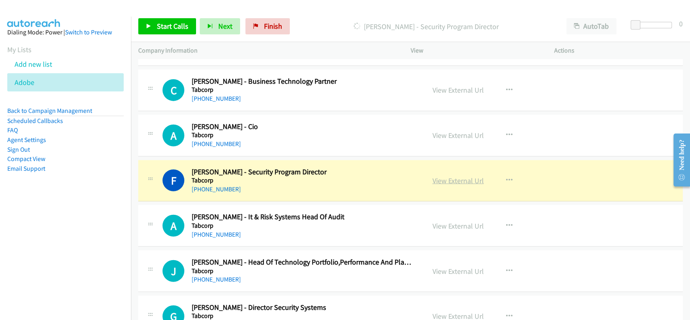
click at [454, 176] on link "View External Url" at bounding box center [458, 180] width 51 height 9
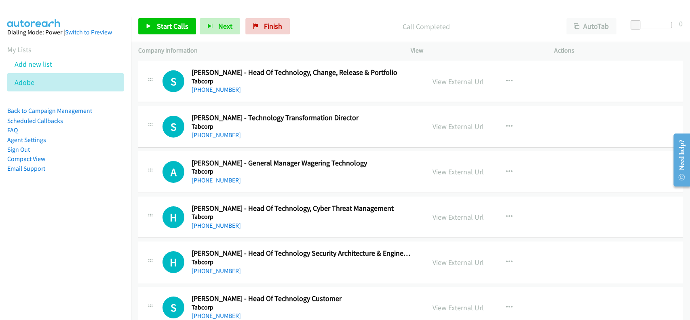
scroll to position [1779, 0]
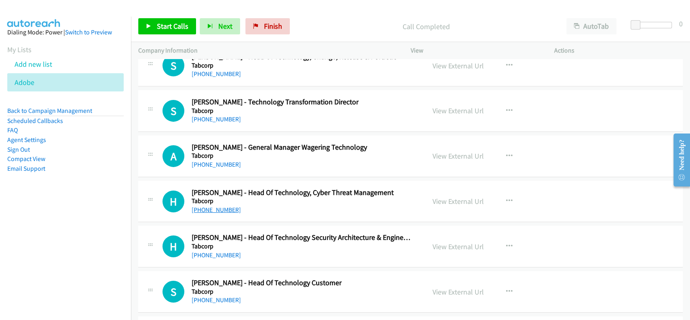
click at [213, 208] on link "[PHONE_NUMBER]" at bounding box center [216, 210] width 49 height 8
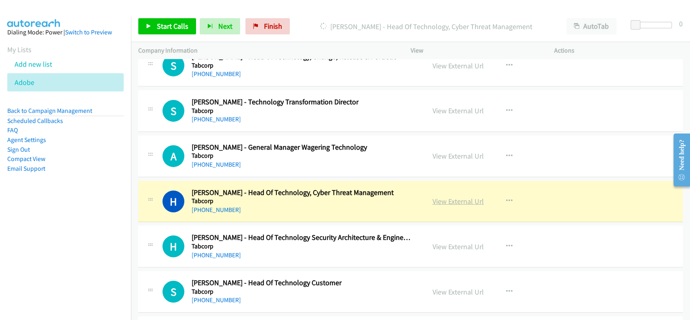
click at [452, 197] on link "View External Url" at bounding box center [458, 200] width 51 height 9
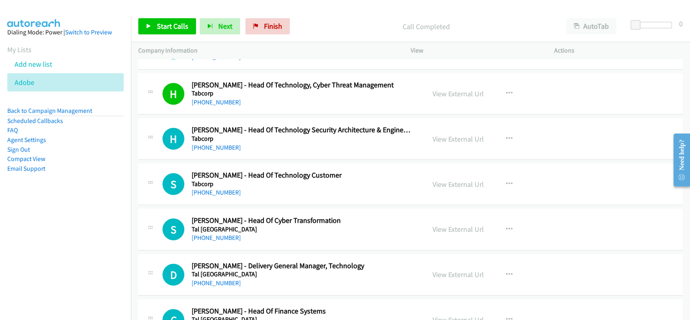
scroll to position [1940, 0]
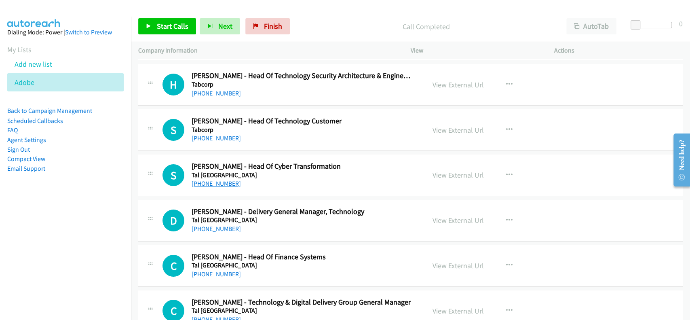
click at [208, 181] on link "[PHONE_NUMBER]" at bounding box center [216, 183] width 49 height 8
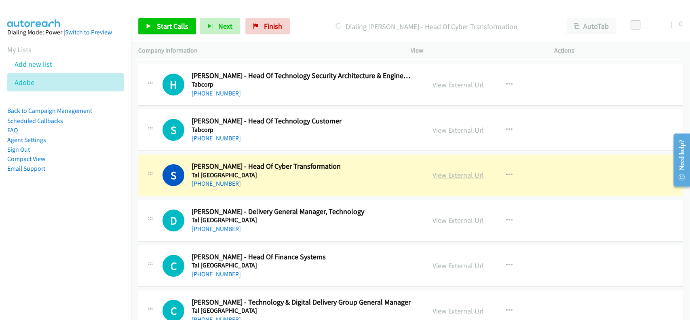
drag, startPoint x: 439, startPoint y: 167, endPoint x: 444, endPoint y: 173, distance: 7.8
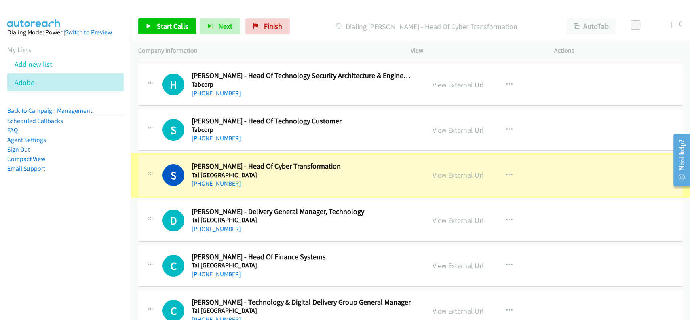
click at [444, 174] on link "View External Url" at bounding box center [458, 174] width 51 height 9
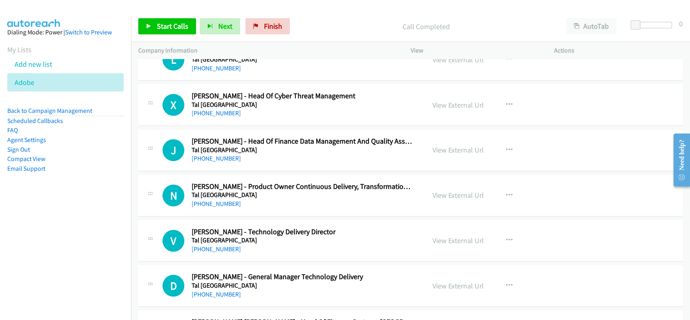
scroll to position [2479, 0]
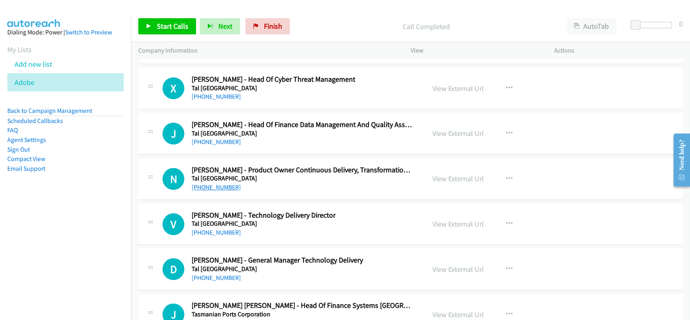
click at [204, 183] on link "[PHONE_NUMBER]" at bounding box center [216, 187] width 49 height 8
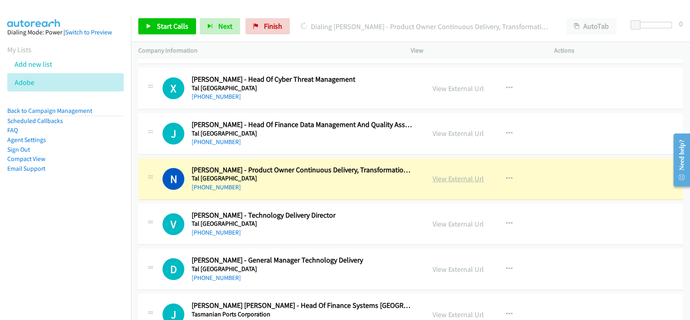
click at [447, 174] on link "View External Url" at bounding box center [458, 178] width 51 height 9
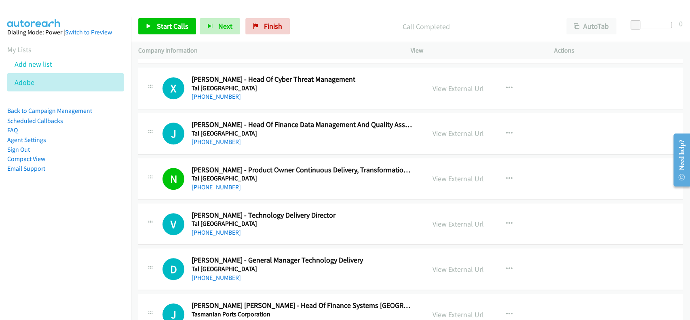
scroll to position [2533, 0]
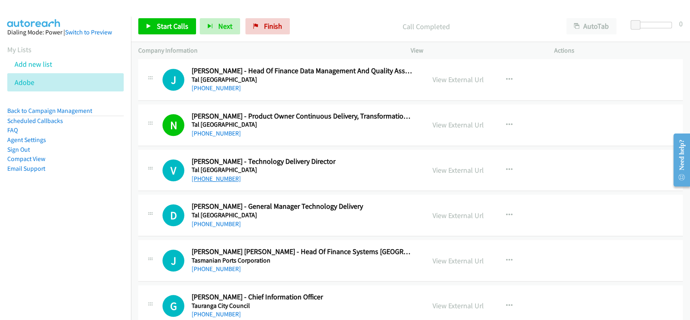
click at [207, 175] on link "[PHONE_NUMBER]" at bounding box center [216, 179] width 49 height 8
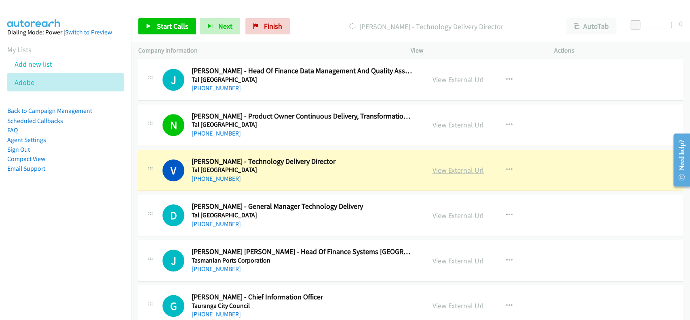
click at [469, 169] on link "View External Url" at bounding box center [458, 169] width 51 height 9
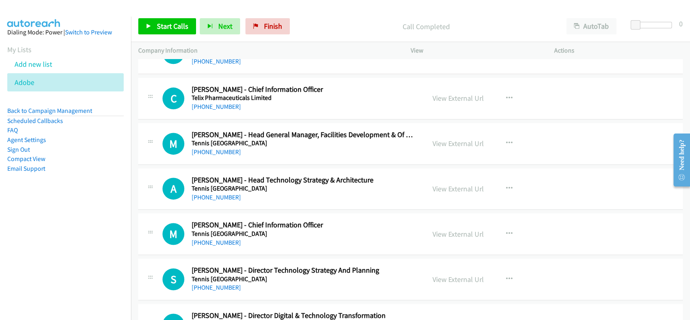
scroll to position [2802, 0]
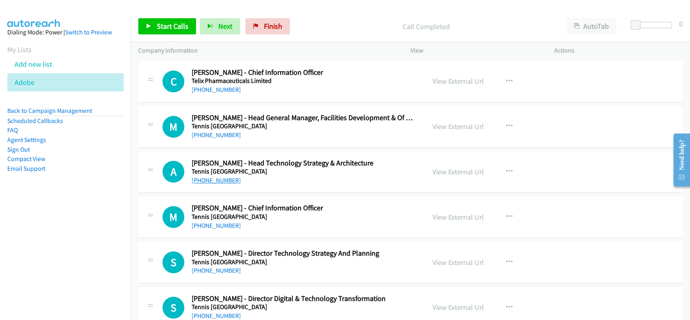
click at [211, 176] on link "[PHONE_NUMBER]" at bounding box center [216, 180] width 49 height 8
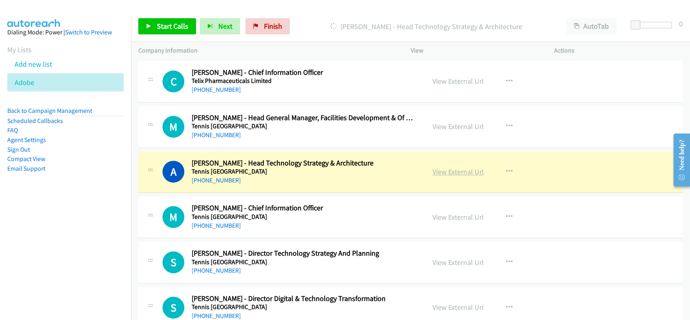
click at [454, 170] on link "View External Url" at bounding box center [458, 171] width 51 height 9
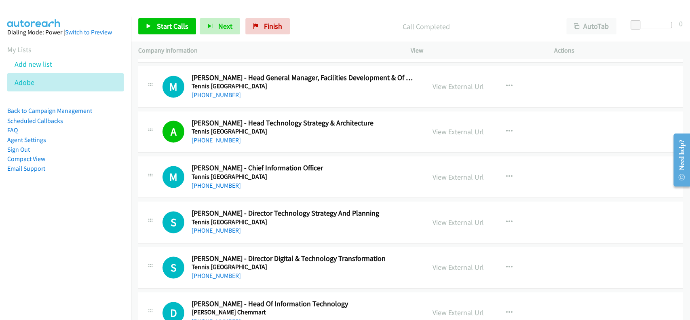
scroll to position [2856, 0]
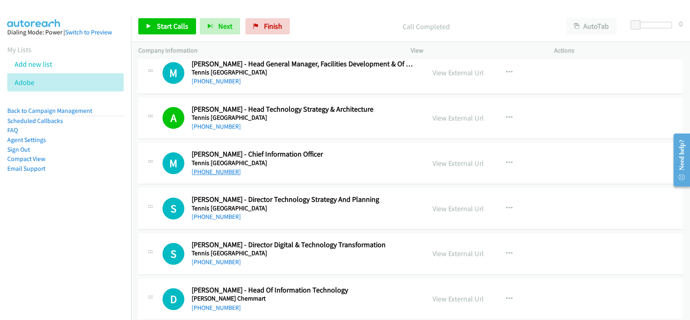
click at [209, 169] on link "[PHONE_NUMBER]" at bounding box center [216, 172] width 49 height 8
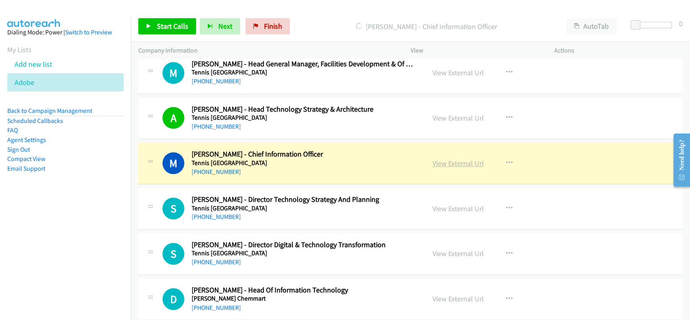
click at [444, 162] on link "View External Url" at bounding box center [458, 162] width 51 height 9
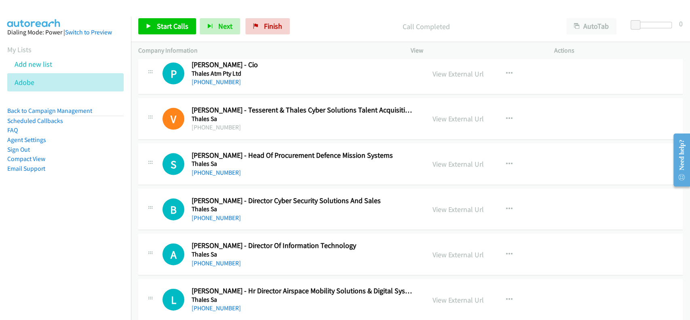
scroll to position [3234, 0]
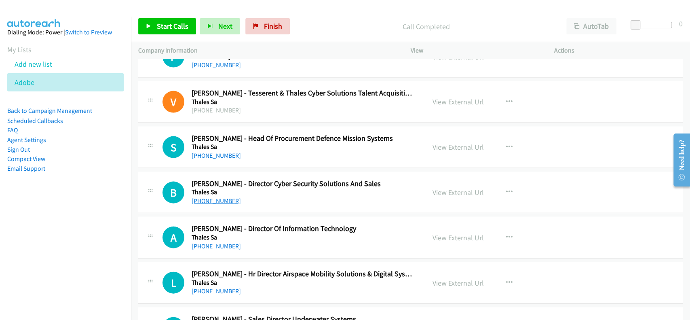
click at [217, 197] on link "[PHONE_NUMBER]" at bounding box center [216, 201] width 49 height 8
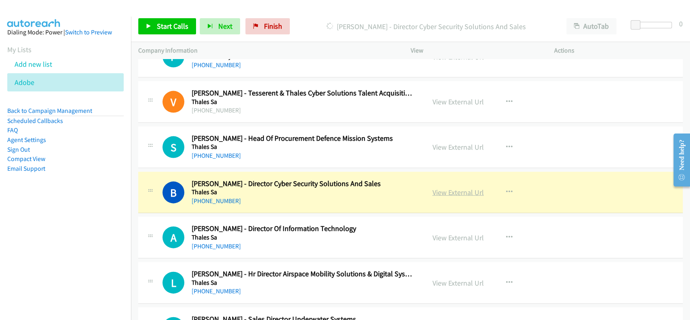
click at [462, 188] on link "View External Url" at bounding box center [458, 192] width 51 height 9
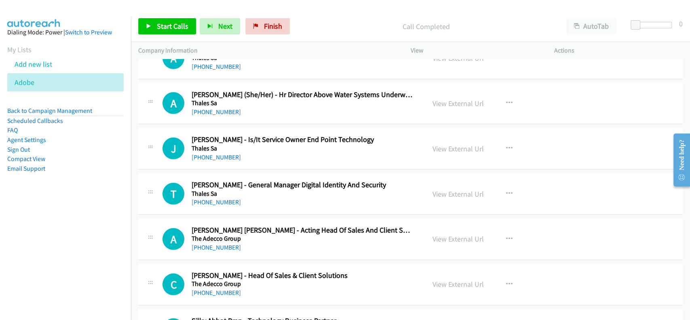
scroll to position [3611, 0]
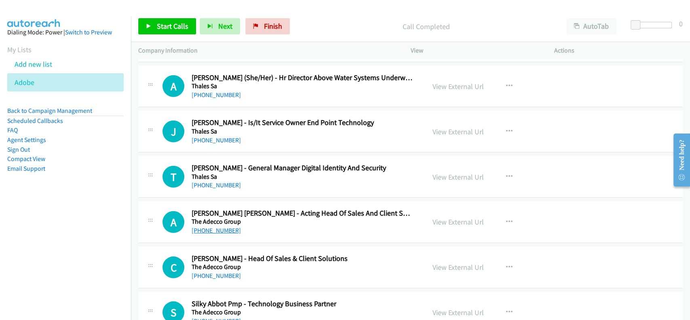
click at [224, 228] on link "[PHONE_NUMBER]" at bounding box center [216, 230] width 49 height 8
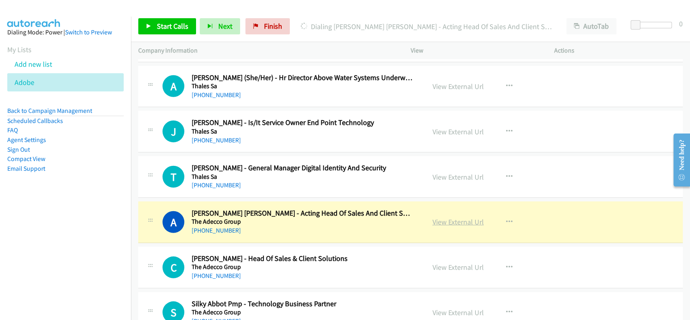
click at [448, 219] on link "View External Url" at bounding box center [458, 221] width 51 height 9
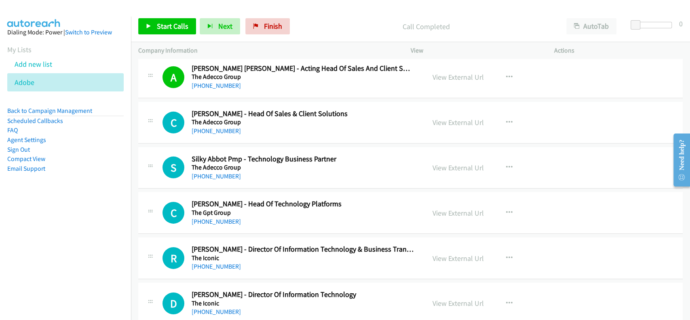
scroll to position [3772, 0]
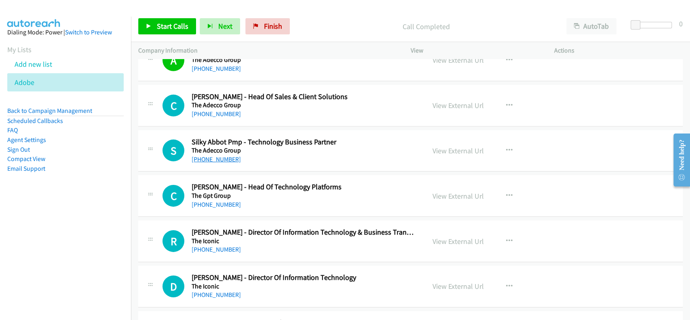
click at [217, 155] on link "[PHONE_NUMBER]" at bounding box center [216, 159] width 49 height 8
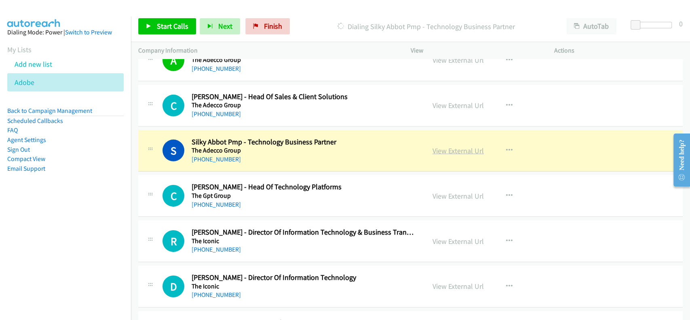
click at [446, 146] on link "View External Url" at bounding box center [458, 150] width 51 height 9
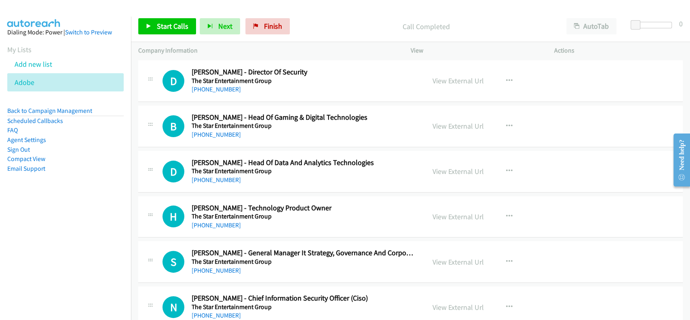
scroll to position [4258, 0]
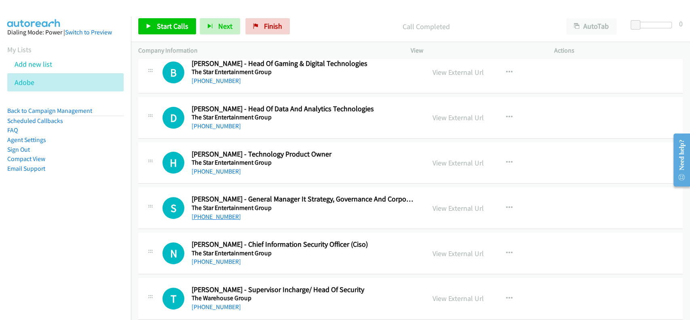
click at [201, 213] on link "[PHONE_NUMBER]" at bounding box center [216, 217] width 49 height 8
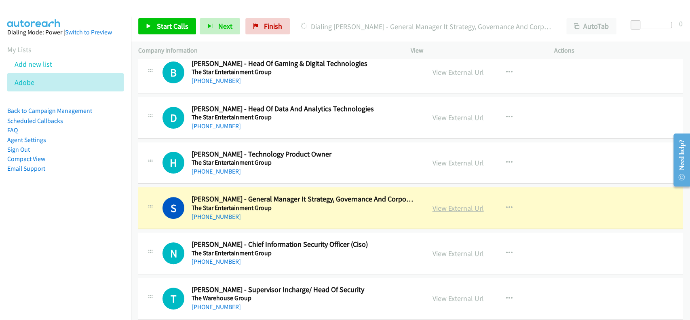
click at [463, 203] on link "View External Url" at bounding box center [458, 207] width 51 height 9
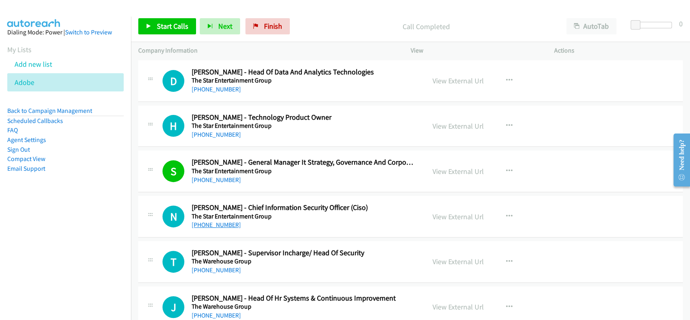
scroll to position [4311, 0]
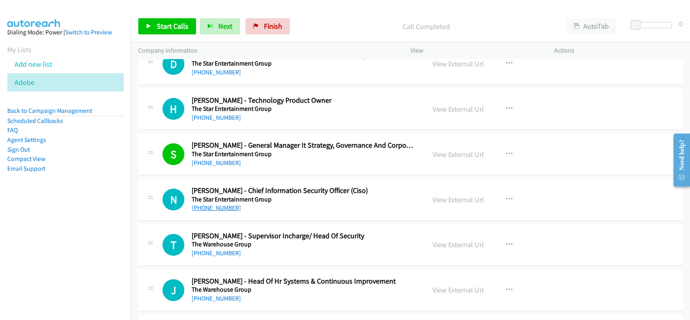
click at [201, 204] on link "[PHONE_NUMBER]" at bounding box center [216, 208] width 49 height 8
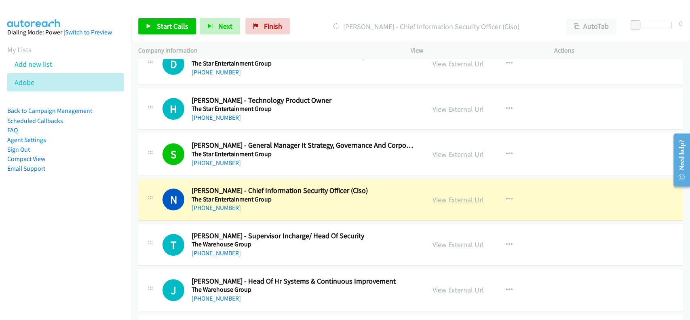
click at [452, 195] on link "View External Url" at bounding box center [458, 199] width 51 height 9
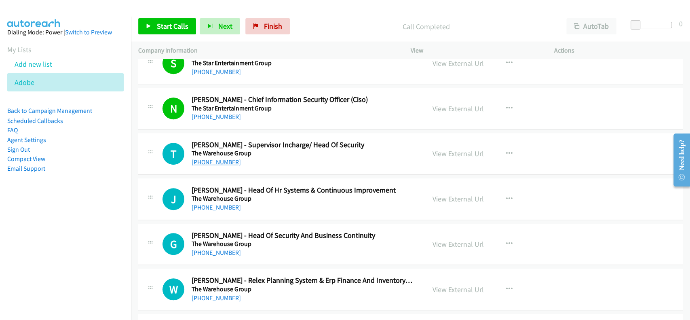
scroll to position [4419, 0]
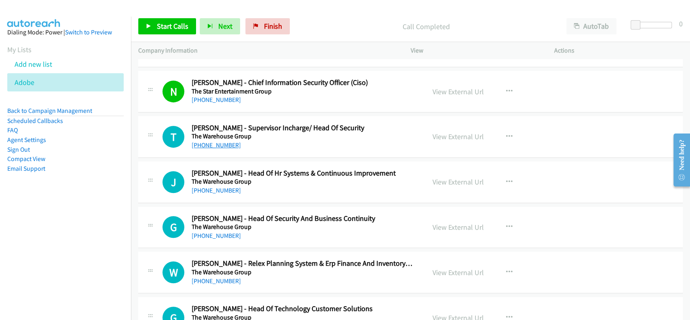
click at [204, 142] on link "[PHONE_NUMBER]" at bounding box center [216, 145] width 49 height 8
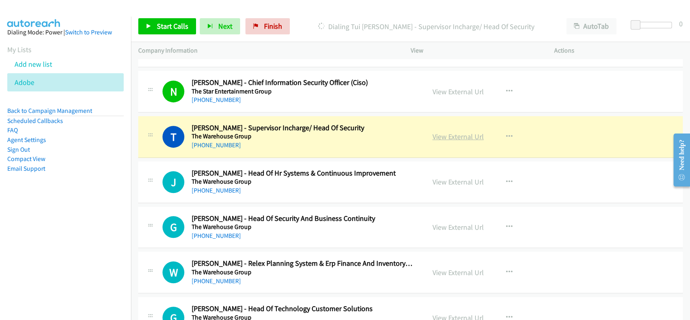
click at [433, 132] on link "View External Url" at bounding box center [458, 136] width 51 height 9
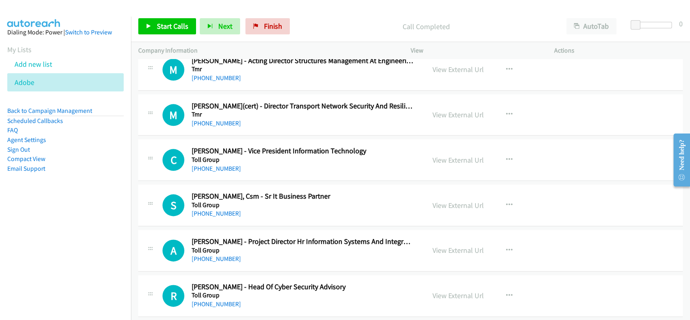
scroll to position [4796, 0]
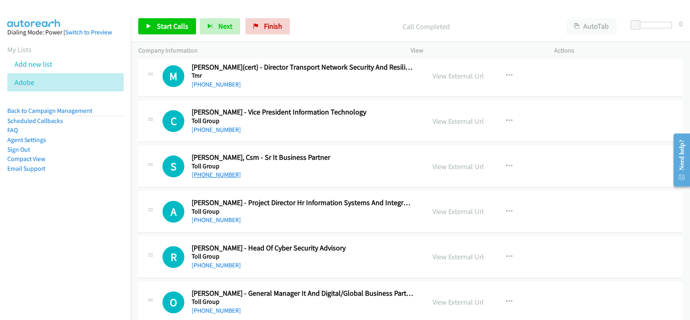
click at [213, 171] on link "[PHONE_NUMBER]" at bounding box center [216, 175] width 49 height 8
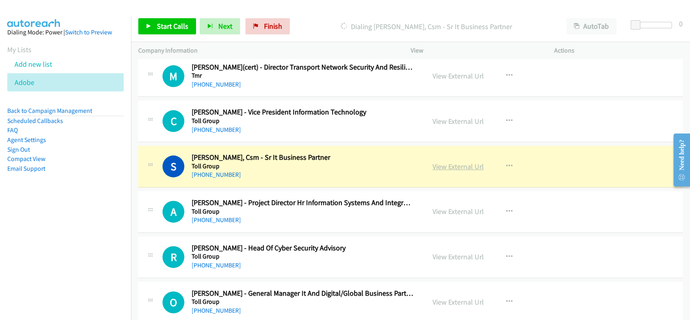
click at [445, 162] on link "View External Url" at bounding box center [458, 166] width 51 height 9
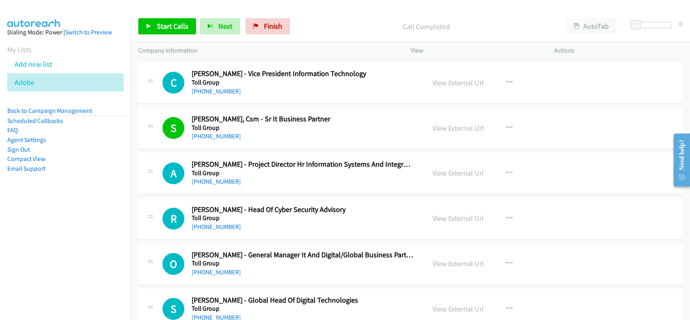
scroll to position [4851, 0]
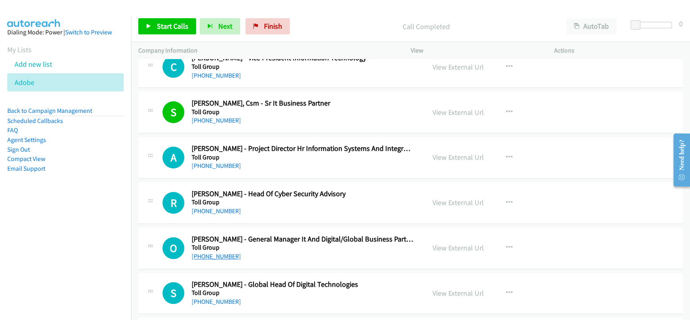
click at [219, 252] on link "[PHONE_NUMBER]" at bounding box center [216, 256] width 49 height 8
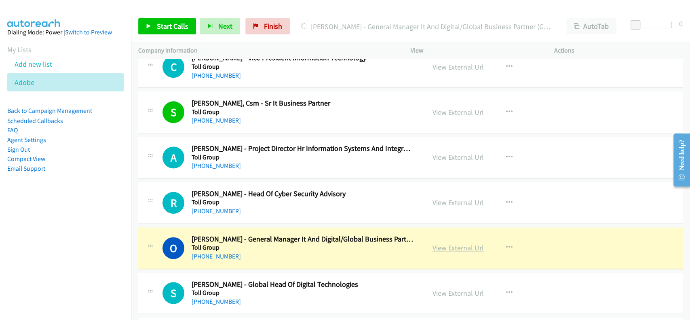
click at [458, 243] on link "View External Url" at bounding box center [458, 247] width 51 height 9
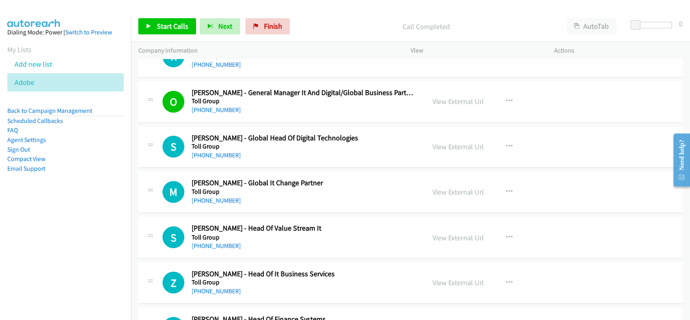
scroll to position [5012, 0]
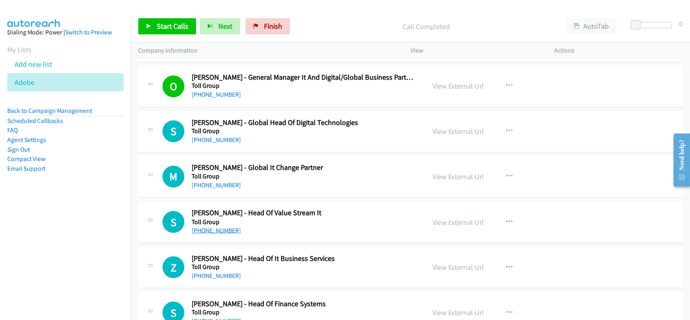
click at [217, 226] on link "[PHONE_NUMBER]" at bounding box center [216, 230] width 49 height 8
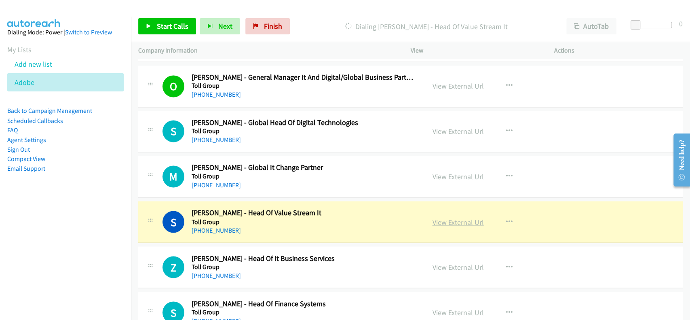
click at [445, 217] on link "View External Url" at bounding box center [458, 221] width 51 height 9
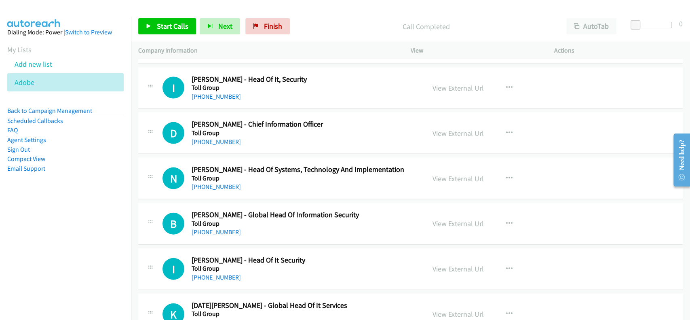
scroll to position [5336, 0]
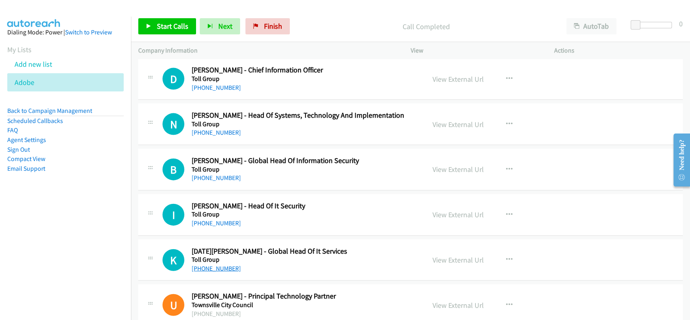
click at [220, 264] on link "[PHONE_NUMBER]" at bounding box center [216, 268] width 49 height 8
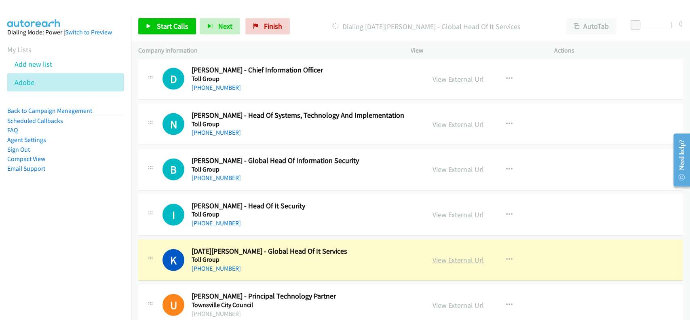
click at [452, 255] on link "View External Url" at bounding box center [458, 259] width 51 height 9
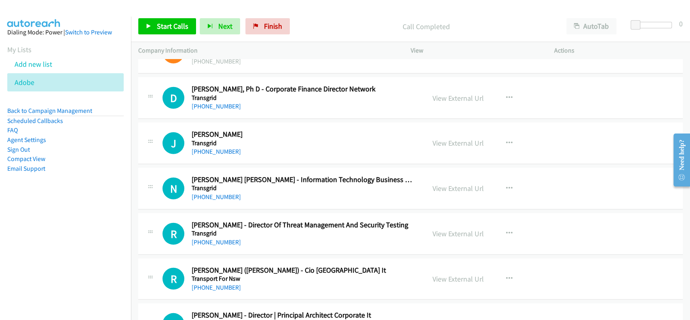
scroll to position [5605, 0]
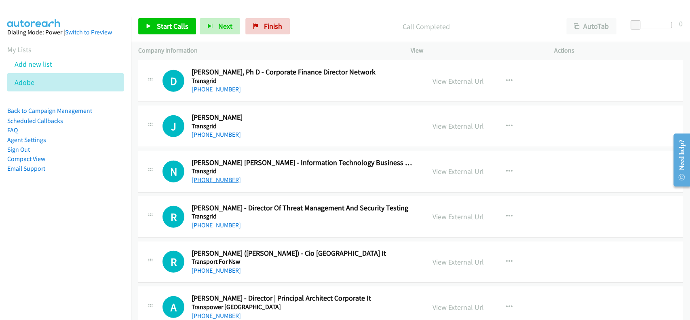
click at [221, 176] on link "[PHONE_NUMBER]" at bounding box center [216, 180] width 49 height 8
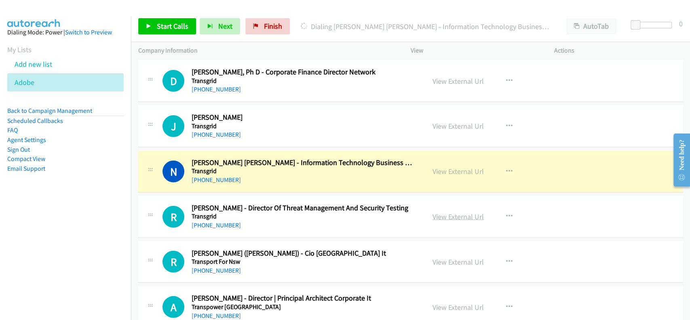
click at [451, 212] on link "View External Url" at bounding box center [458, 216] width 51 height 9
click at [445, 167] on link "View External Url" at bounding box center [458, 171] width 51 height 9
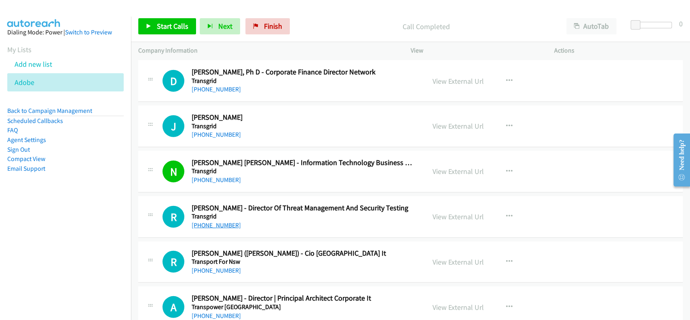
click at [205, 221] on link "[PHONE_NUMBER]" at bounding box center [216, 225] width 49 height 8
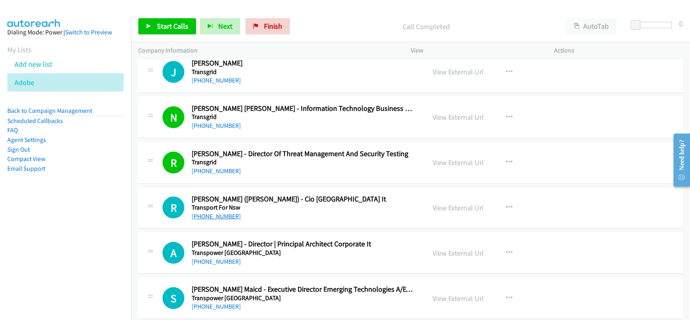
click at [211, 212] on link "[PHONE_NUMBER]" at bounding box center [216, 216] width 49 height 8
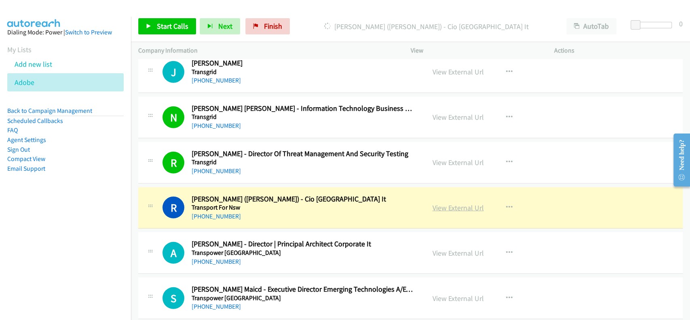
click at [443, 203] on link "View External Url" at bounding box center [458, 207] width 51 height 9
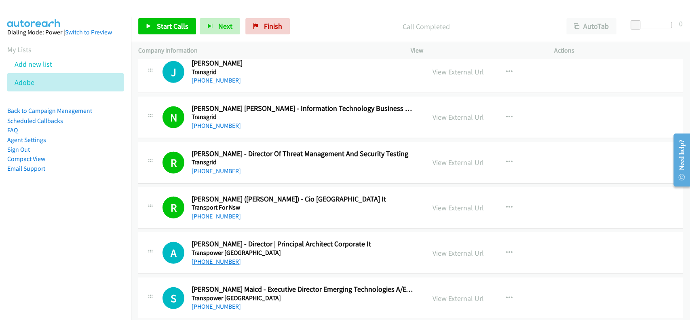
click at [215, 257] on link "[PHONE_NUMBER]" at bounding box center [216, 261] width 49 height 8
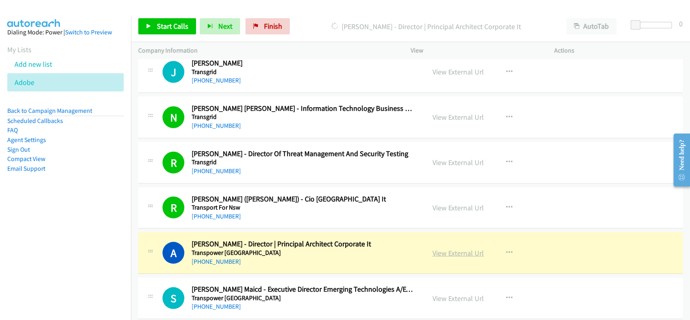
click at [433, 248] on link "View External Url" at bounding box center [458, 252] width 51 height 9
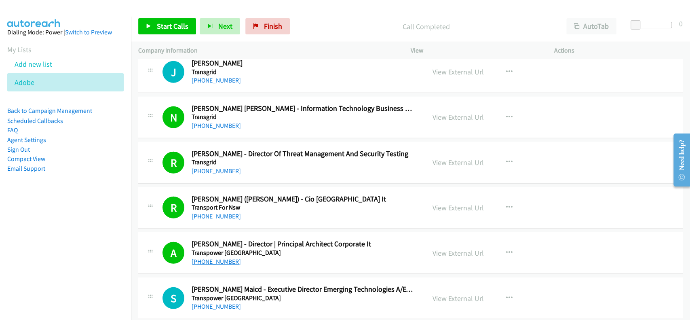
click at [208, 257] on link "[PHONE_NUMBER]" at bounding box center [216, 261] width 49 height 8
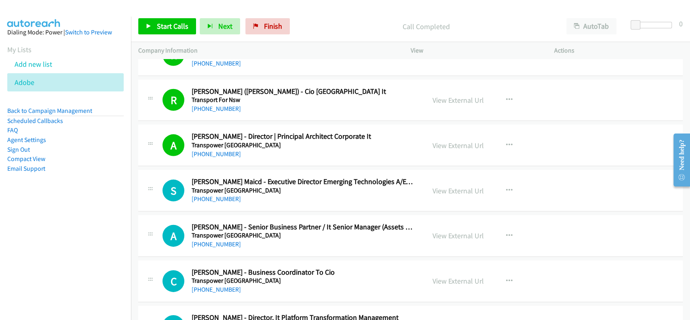
scroll to position [5801, 0]
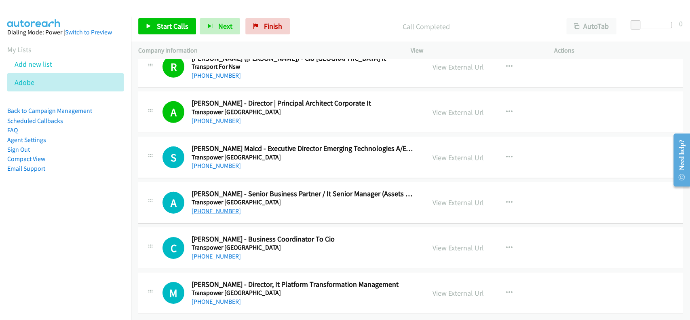
click at [218, 207] on link "[PHONE_NUMBER]" at bounding box center [216, 211] width 49 height 8
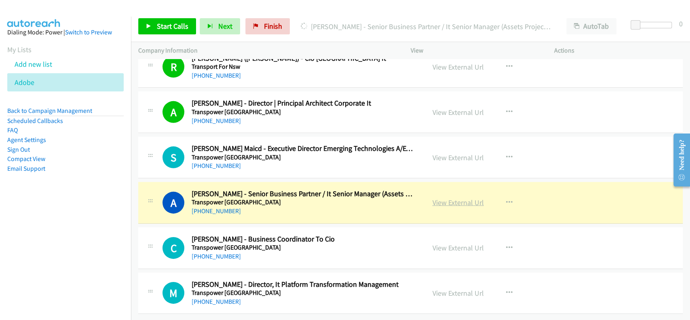
click at [460, 198] on link "View External Url" at bounding box center [458, 202] width 51 height 9
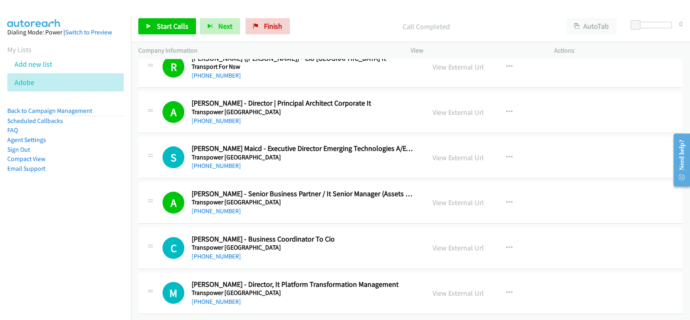
click at [215, 297] on div "[PHONE_NUMBER]" at bounding box center [303, 302] width 222 height 10
click at [215, 297] on link "[PHONE_NUMBER]" at bounding box center [216, 301] width 49 height 8
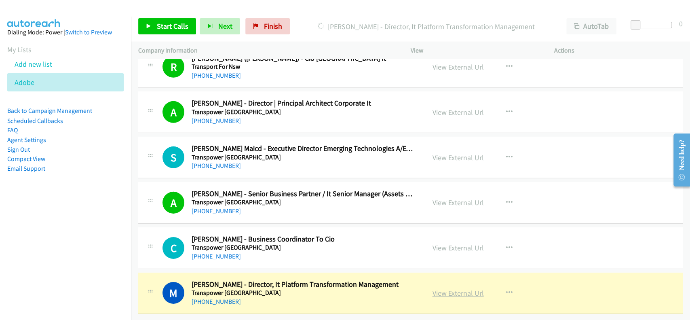
click at [443, 288] on link "View External Url" at bounding box center [458, 292] width 51 height 9
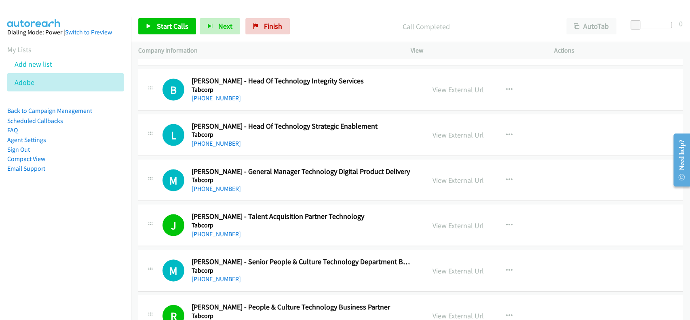
scroll to position [0, 0]
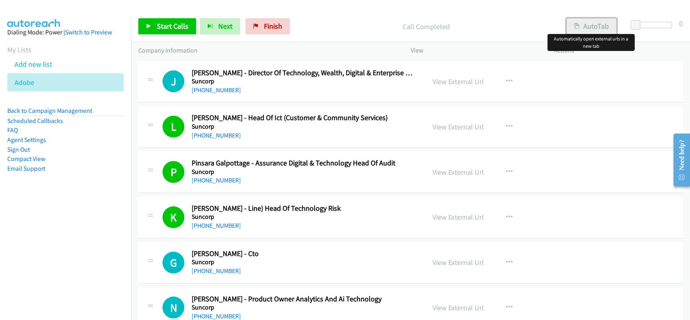
click at [576, 23] on button "AutoTab" at bounding box center [591, 26] width 50 height 16
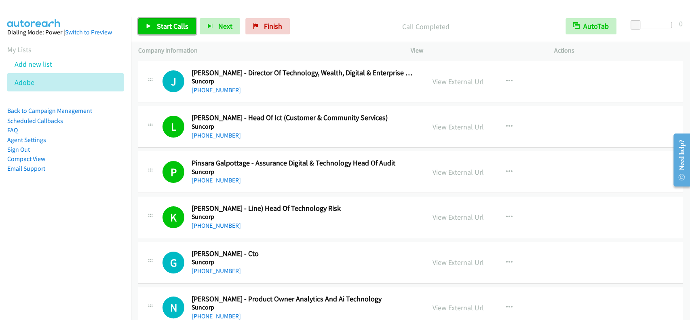
click at [152, 28] on link "Start Calls" at bounding box center [167, 26] width 58 height 16
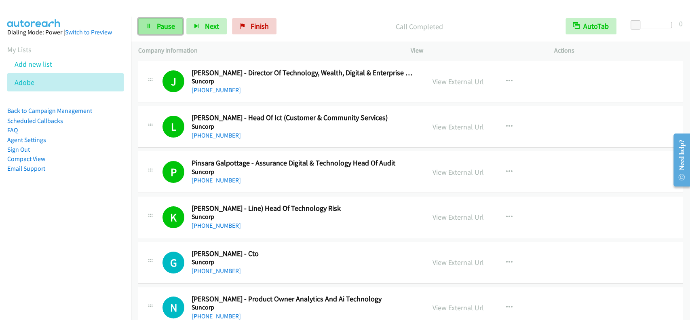
click at [160, 22] on span "Pause" at bounding box center [166, 25] width 18 height 9
click at [159, 23] on span "Start Calls" at bounding box center [173, 25] width 32 height 9
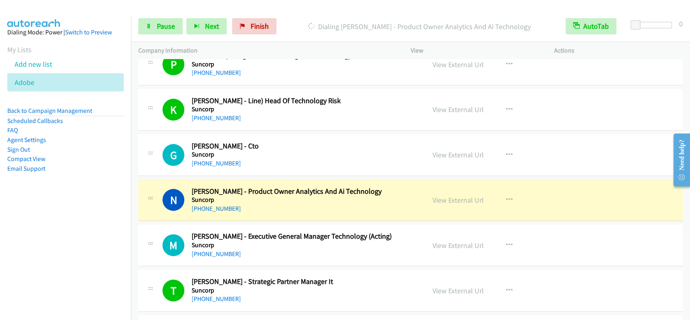
scroll to position [162, 0]
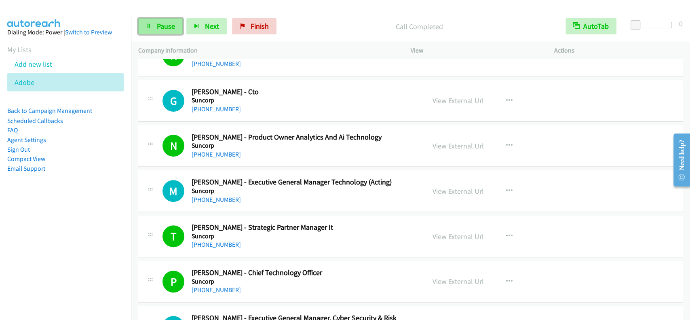
click at [154, 22] on link "Pause" at bounding box center [160, 26] width 44 height 16
click at [153, 21] on link "Start Calls" at bounding box center [167, 26] width 58 height 16
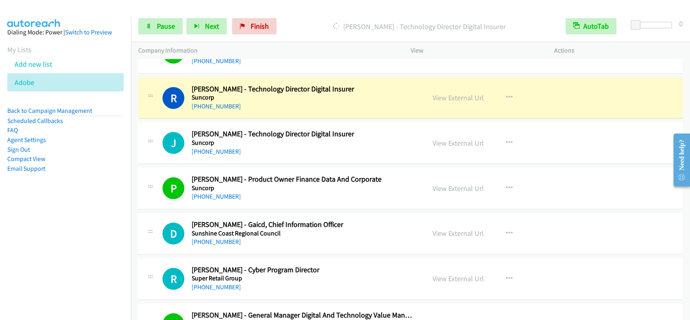
scroll to position [453, 0]
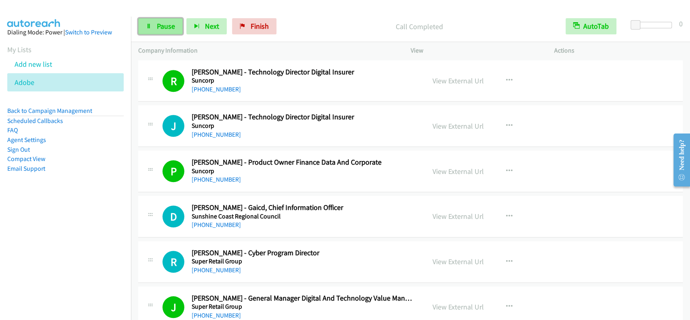
click at [174, 22] on span "Pause" at bounding box center [166, 25] width 18 height 9
click at [174, 22] on span "Start Calls" at bounding box center [173, 25] width 32 height 9
click at [166, 30] on span "Pause" at bounding box center [166, 25] width 18 height 9
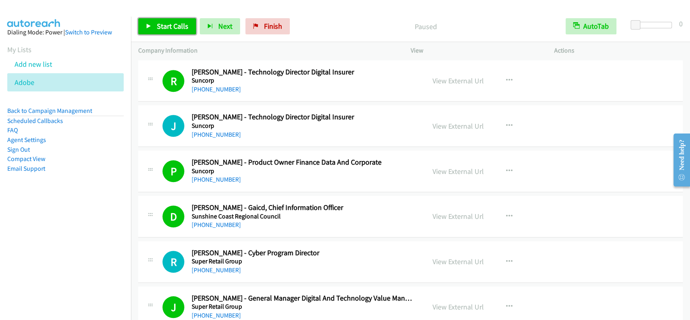
click at [166, 30] on span "Start Calls" at bounding box center [173, 25] width 32 height 9
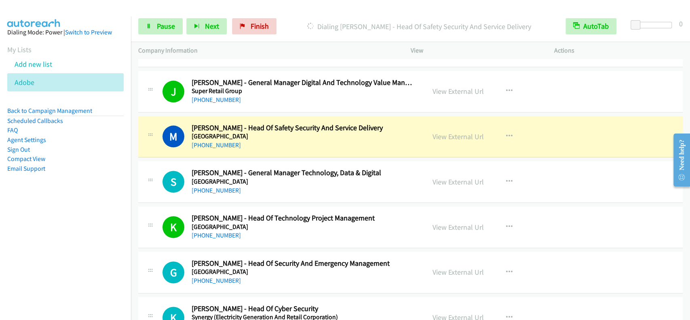
scroll to position [722, 0]
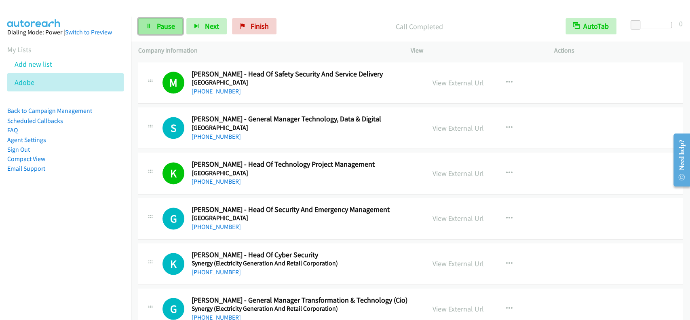
click at [170, 27] on span "Pause" at bounding box center [166, 25] width 18 height 9
click at [170, 27] on span "Start Calls" at bounding box center [173, 25] width 32 height 9
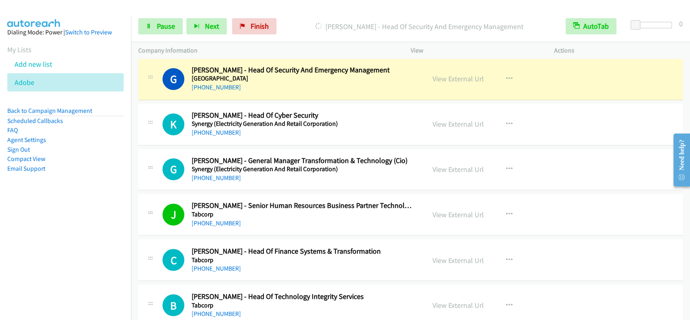
scroll to position [851, 0]
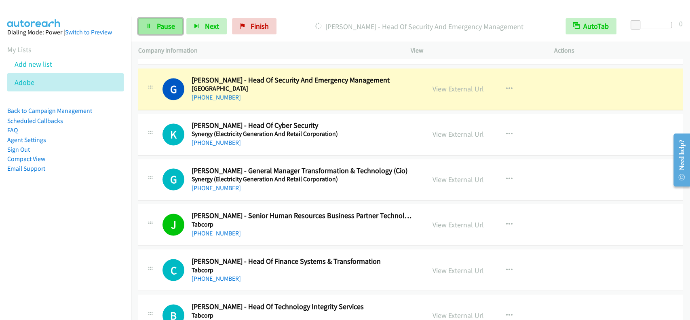
click at [167, 31] on span "Pause" at bounding box center [166, 25] width 18 height 9
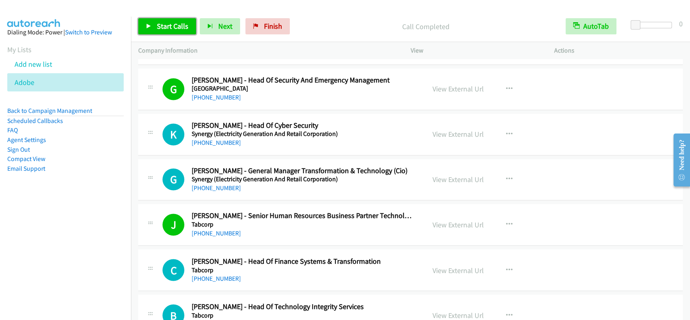
click at [154, 20] on link "Start Calls" at bounding box center [167, 26] width 58 height 16
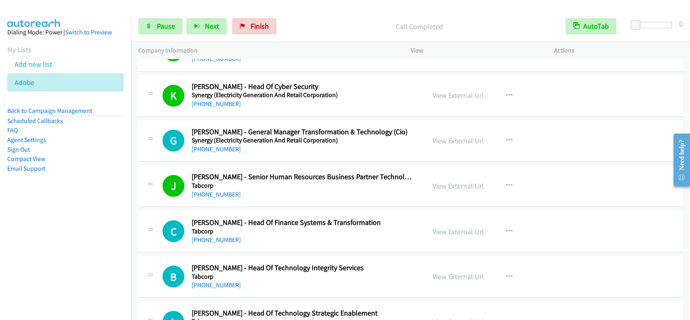
scroll to position [905, 0]
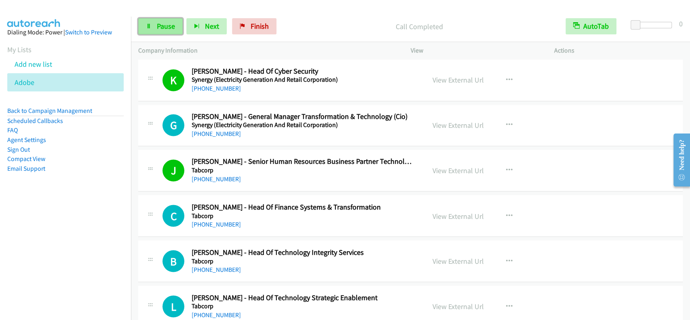
click at [165, 26] on span "Pause" at bounding box center [166, 25] width 18 height 9
click at [165, 26] on span "Start Calls" at bounding box center [173, 25] width 32 height 9
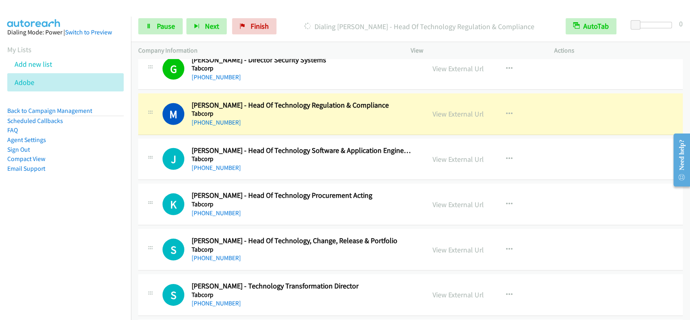
scroll to position [1627, 0]
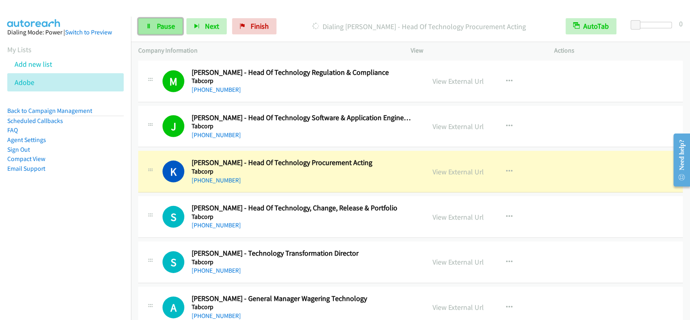
click at [152, 27] on link "Pause" at bounding box center [160, 26] width 44 height 16
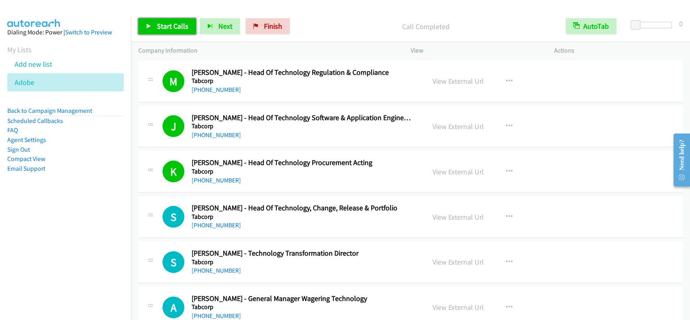
click at [158, 23] on span "Start Calls" at bounding box center [173, 25] width 32 height 9
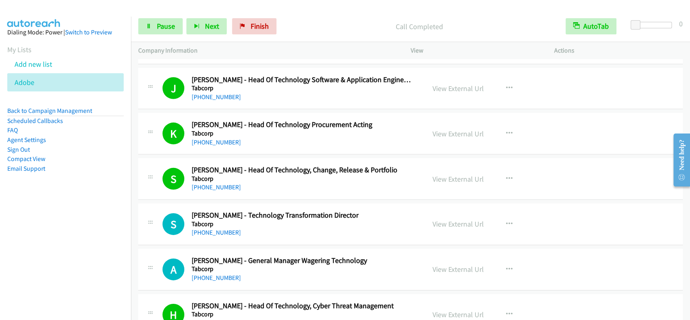
scroll to position [1682, 0]
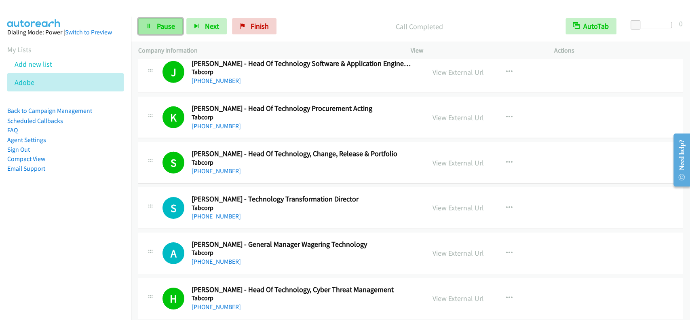
click at [171, 31] on link "Pause" at bounding box center [160, 26] width 44 height 16
click at [171, 31] on span "Start Calls" at bounding box center [173, 25] width 32 height 9
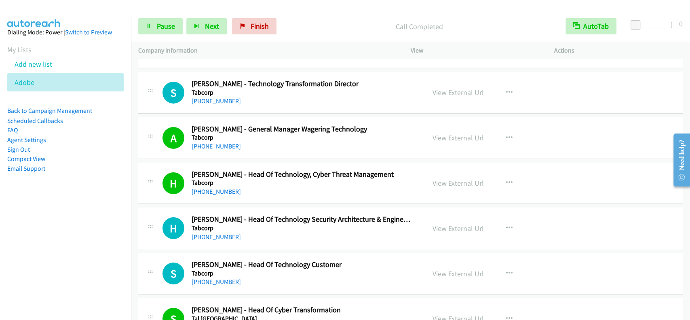
scroll to position [1843, 0]
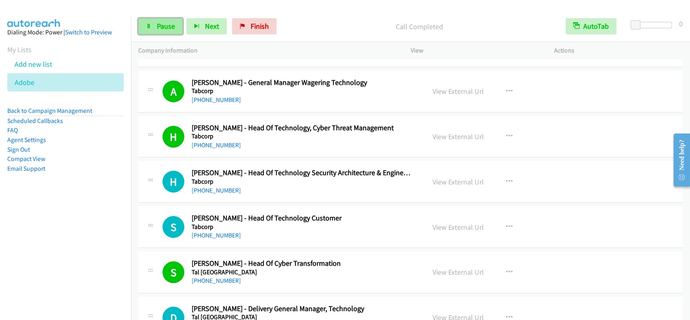
click at [158, 30] on span "Pause" at bounding box center [166, 25] width 18 height 9
click at [159, 27] on span "Start Calls" at bounding box center [173, 25] width 32 height 9
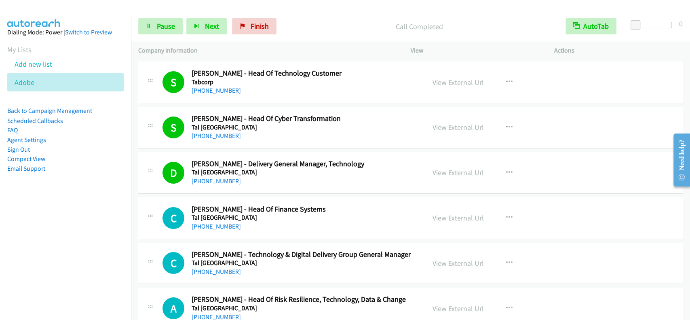
scroll to position [2005, 0]
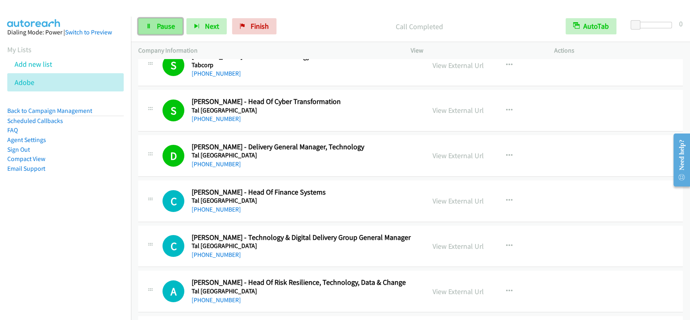
click at [159, 23] on span "Pause" at bounding box center [166, 25] width 18 height 9
click at [159, 24] on span "Start Calls" at bounding box center [173, 25] width 32 height 9
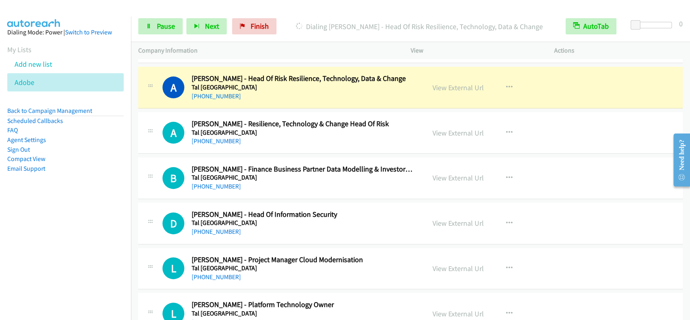
scroll to position [2199, 0]
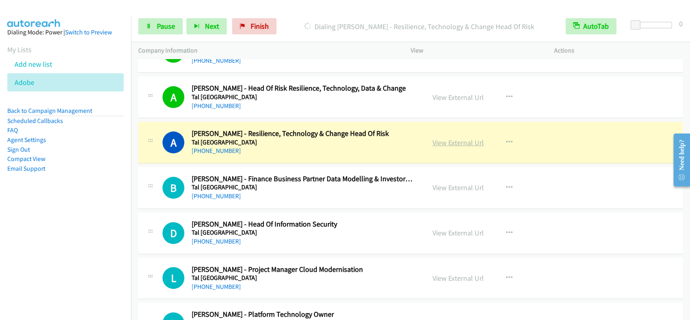
click at [433, 139] on link "View External Url" at bounding box center [458, 142] width 51 height 9
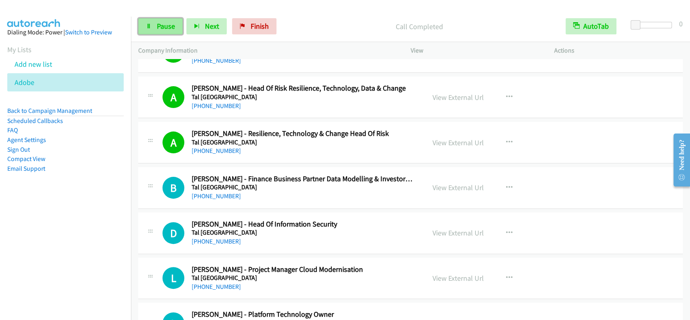
click at [160, 27] on span "Pause" at bounding box center [166, 25] width 18 height 9
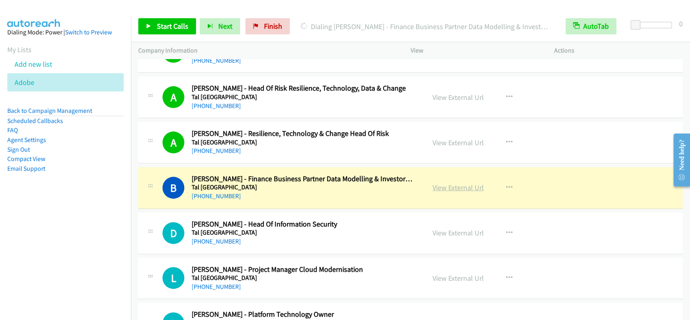
click at [439, 184] on link "View External Url" at bounding box center [458, 187] width 51 height 9
click at [249, 44] on div "Company Information" at bounding box center [267, 50] width 272 height 17
